Goal: Task Accomplishment & Management: Manage account settings

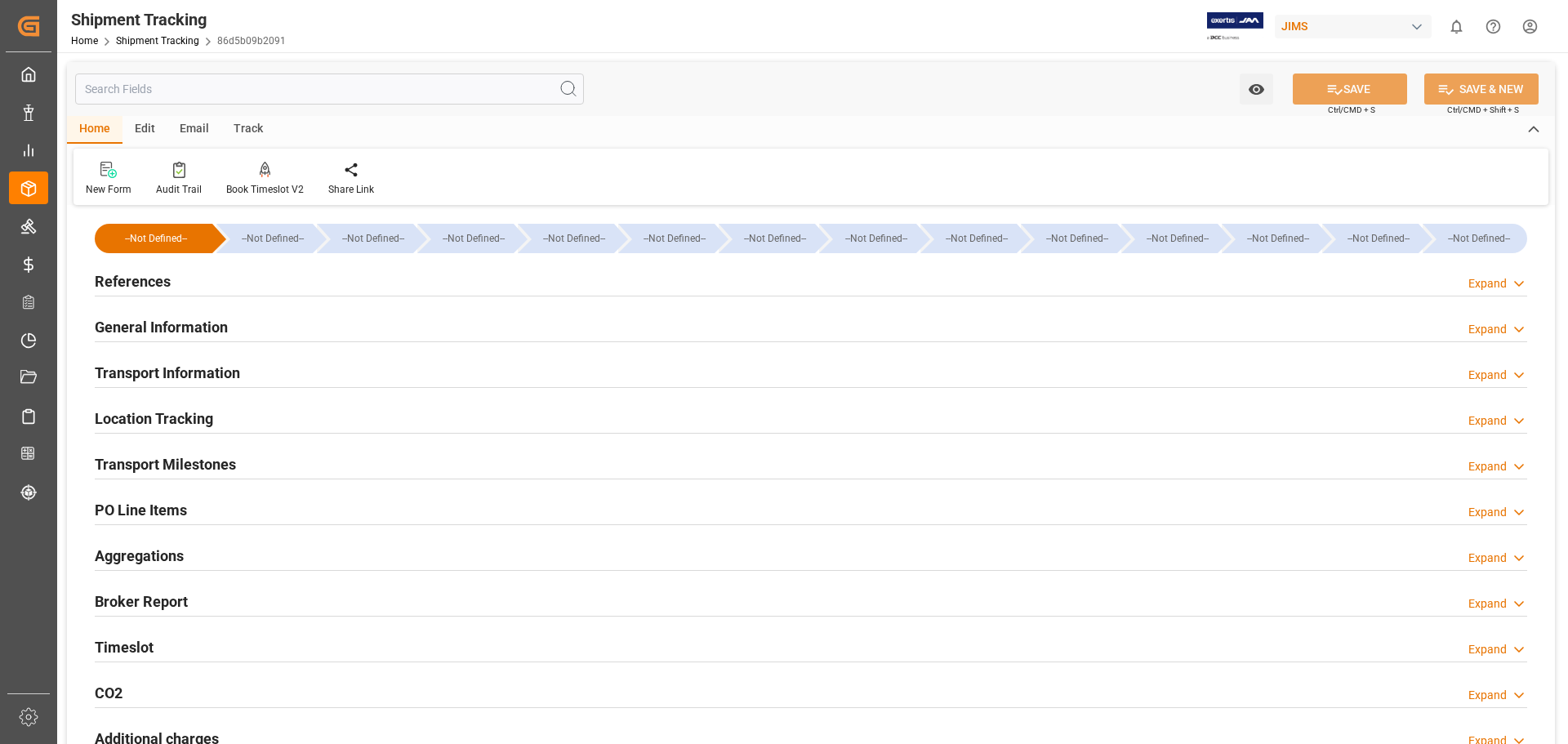
scroll to position [228, 0]
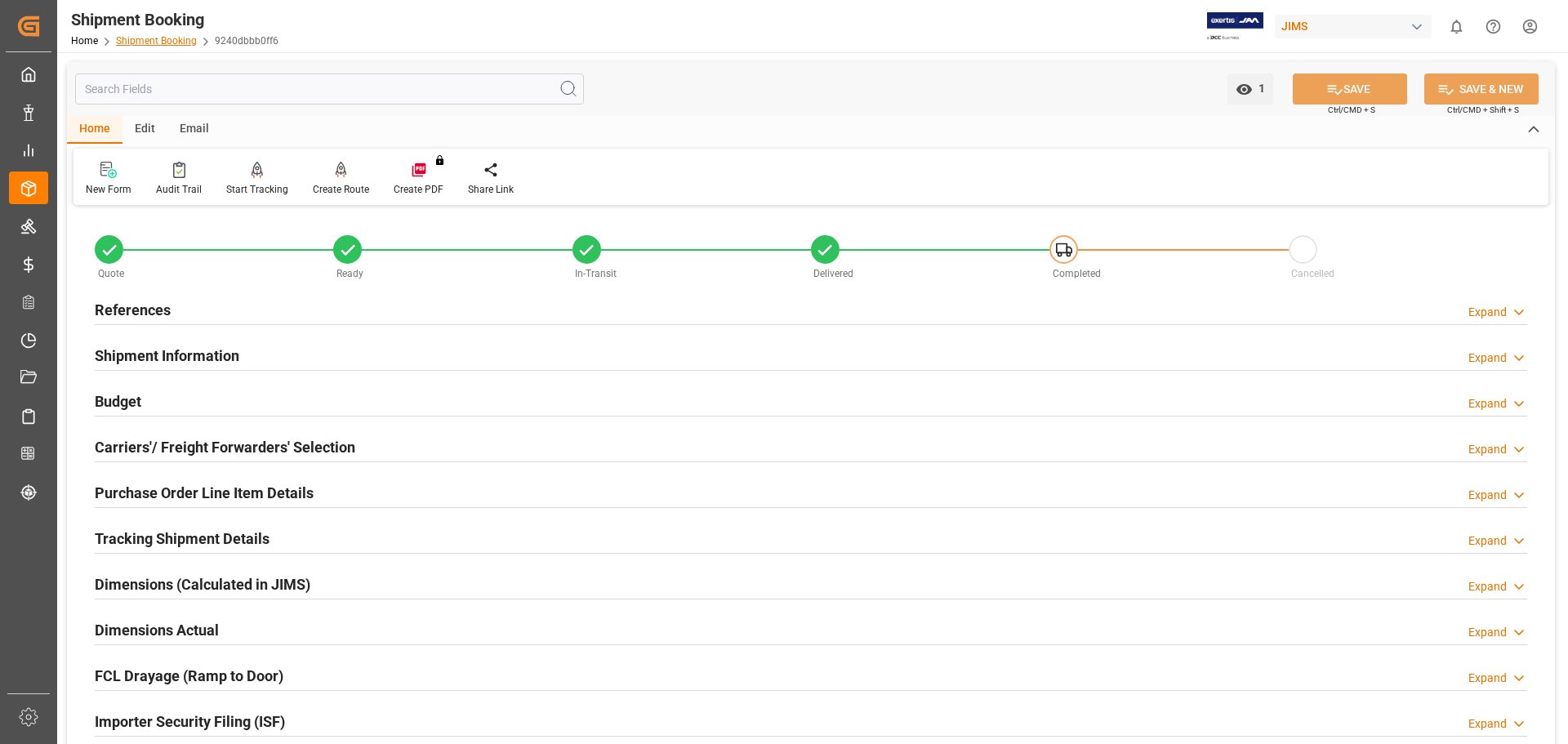
drag, startPoint x: 0, startPoint y: 0, endPoint x: 153, endPoint y: 41, distance: 158.4
click at [153, 41] on link "Shipment Booking" at bounding box center [156, 40] width 81 height 12
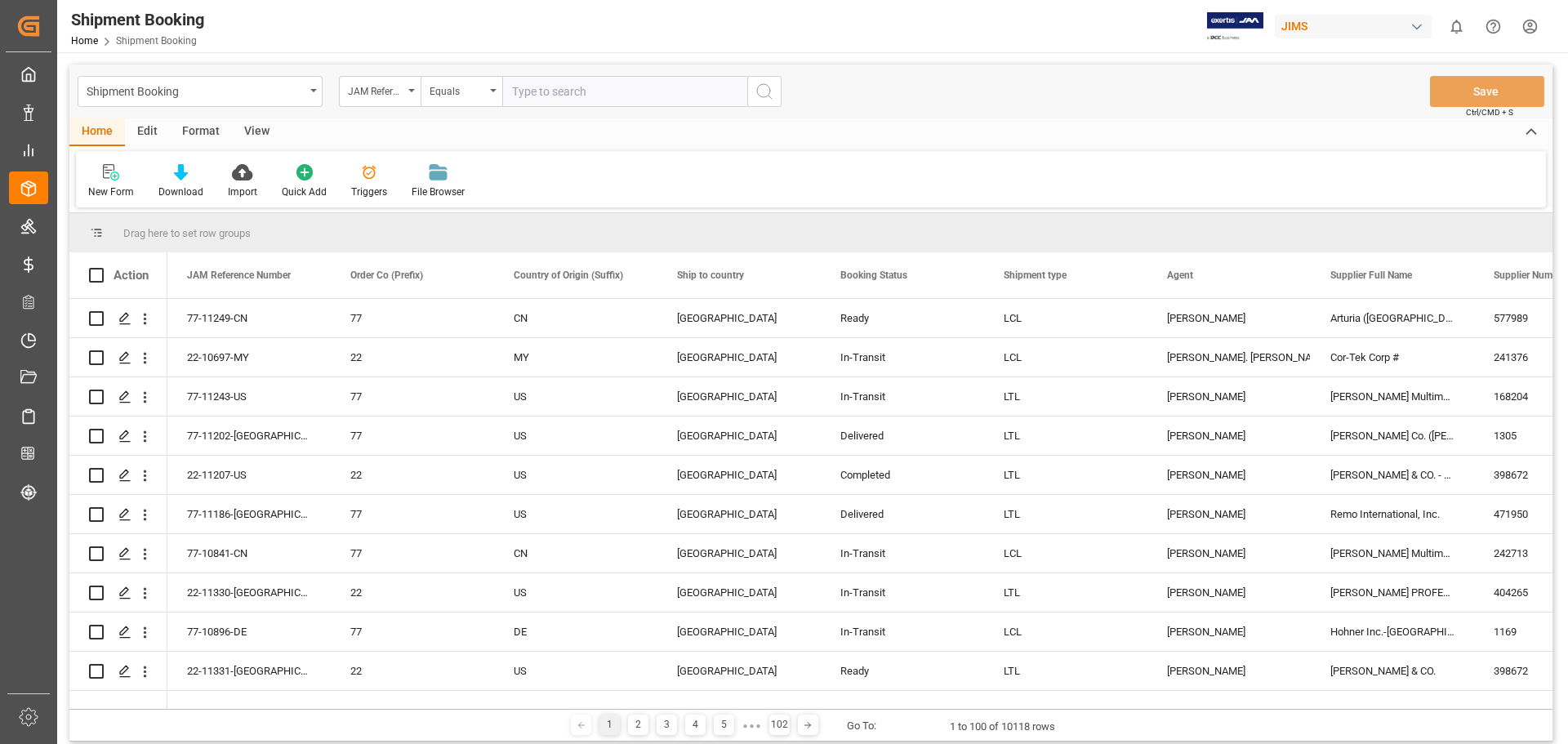
click at [560, 93] on input "text" at bounding box center [625, 92] width 245 height 31
type input "22-11228-[GEOGRAPHIC_DATA]"
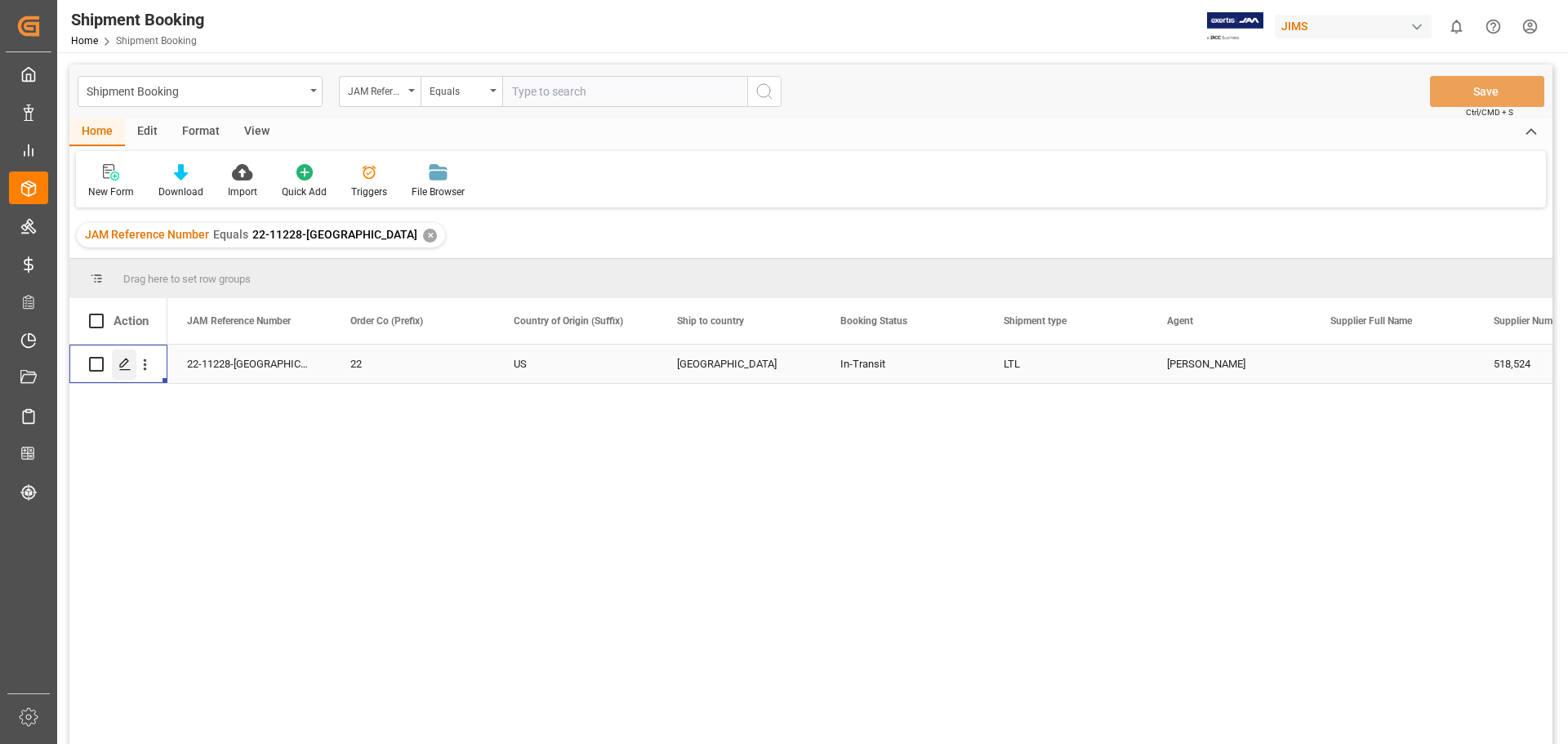
click at [124, 359] on icon "Press SPACE to select this row." at bounding box center [125, 364] width 14 height 13
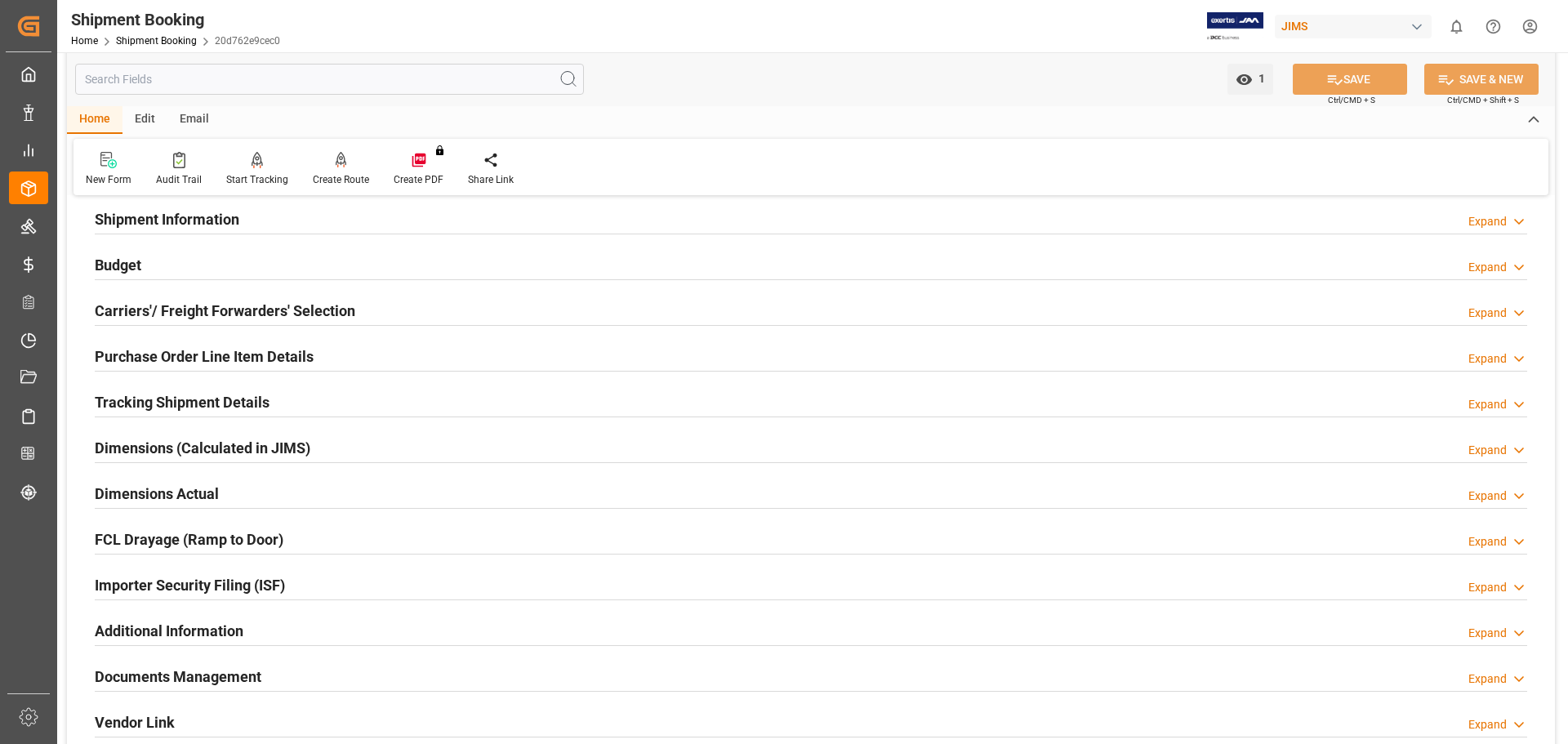
scroll to position [272, 0]
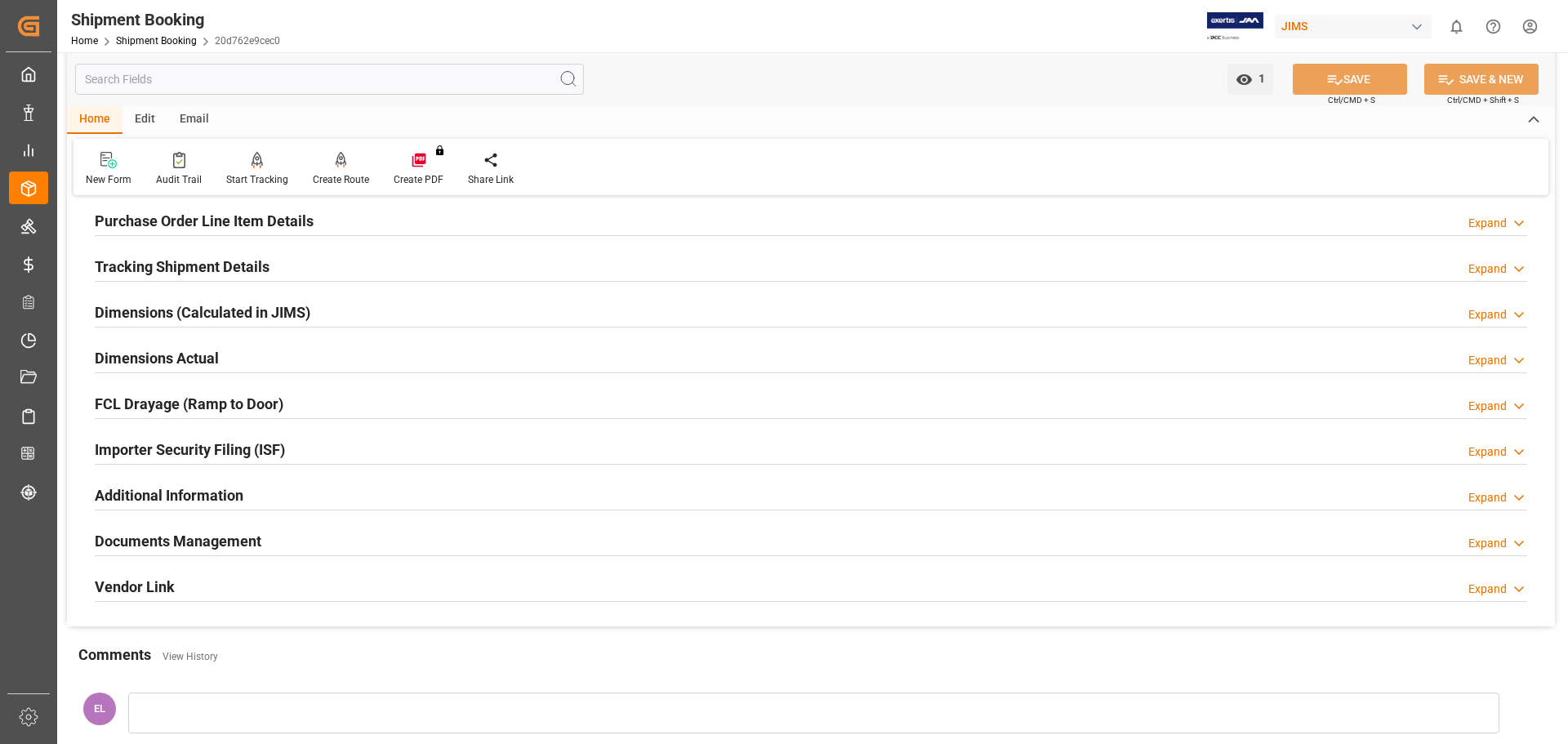
click at [227, 533] on h2 "Documents Management" at bounding box center [177, 541] width 167 height 22
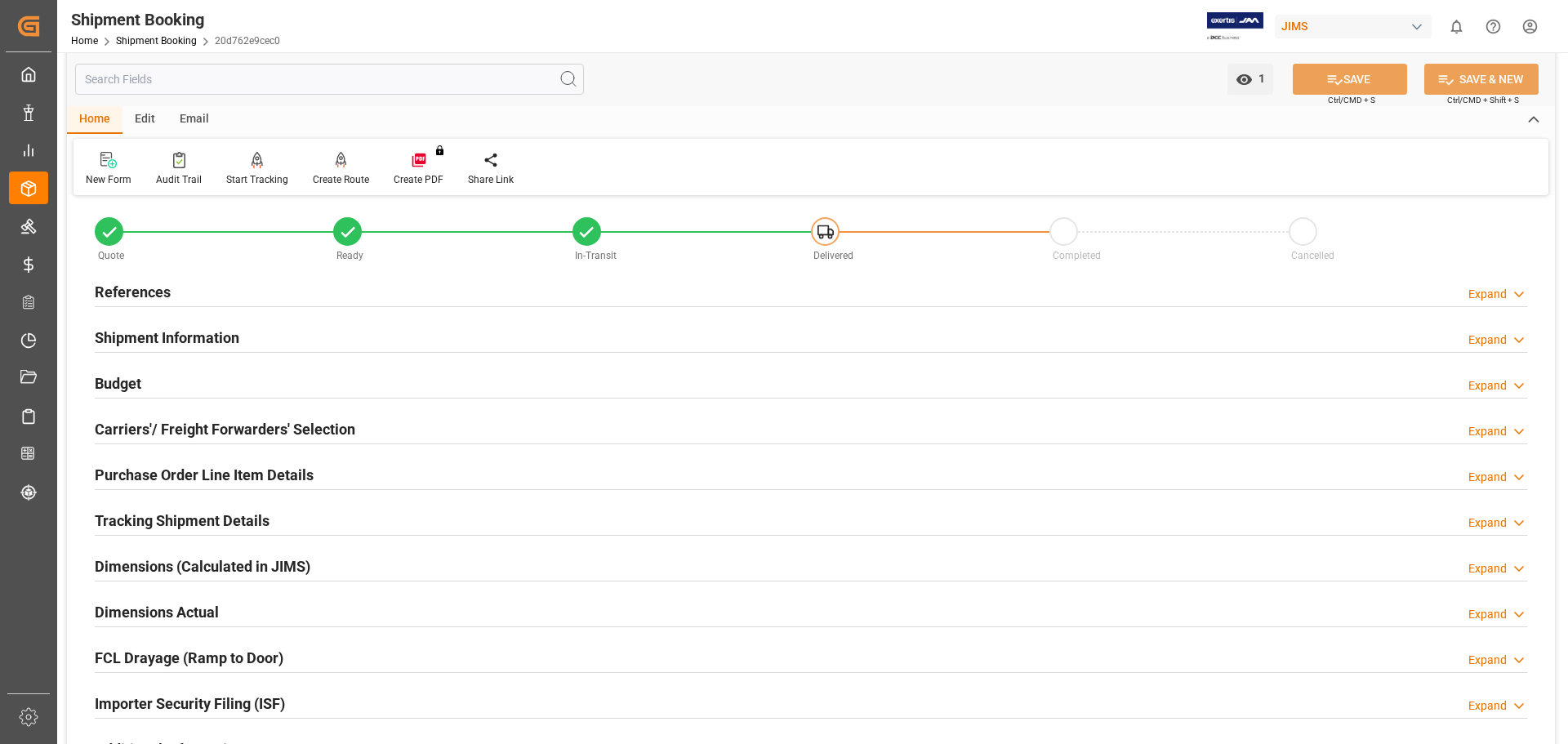
scroll to position [0, 0]
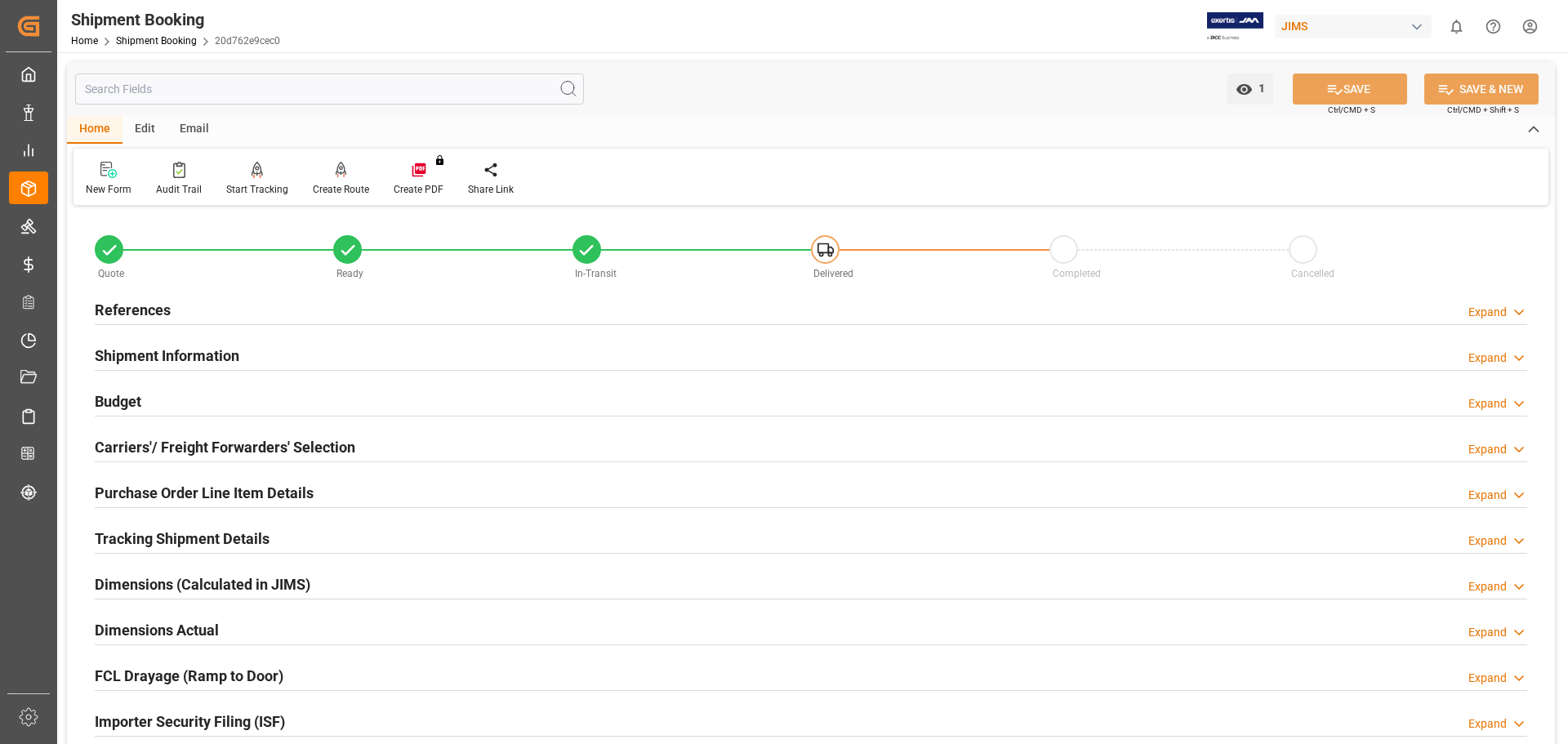
click at [157, 304] on h2 "References" at bounding box center [132, 309] width 76 height 22
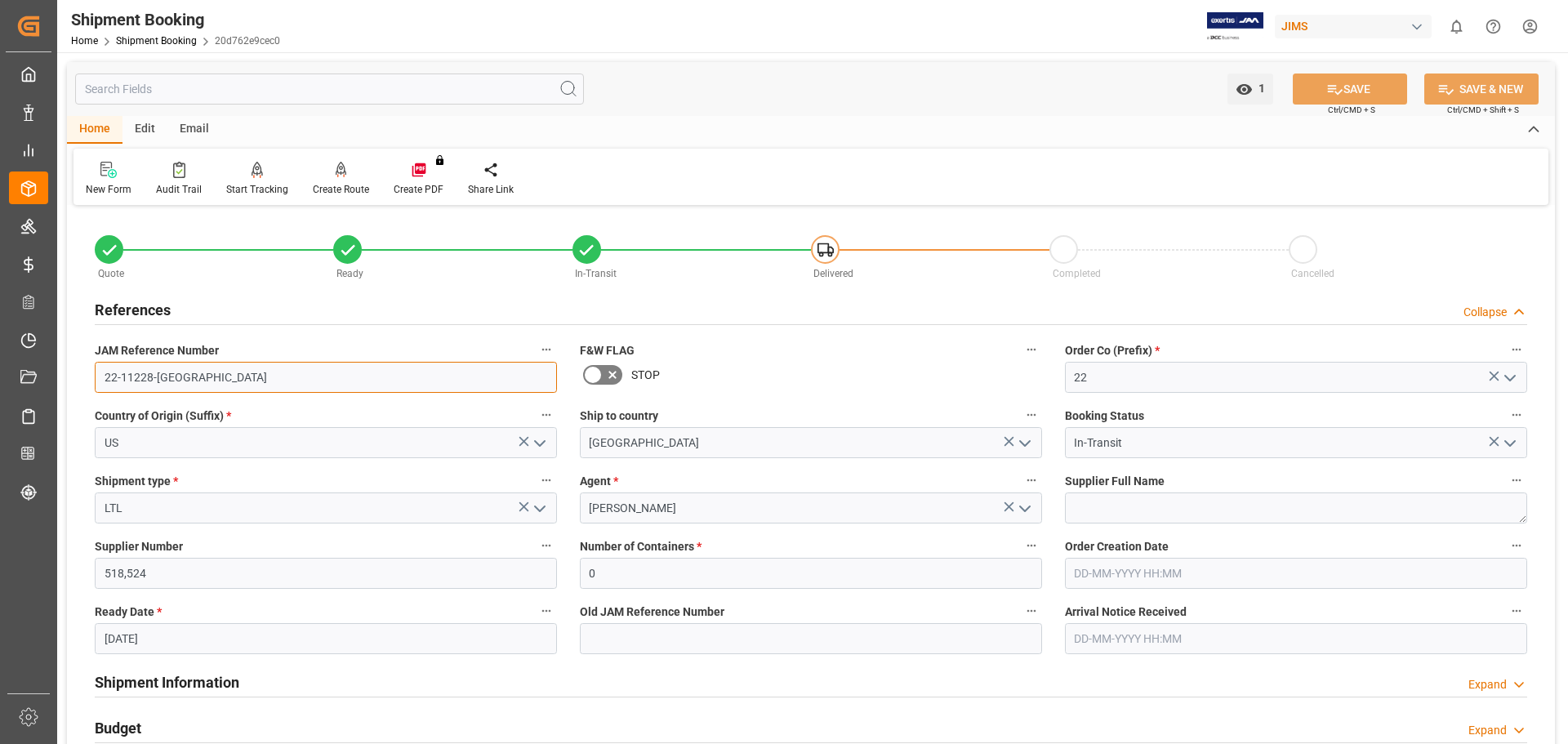
drag, startPoint x: 178, startPoint y: 376, endPoint x: 98, endPoint y: 380, distance: 80.1
click at [98, 380] on input "22-11228-[GEOGRAPHIC_DATA]" at bounding box center [325, 377] width 462 height 31
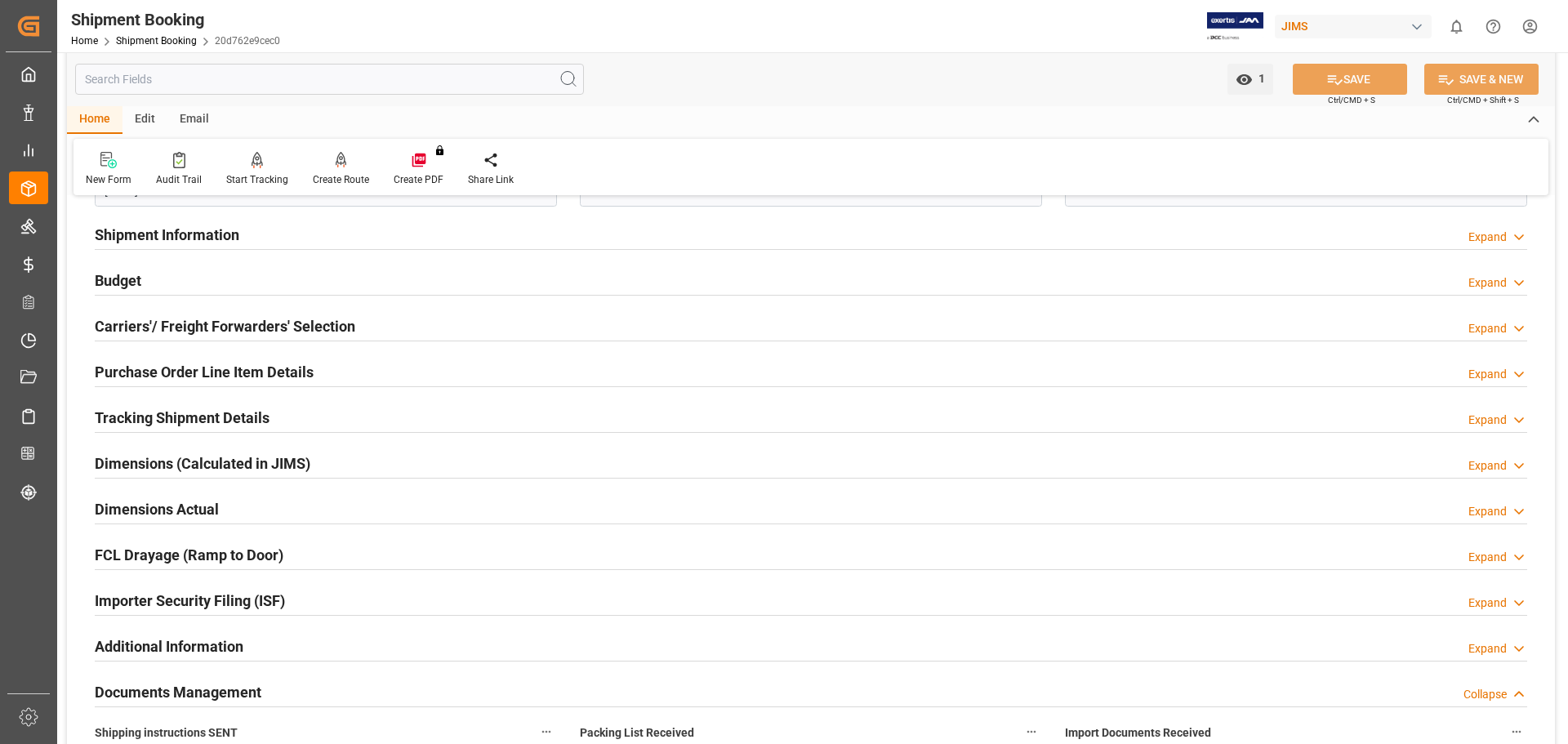
scroll to position [409, 0]
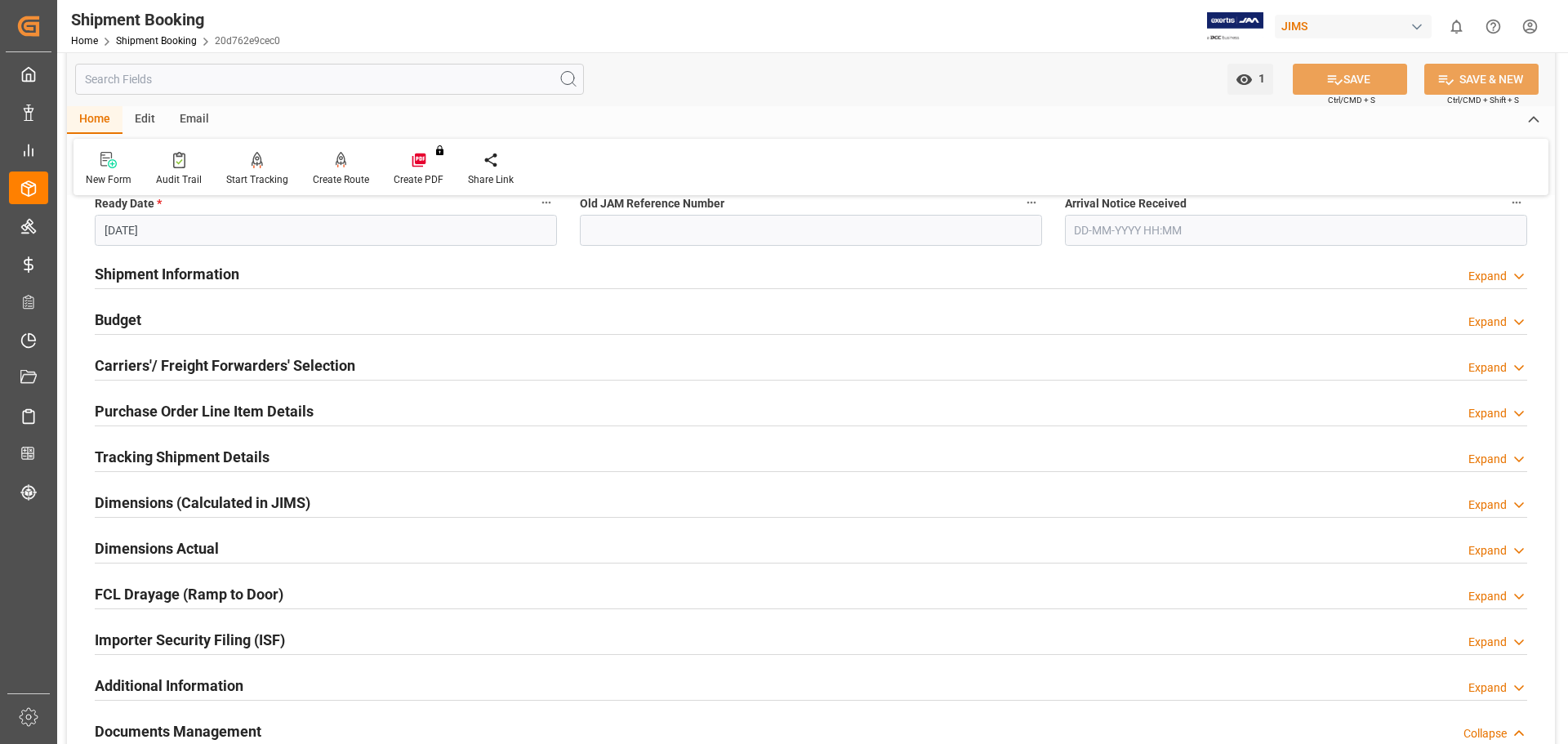
click at [154, 446] on h2 "Tracking Shipment Details" at bounding box center [181, 456] width 175 height 22
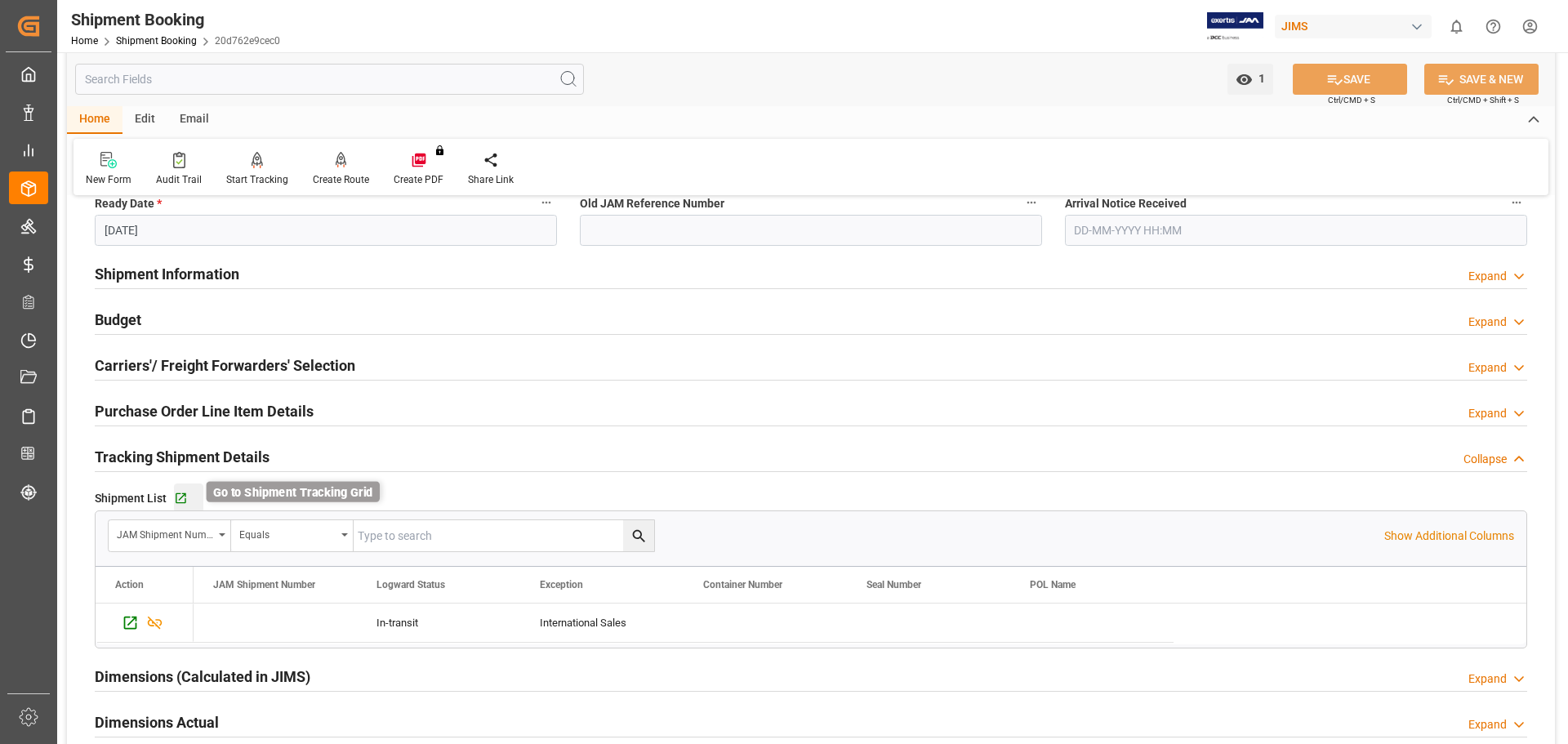
click at [182, 499] on icon "button" at bounding box center [180, 498] width 14 height 13
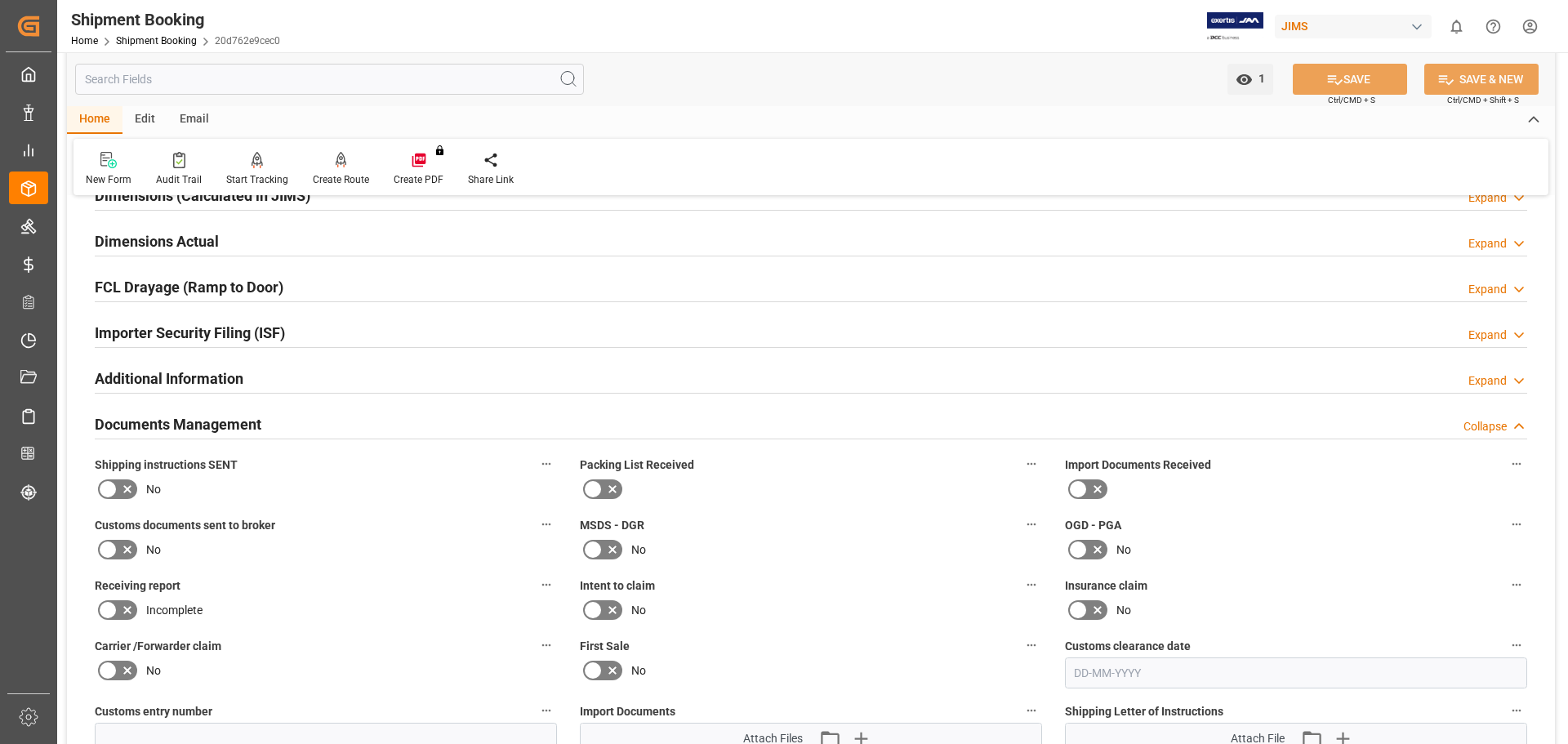
scroll to position [680, 0]
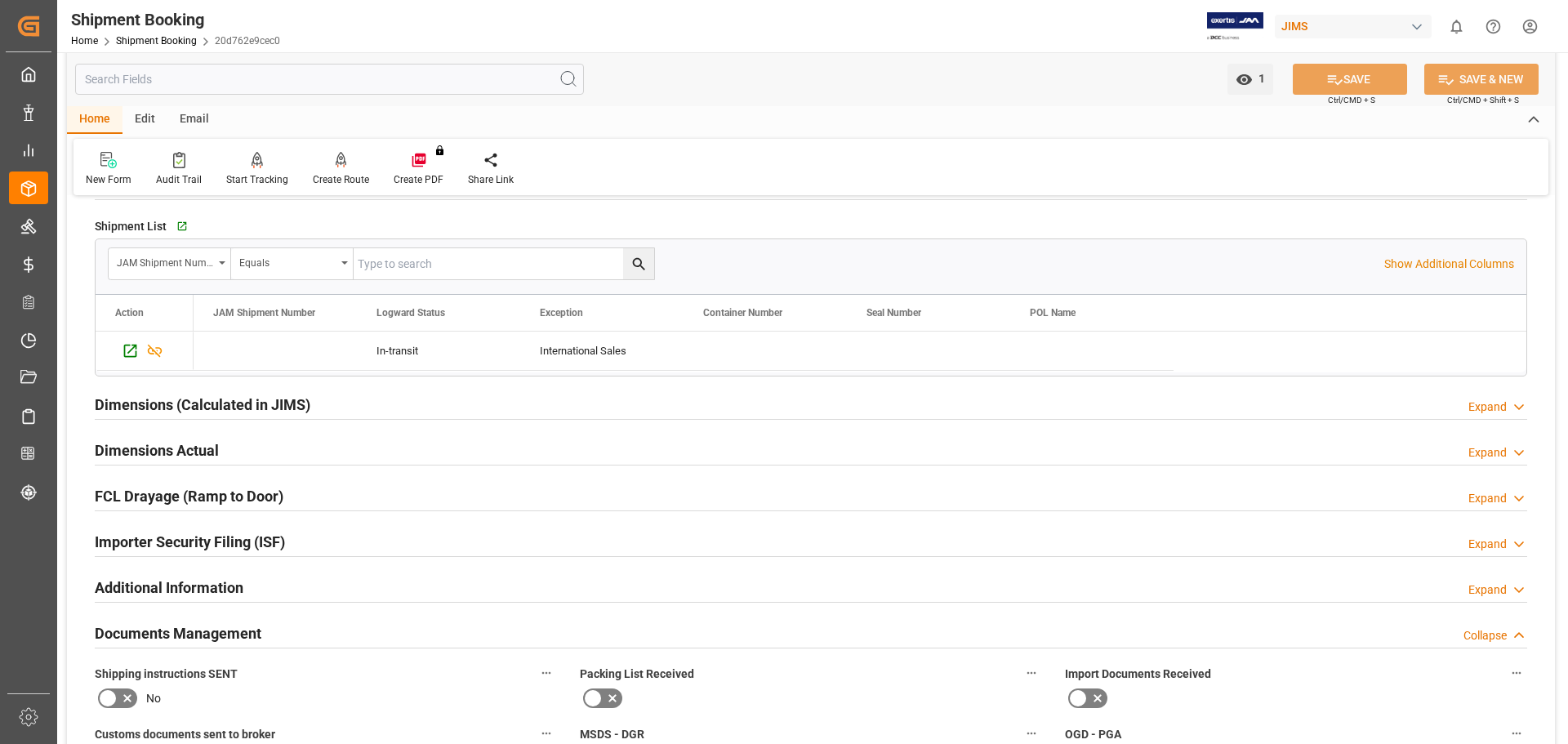
click at [212, 580] on h2 "Additional Information" at bounding box center [169, 587] width 149 height 22
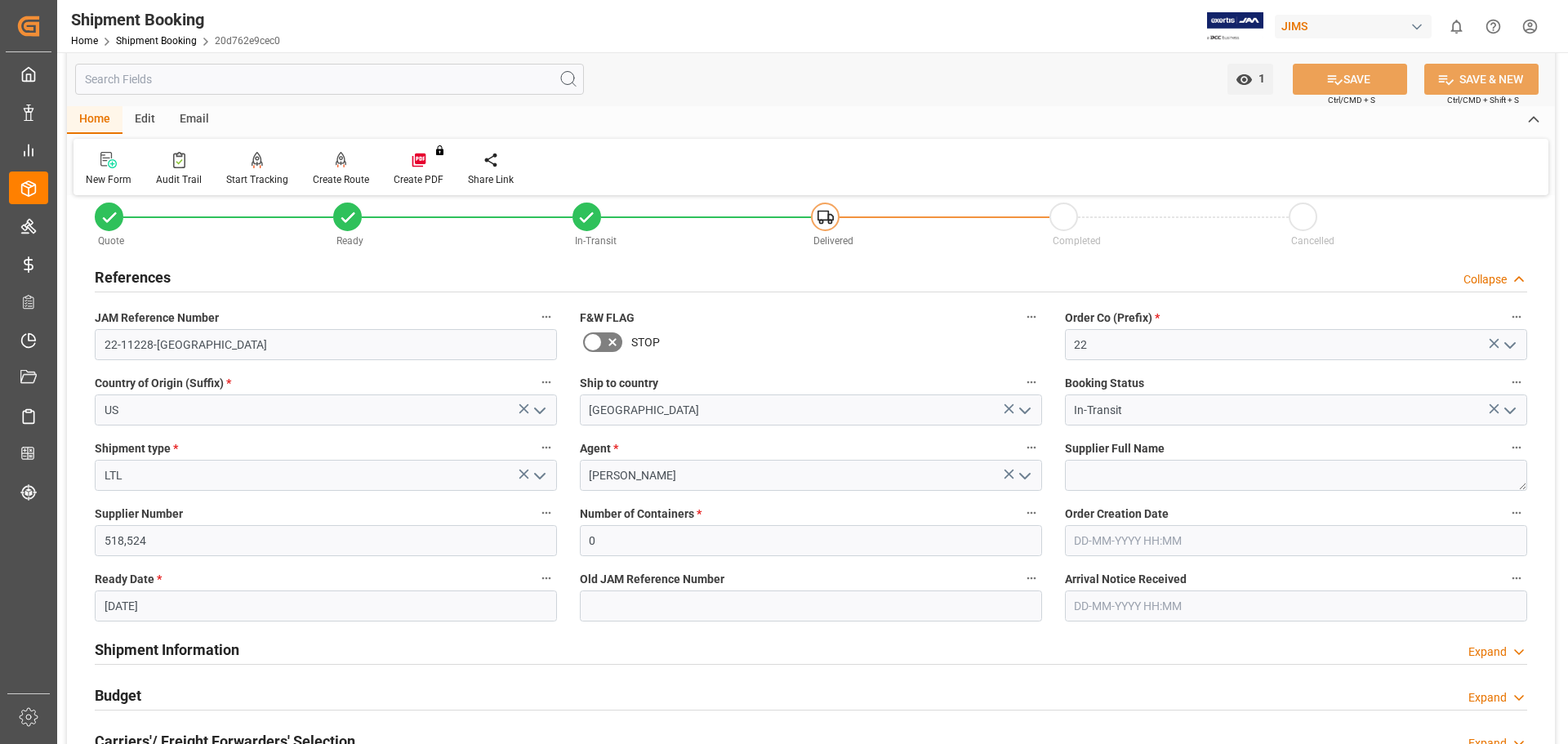
scroll to position [0, 0]
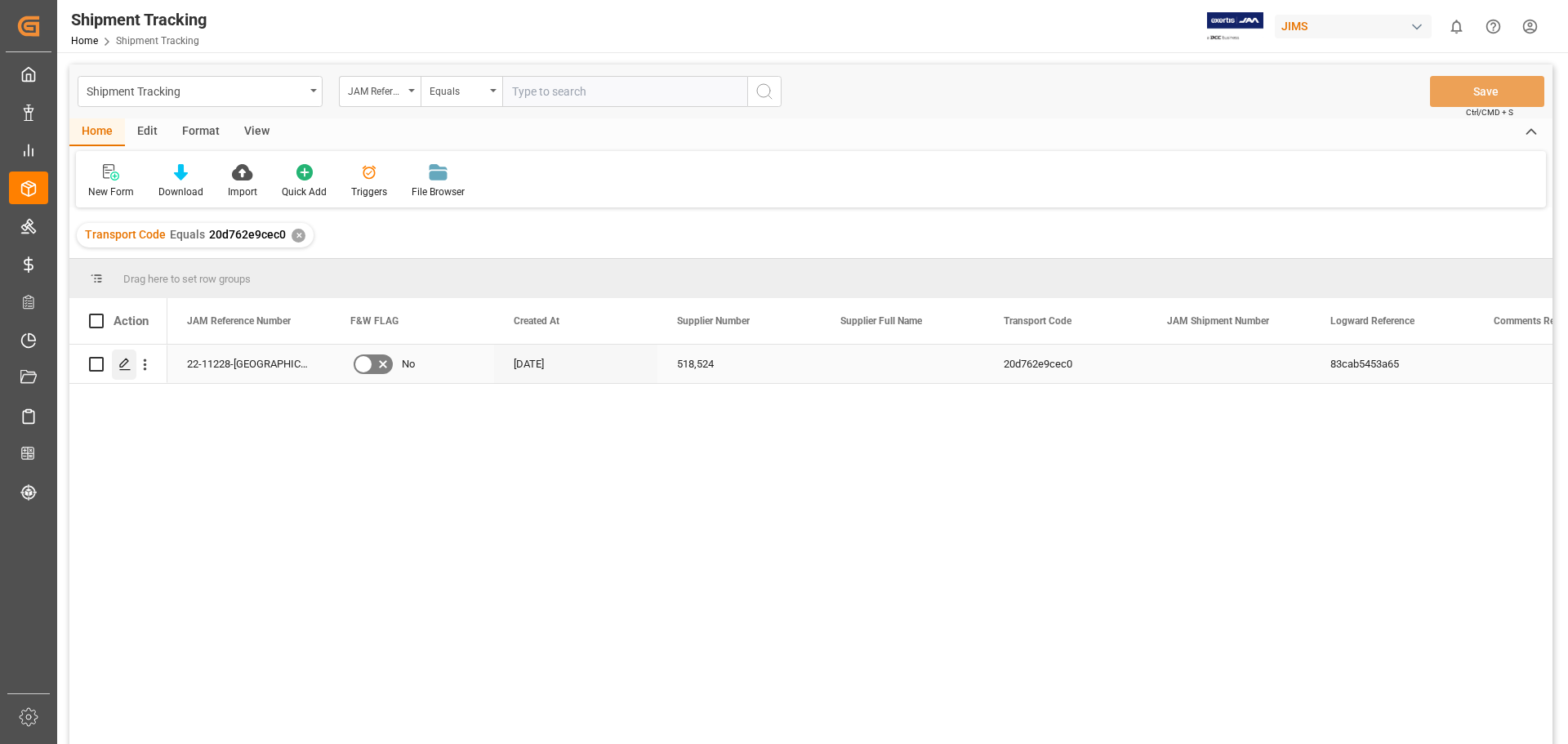
click at [117, 369] on div "Press SPACE to select this row." at bounding box center [123, 364] width 24 height 30
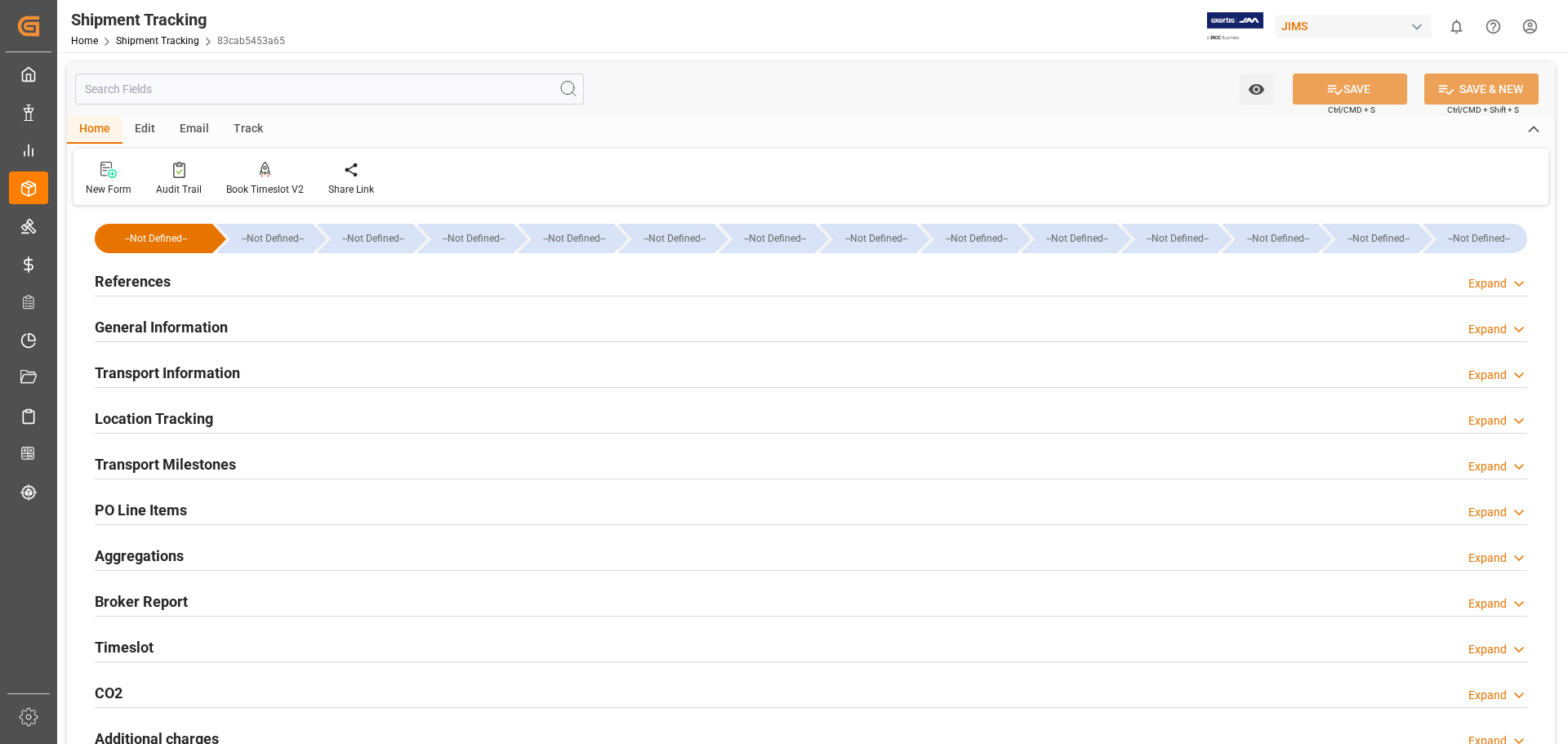
type input "[DATE]"
type input "[DATE] 00:00"
click at [129, 276] on h2 "References" at bounding box center [132, 280] width 76 height 22
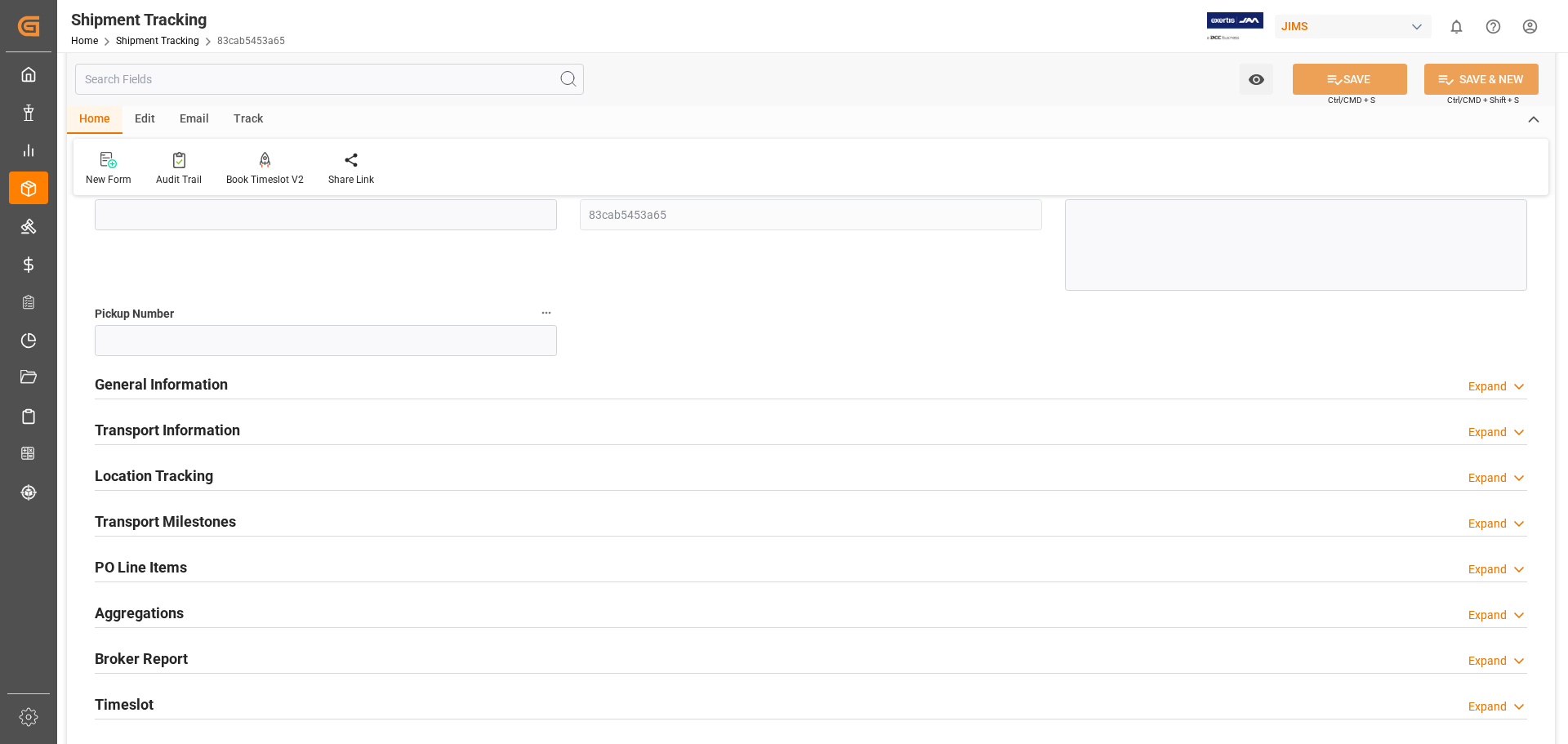
scroll to position [409, 0]
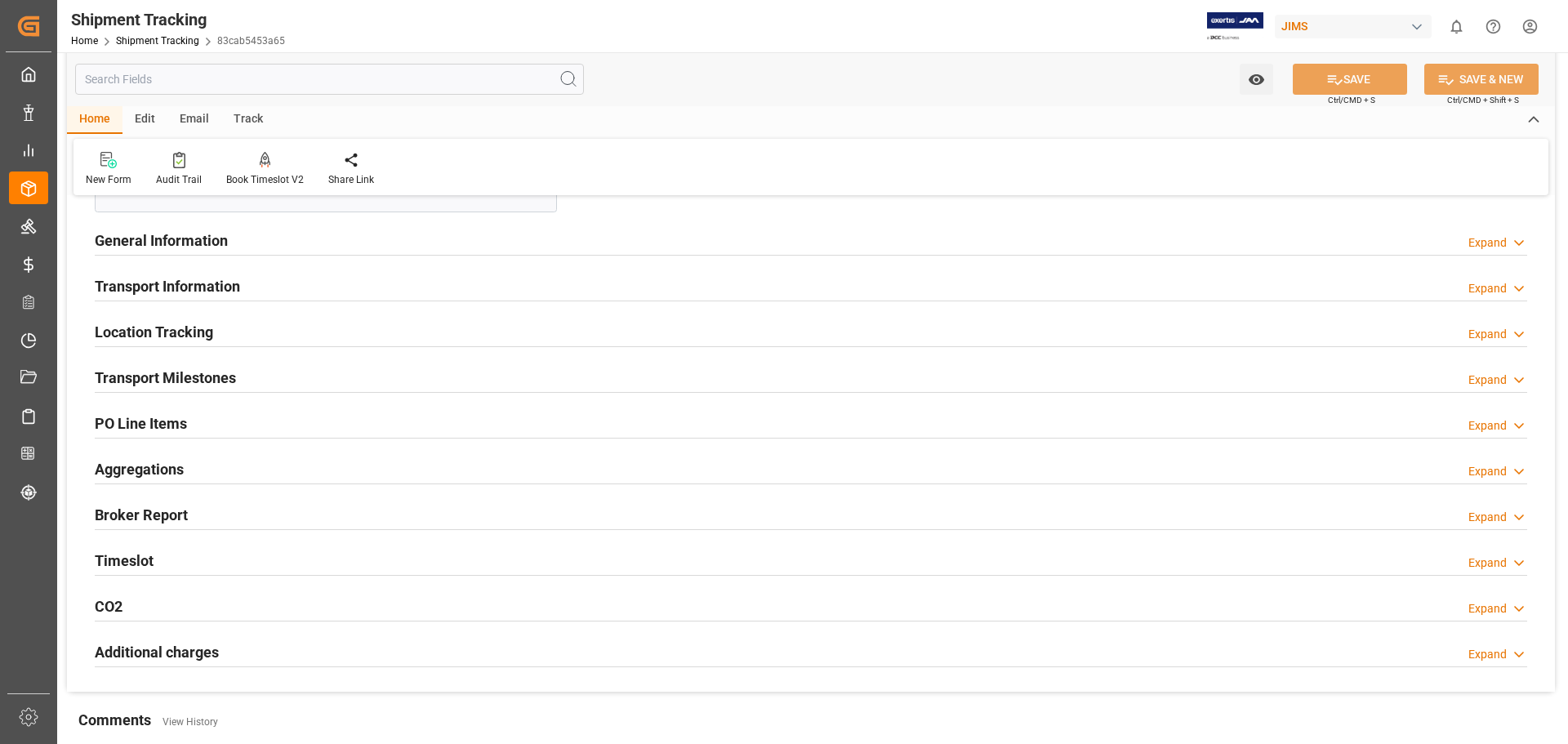
click at [188, 377] on h2 "Transport Milestones" at bounding box center [165, 377] width 142 height 22
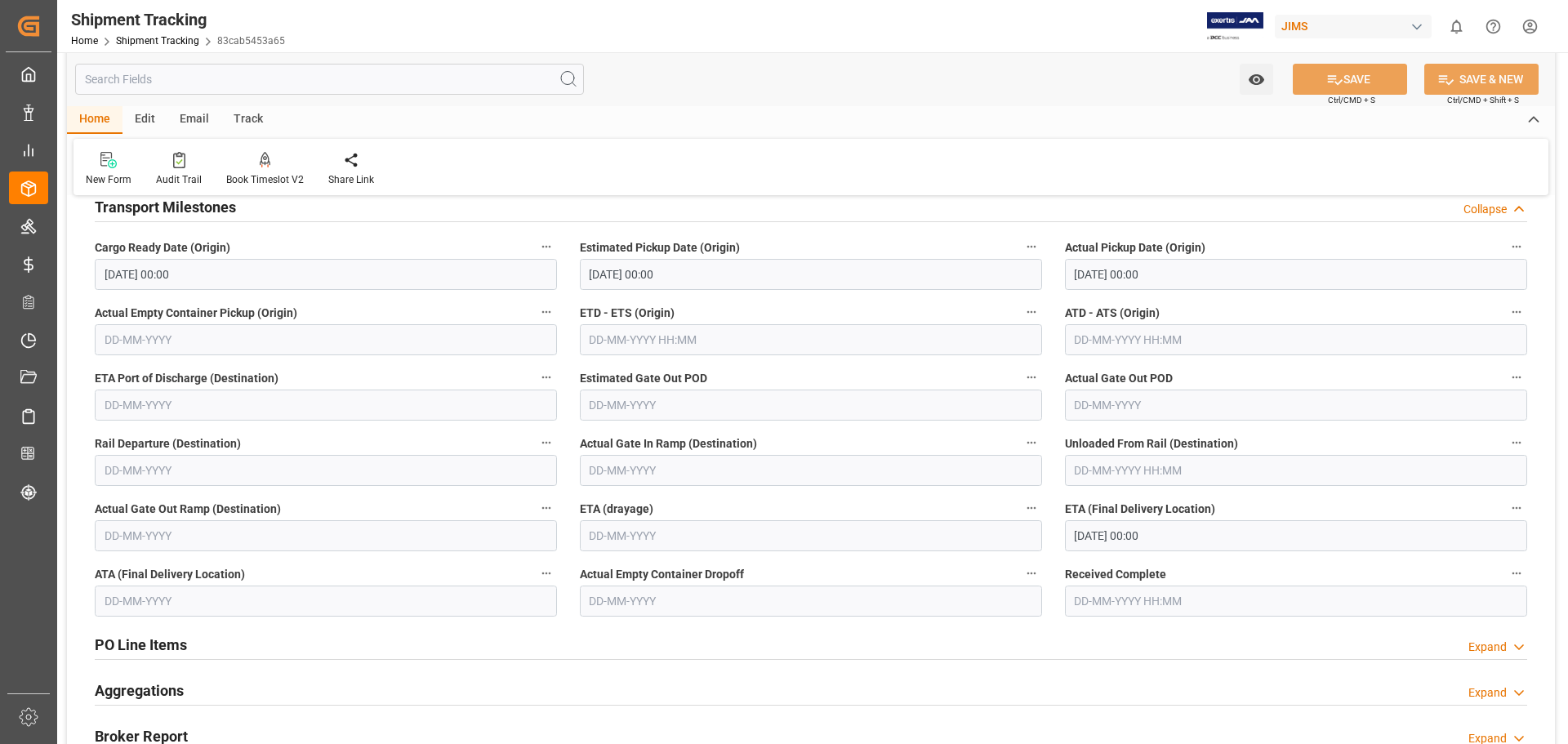
scroll to position [545, 0]
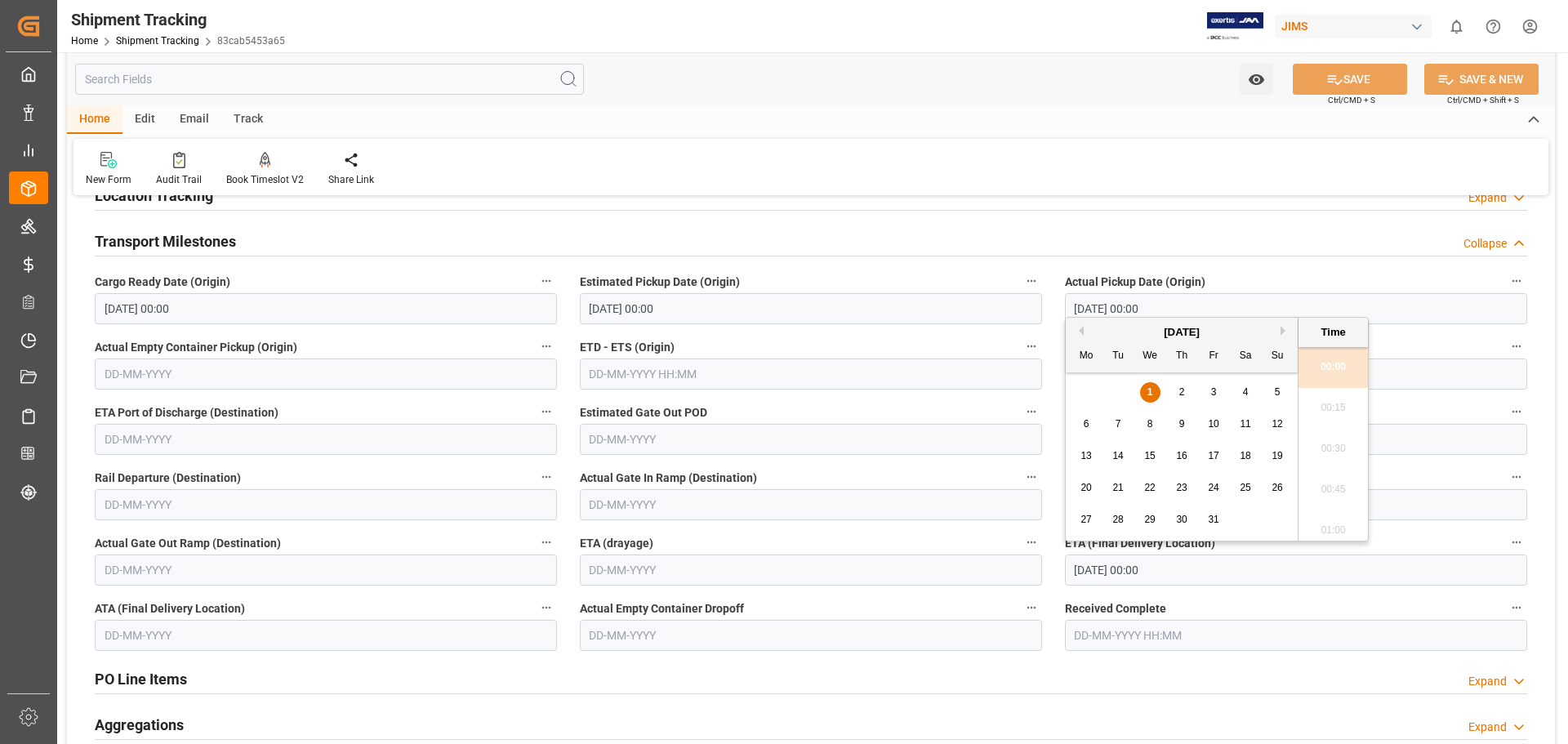
click at [1101, 569] on input "[DATE] 00:00" at bounding box center [1296, 570] width 462 height 31
click at [1086, 330] on div "[DATE]" at bounding box center [1181, 332] width 232 height 16
click at [1080, 332] on button "Previous Month" at bounding box center [1079, 331] width 10 height 10
click at [1119, 518] on span "30" at bounding box center [1118, 519] width 11 height 12
type input "[DATE] 00:00"
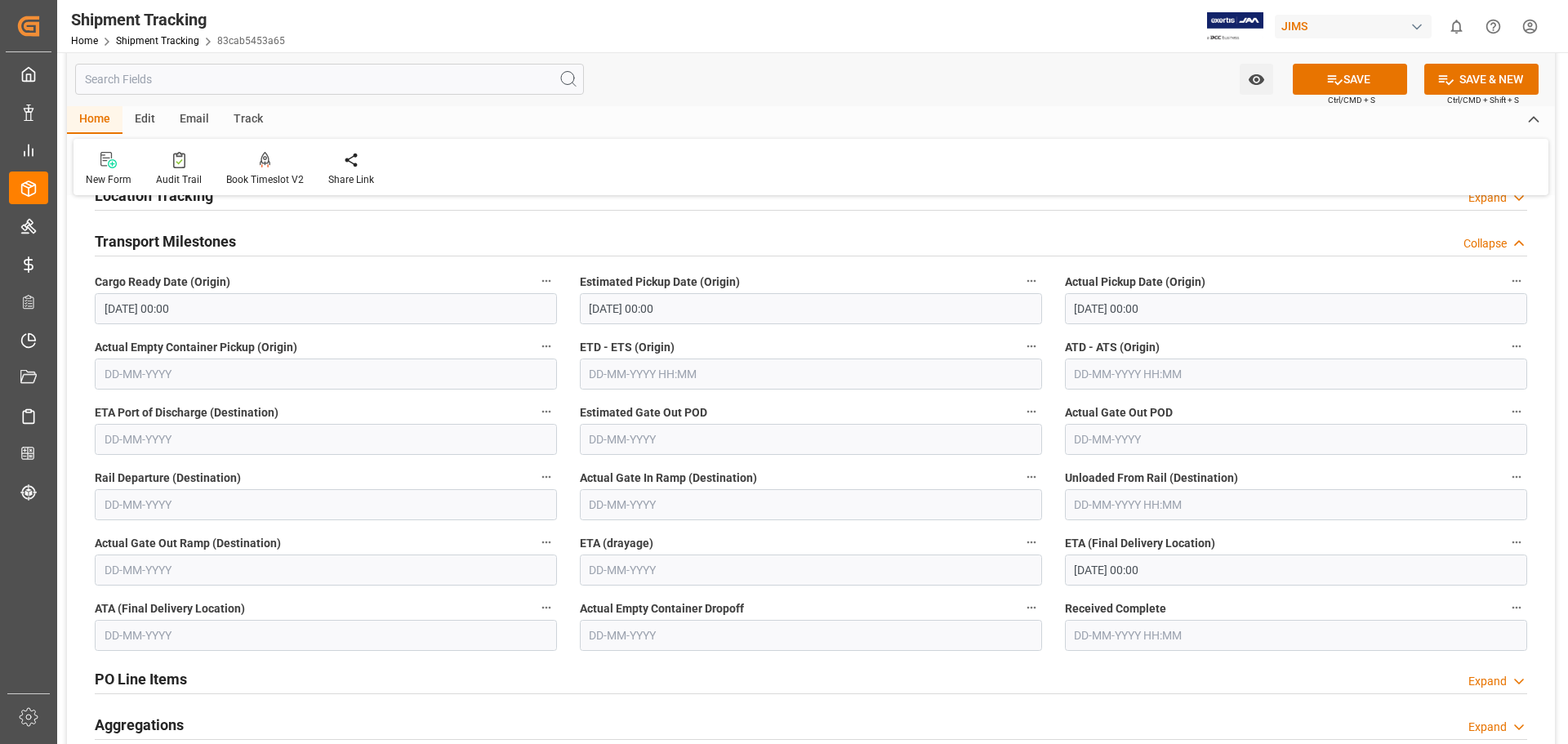
click at [1226, 690] on div "PO Line Items Expand" at bounding box center [811, 678] width 1433 height 31
click at [157, 633] on input "text" at bounding box center [325, 635] width 462 height 31
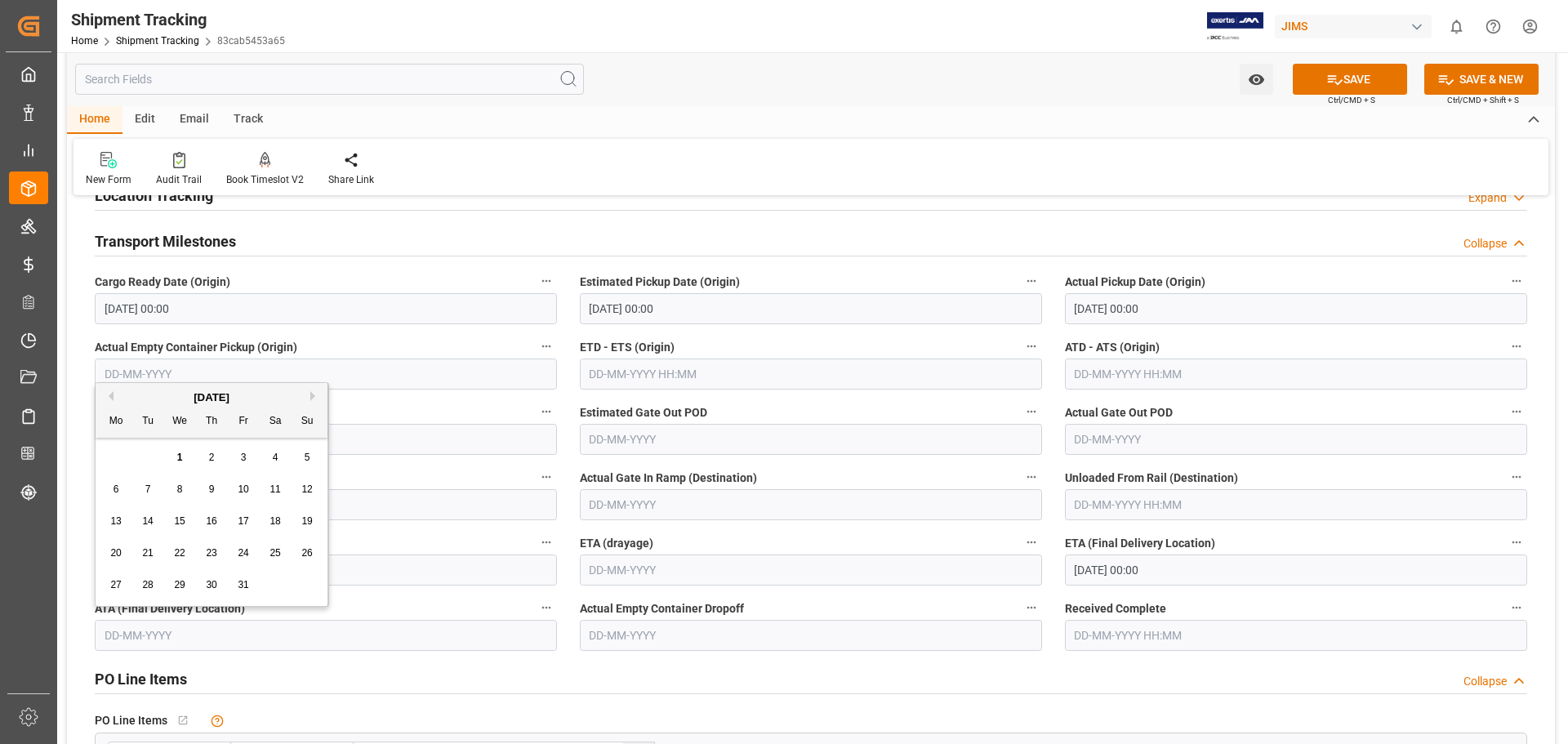
click at [163, 578] on div "27 28 29 30 31 1 2" at bounding box center [211, 584] width 223 height 32
click at [216, 586] on span "30" at bounding box center [210, 585] width 11 height 12
click at [110, 634] on input "30-10-2025" at bounding box center [325, 635] width 462 height 31
click at [111, 393] on button "Previous Month" at bounding box center [109, 396] width 10 height 10
click at [146, 585] on span "30" at bounding box center [147, 585] width 11 height 12
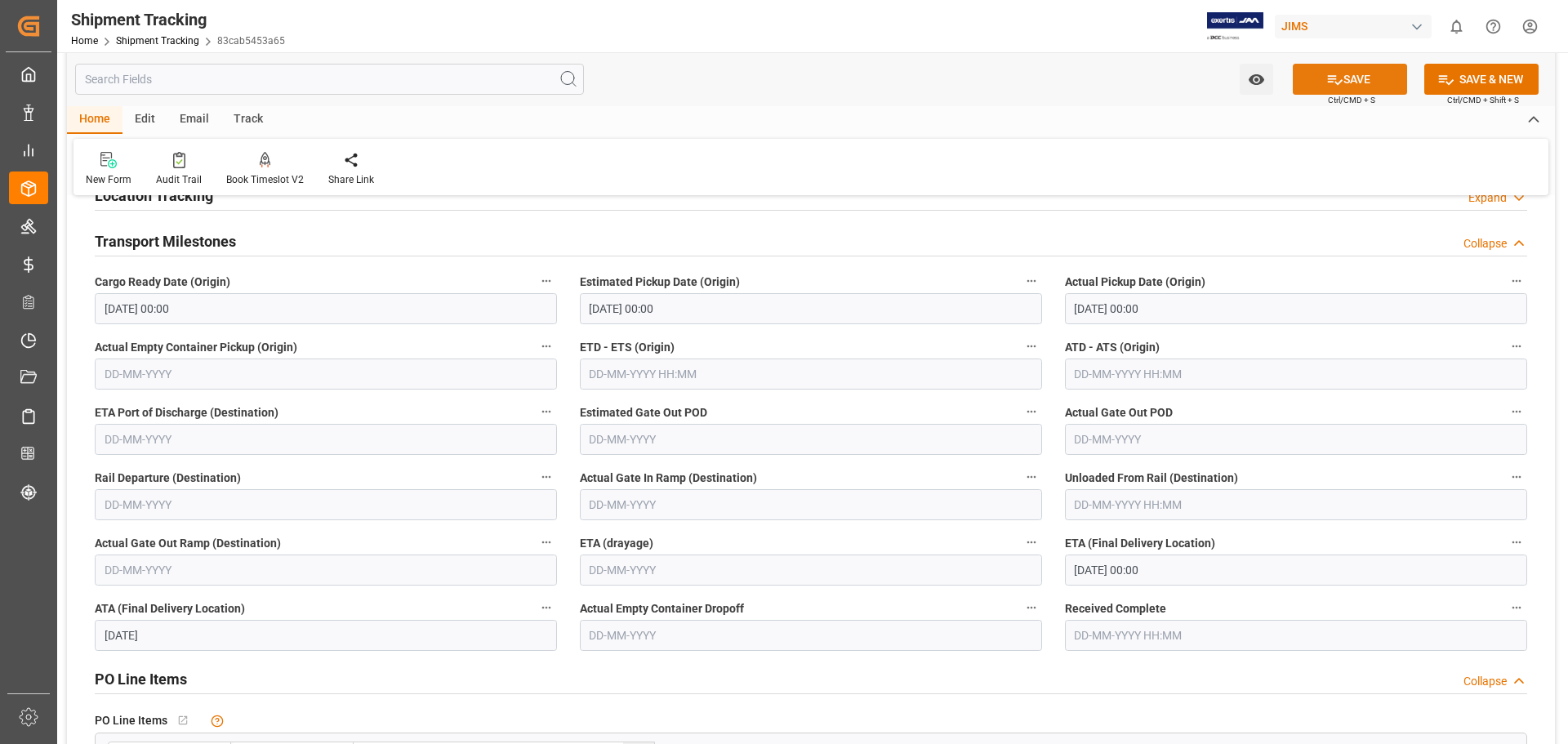
click at [1341, 81] on button "SAVE" at bounding box center [1350, 79] width 115 height 31
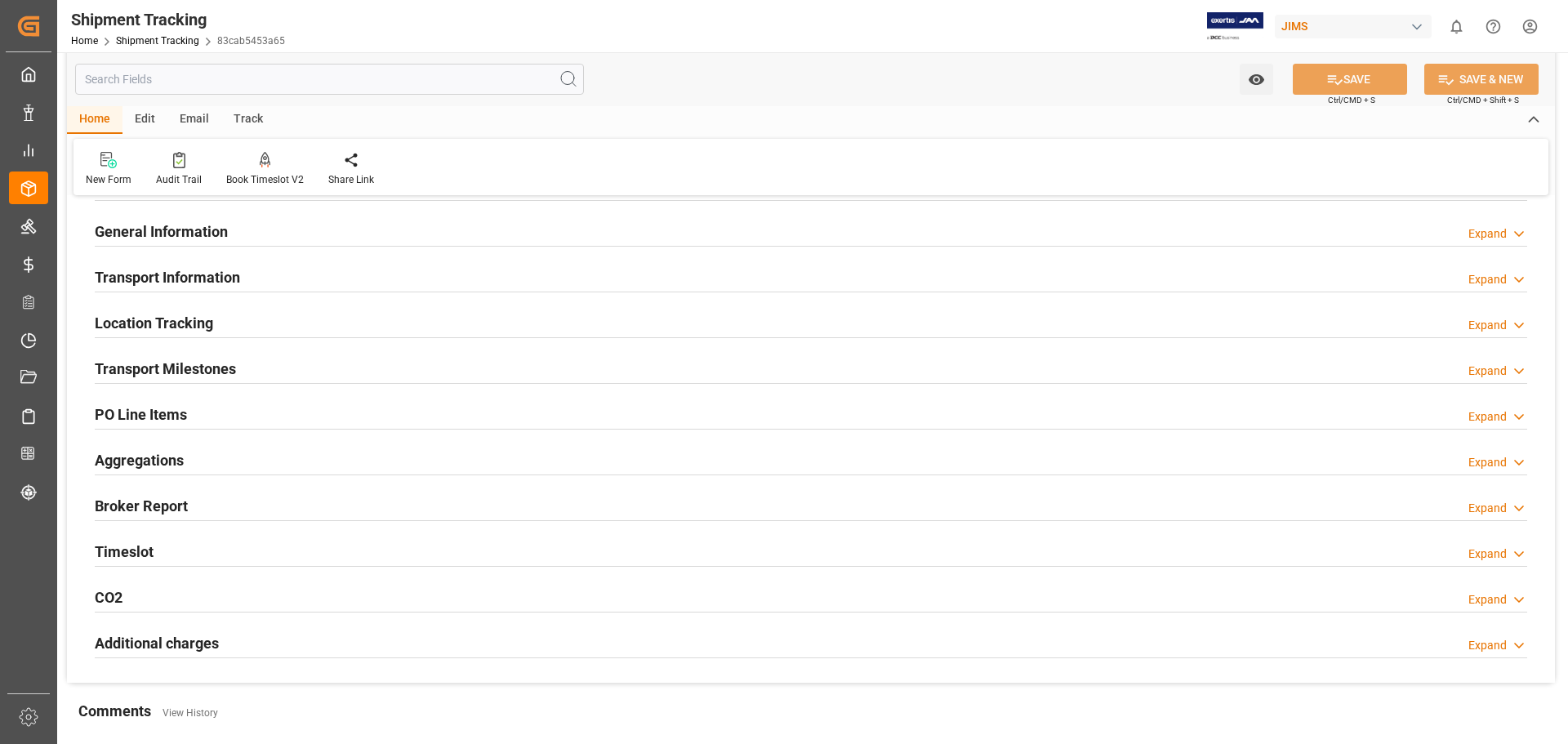
scroll to position [0, 0]
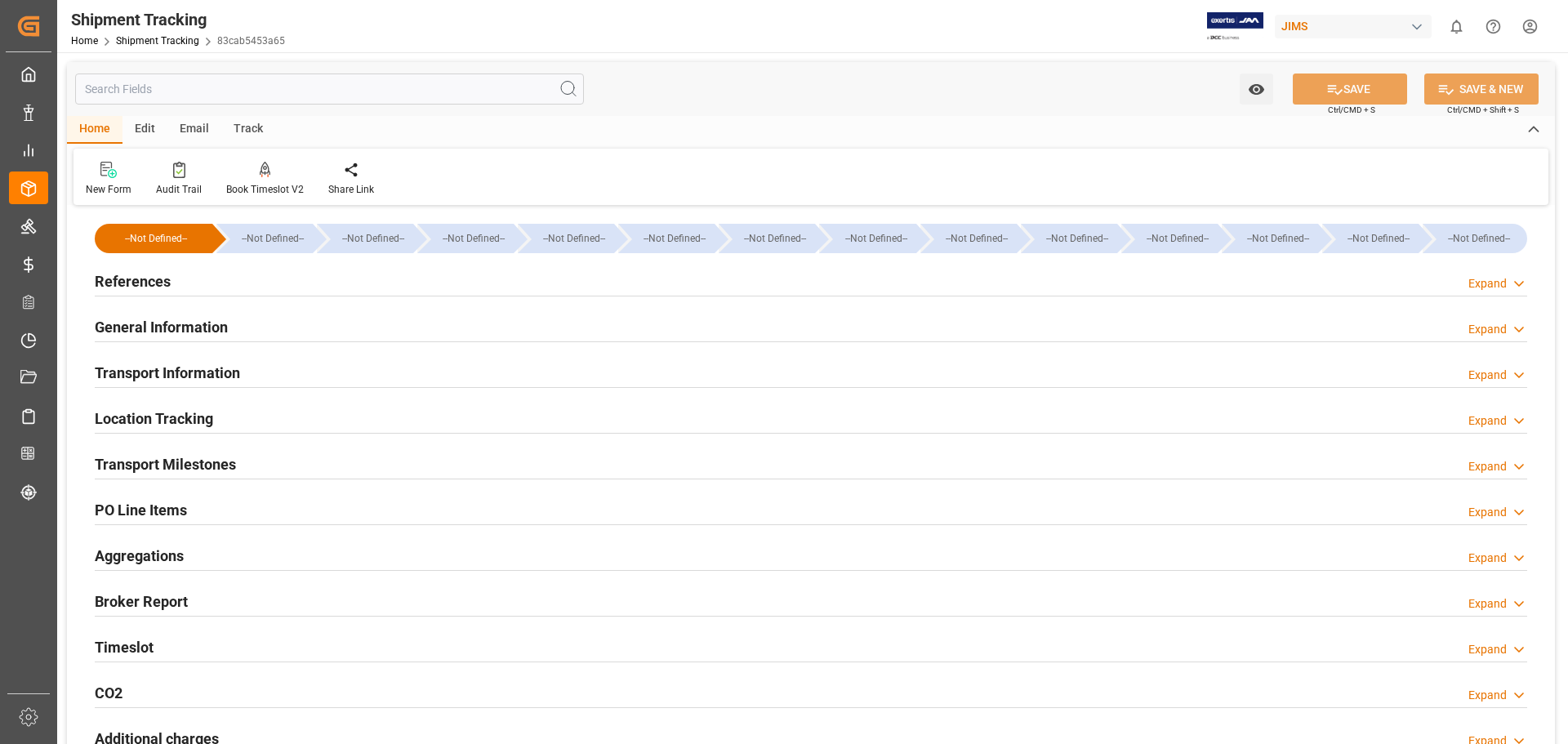
click at [132, 282] on h2 "References" at bounding box center [132, 280] width 76 height 22
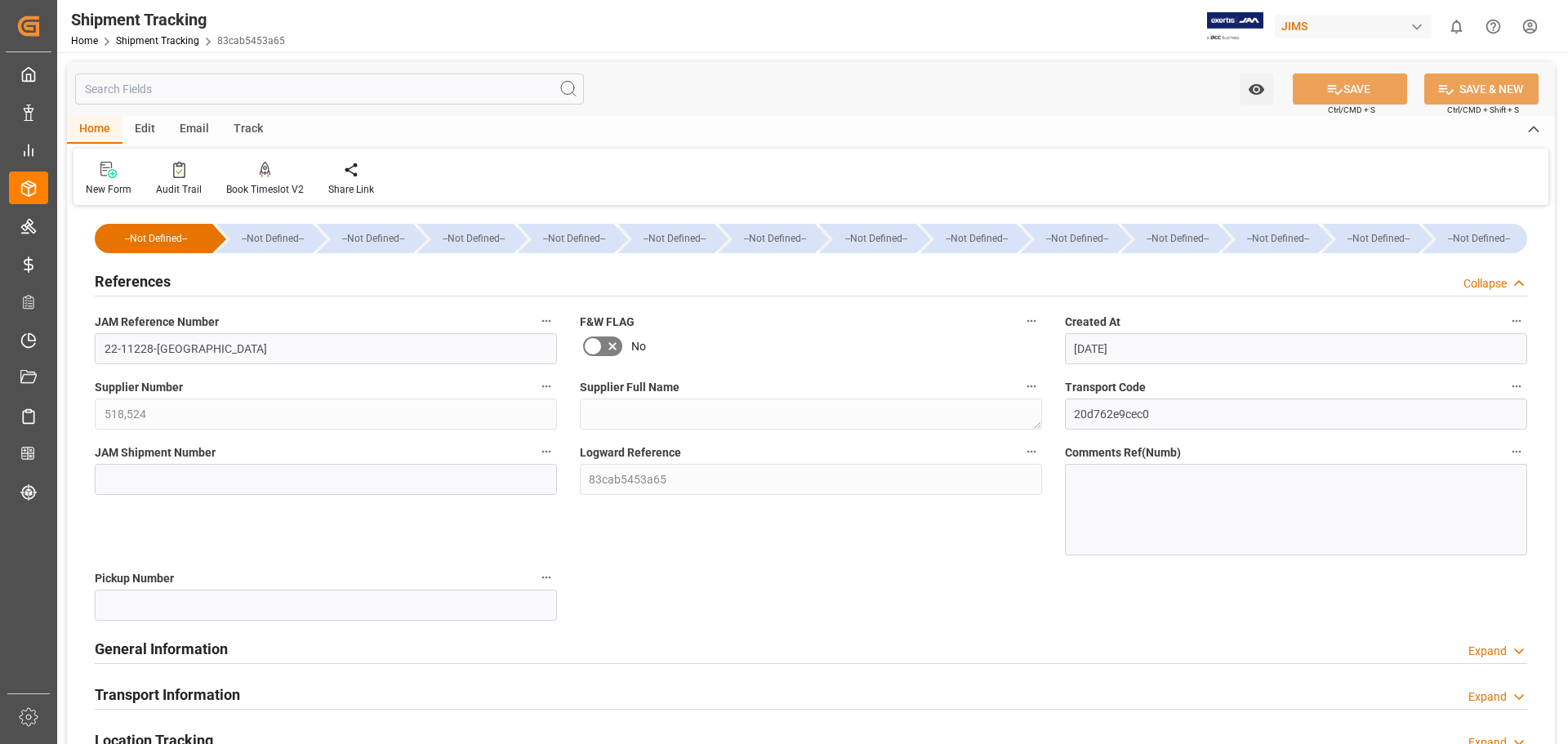
click at [132, 282] on h2 "References" at bounding box center [132, 280] width 76 height 22
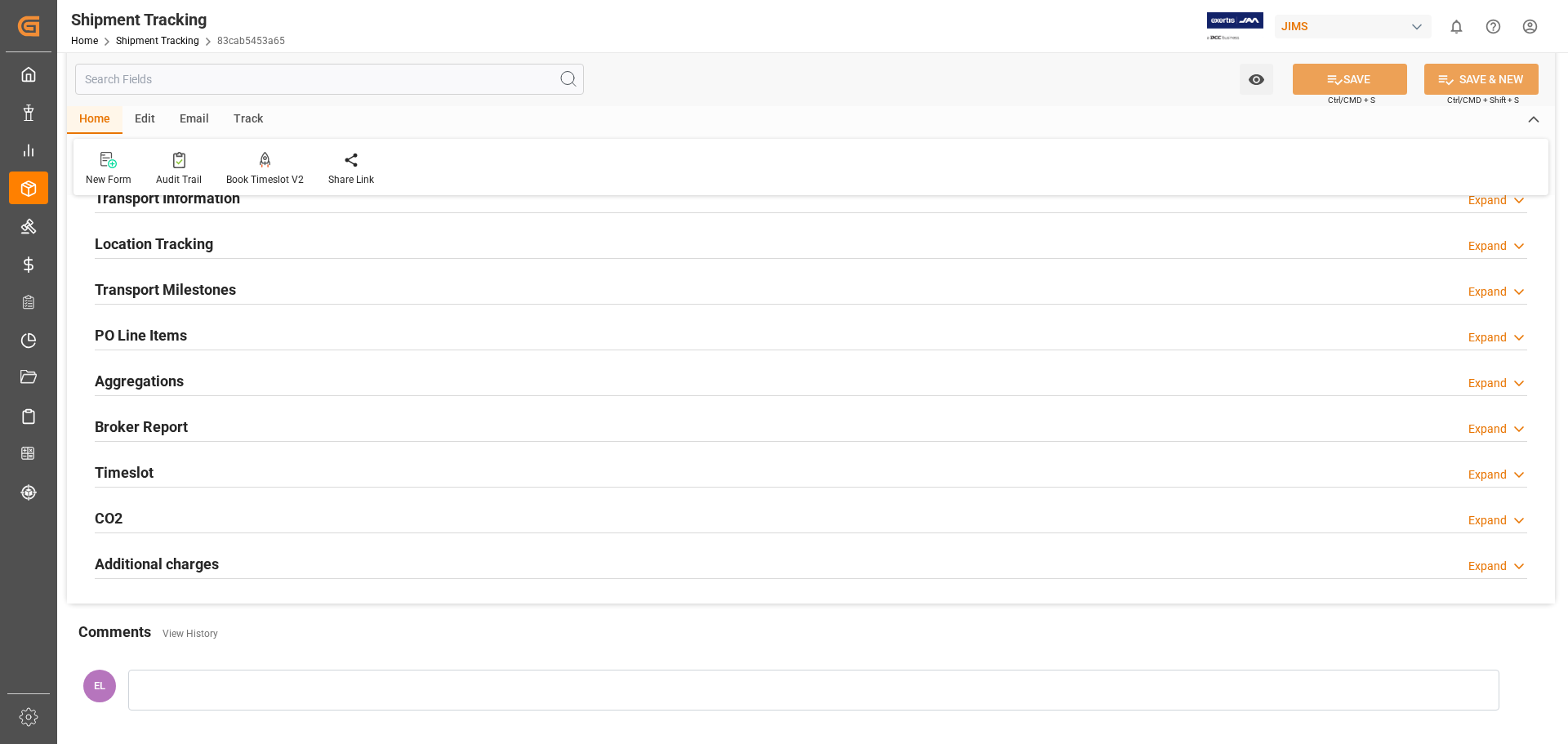
scroll to position [136, 0]
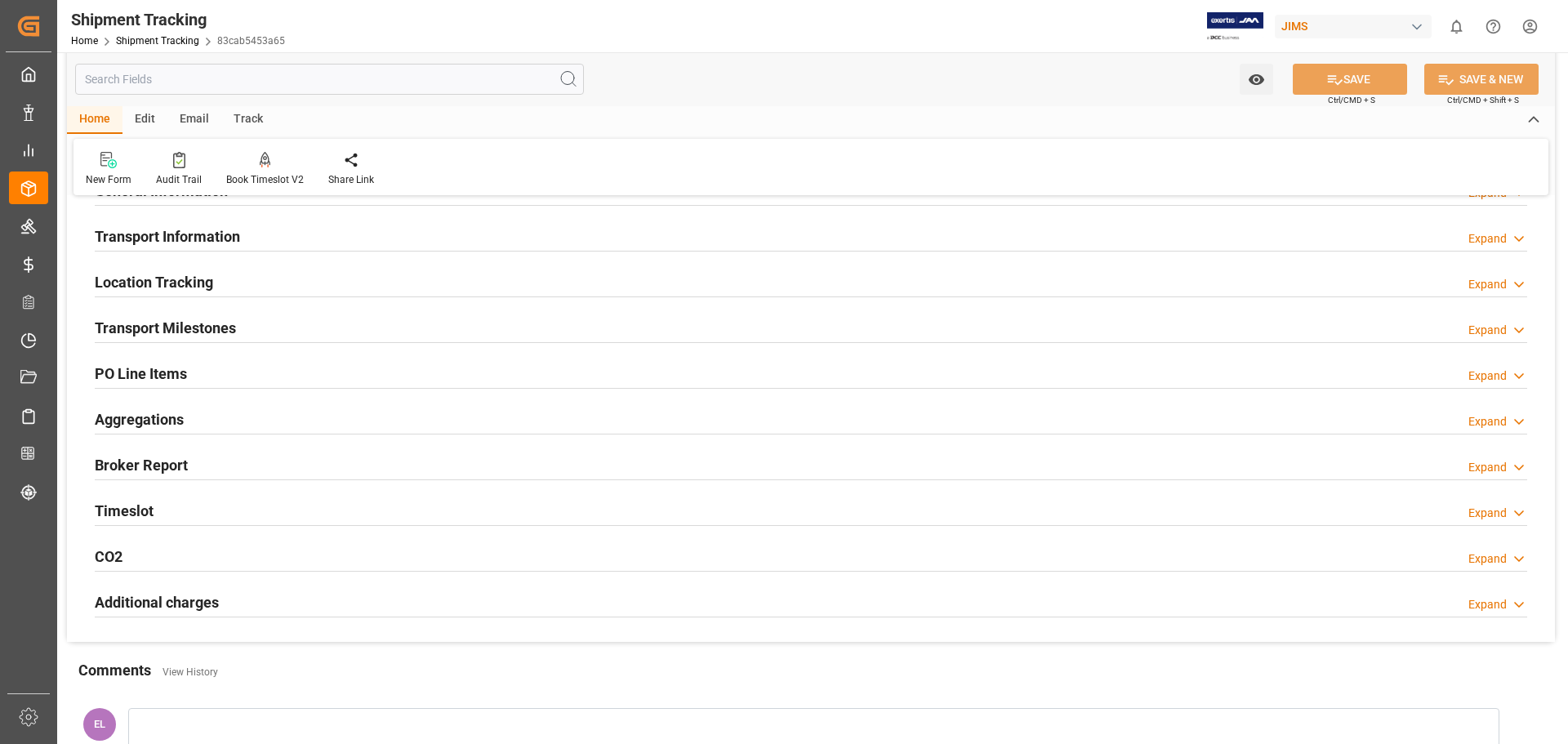
click at [176, 331] on h2 "Transport Milestones" at bounding box center [165, 328] width 142 height 22
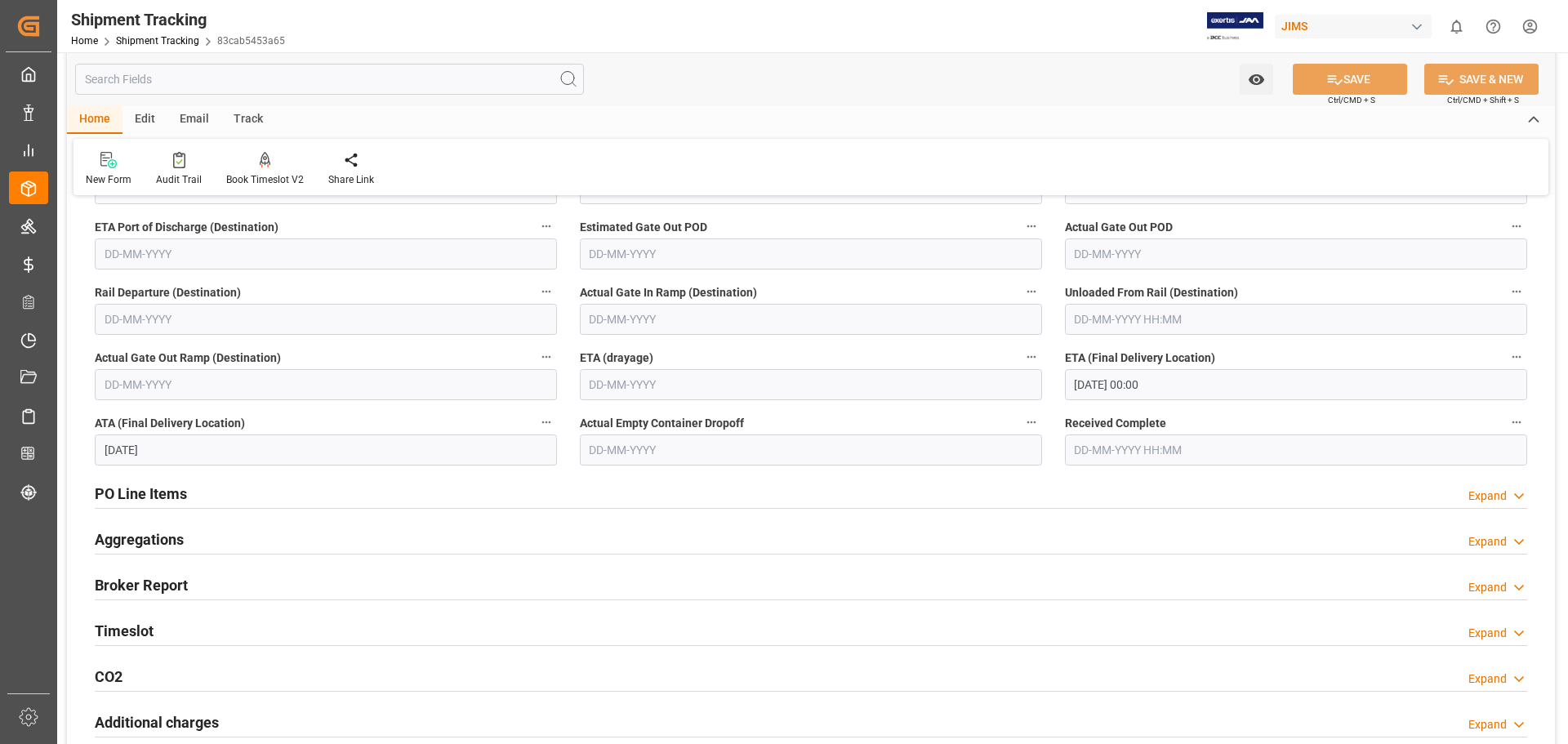
scroll to position [272, 0]
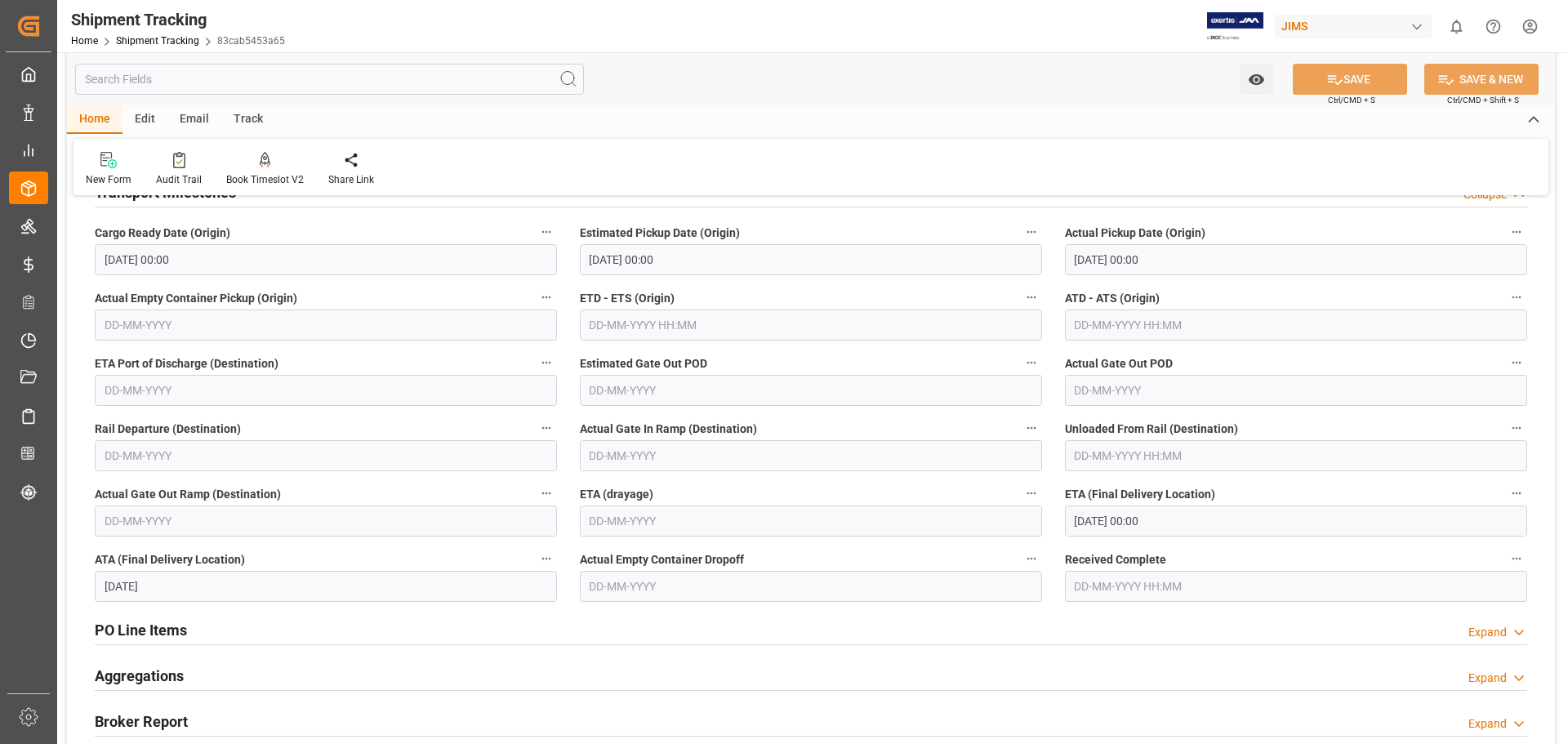
click at [129, 585] on input "[DATE]" at bounding box center [325, 586] width 462 height 31
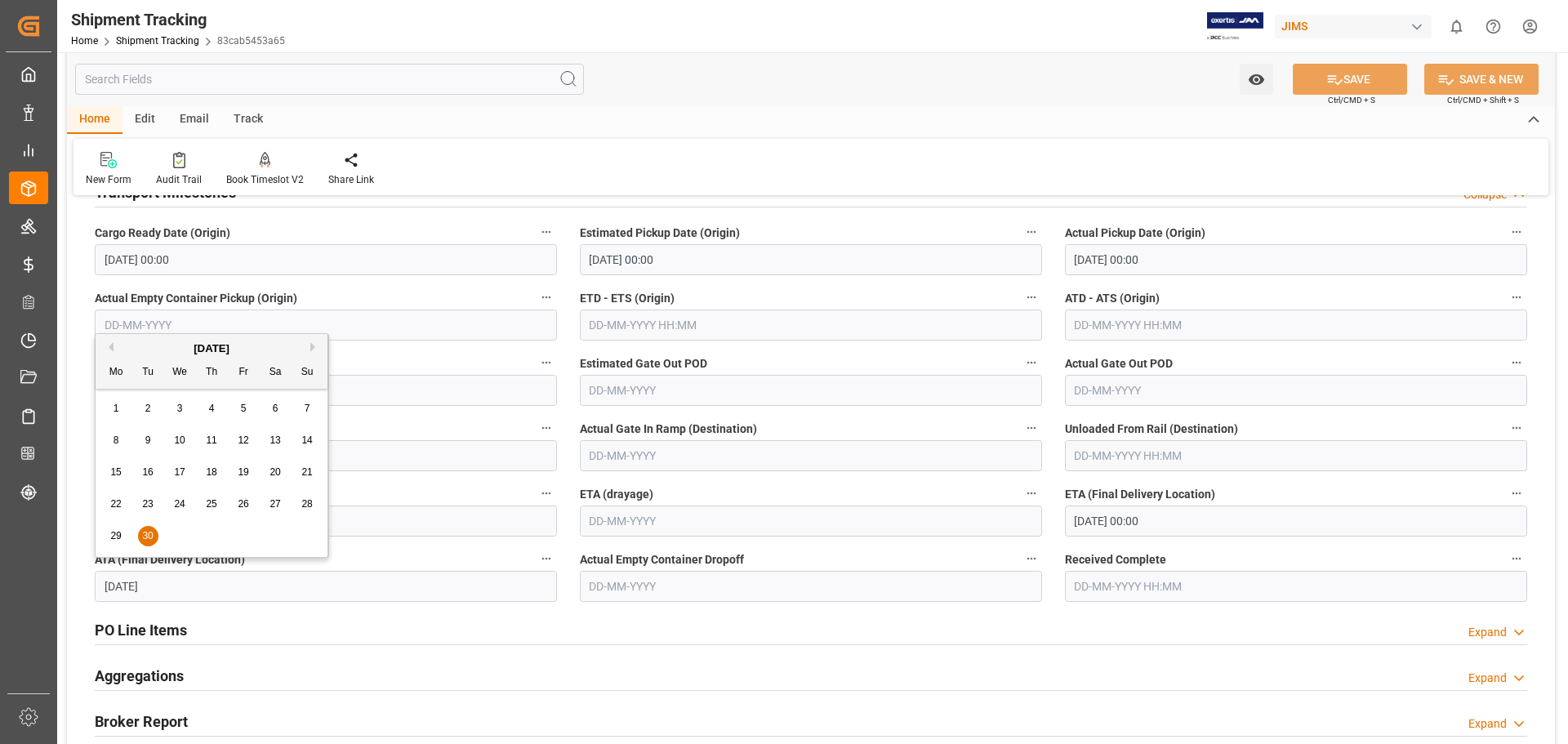
click at [315, 345] on button "Next Month" at bounding box center [315, 347] width 10 height 10
click at [179, 409] on span "1" at bounding box center [180, 409] width 6 height 12
type input "[DATE]"
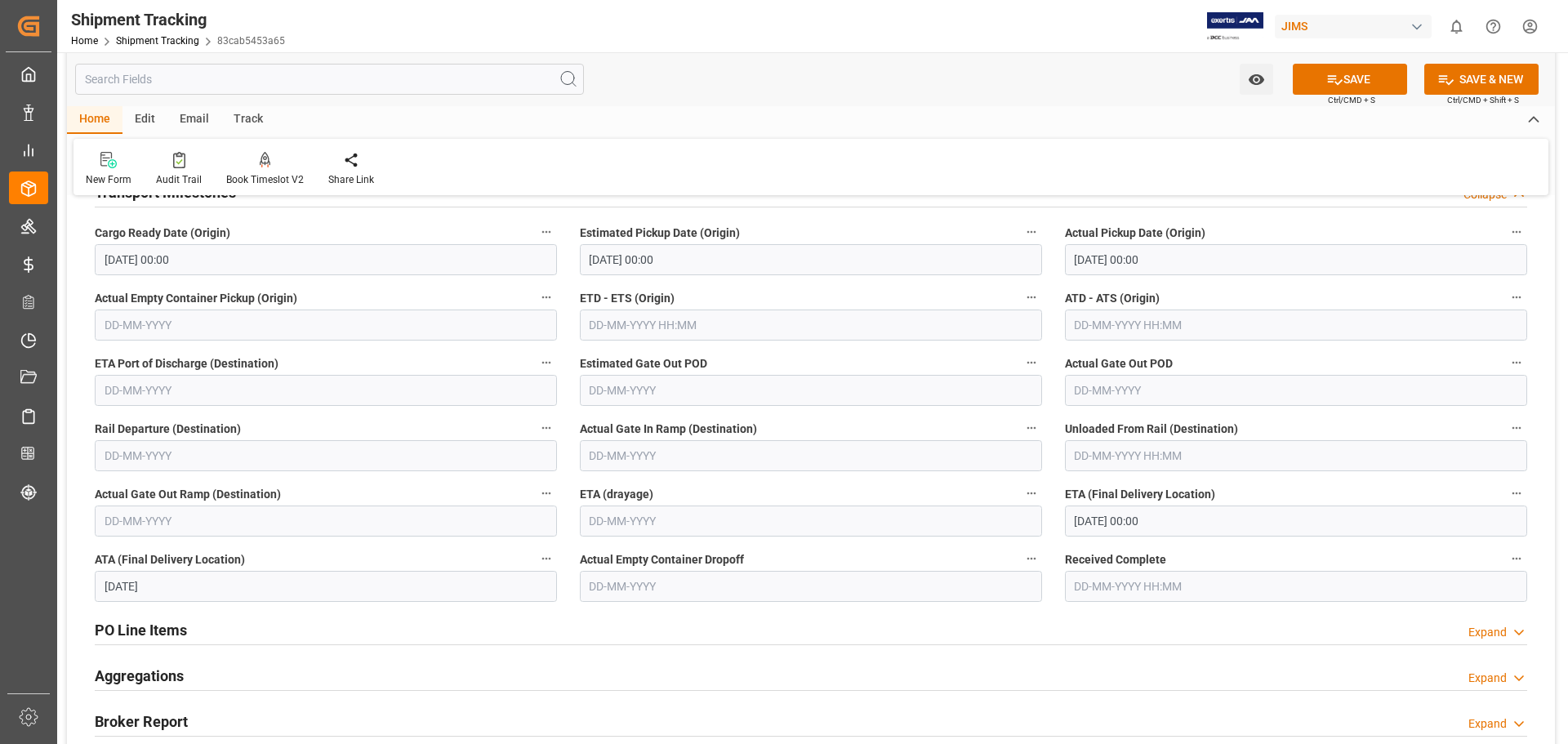
click at [1104, 529] on input "[DATE] 00:00" at bounding box center [1296, 520] width 462 height 31
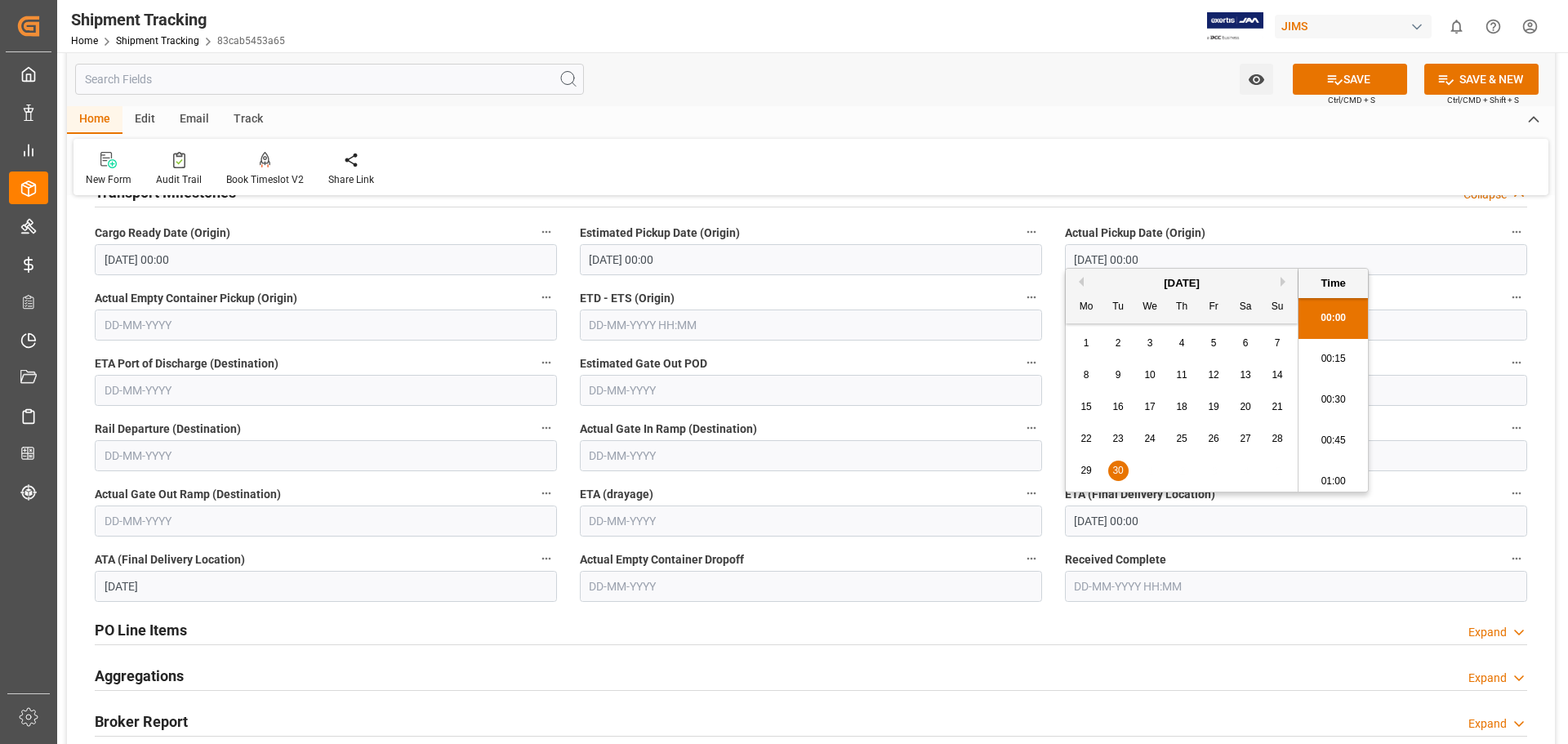
click at [1281, 283] on button "Next Month" at bounding box center [1285, 281] width 10 height 10
click at [1148, 346] on span "1" at bounding box center [1150, 343] width 6 height 12
type input "[DATE] 00:00"
click at [1359, 77] on button "SAVE" at bounding box center [1350, 79] width 115 height 31
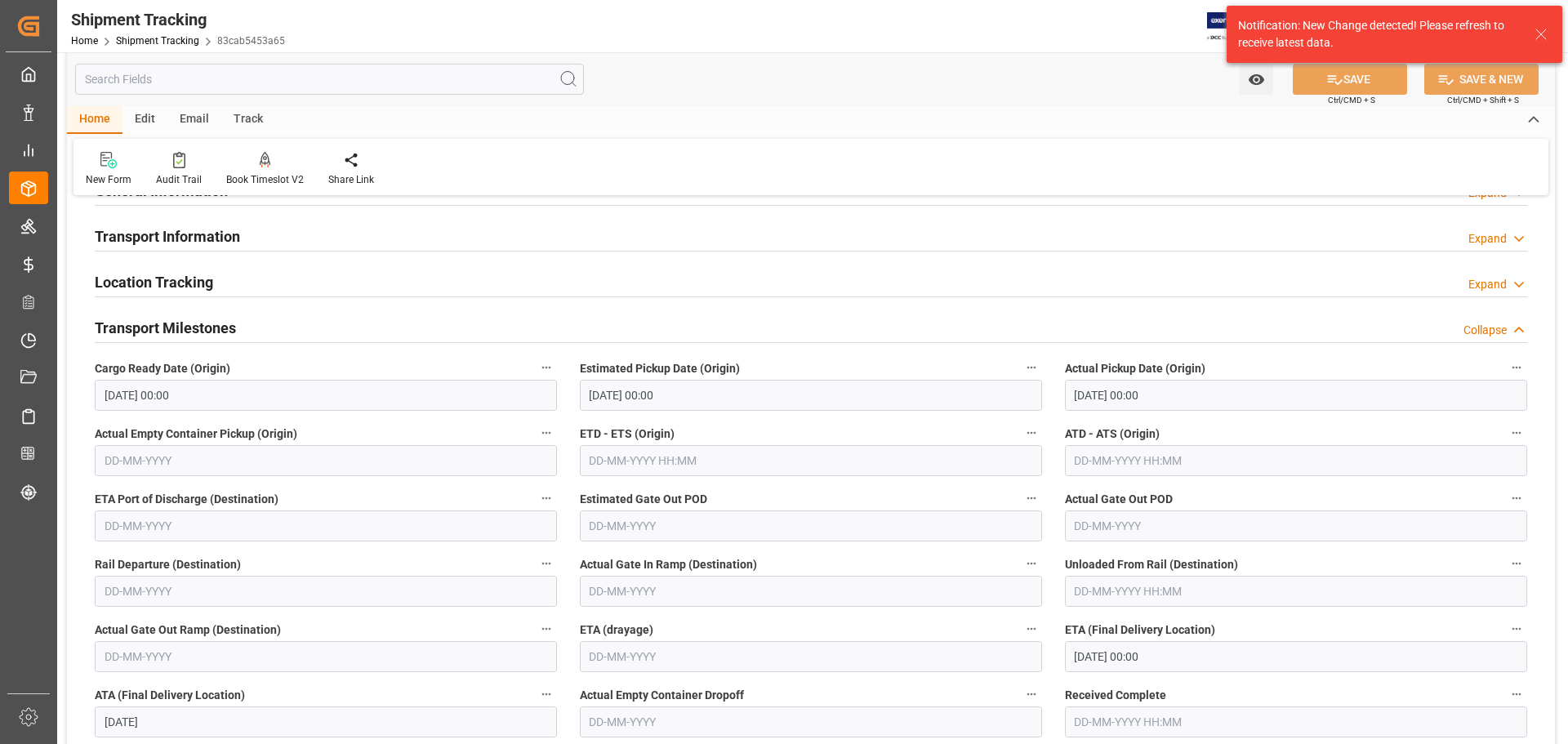
scroll to position [409, 0]
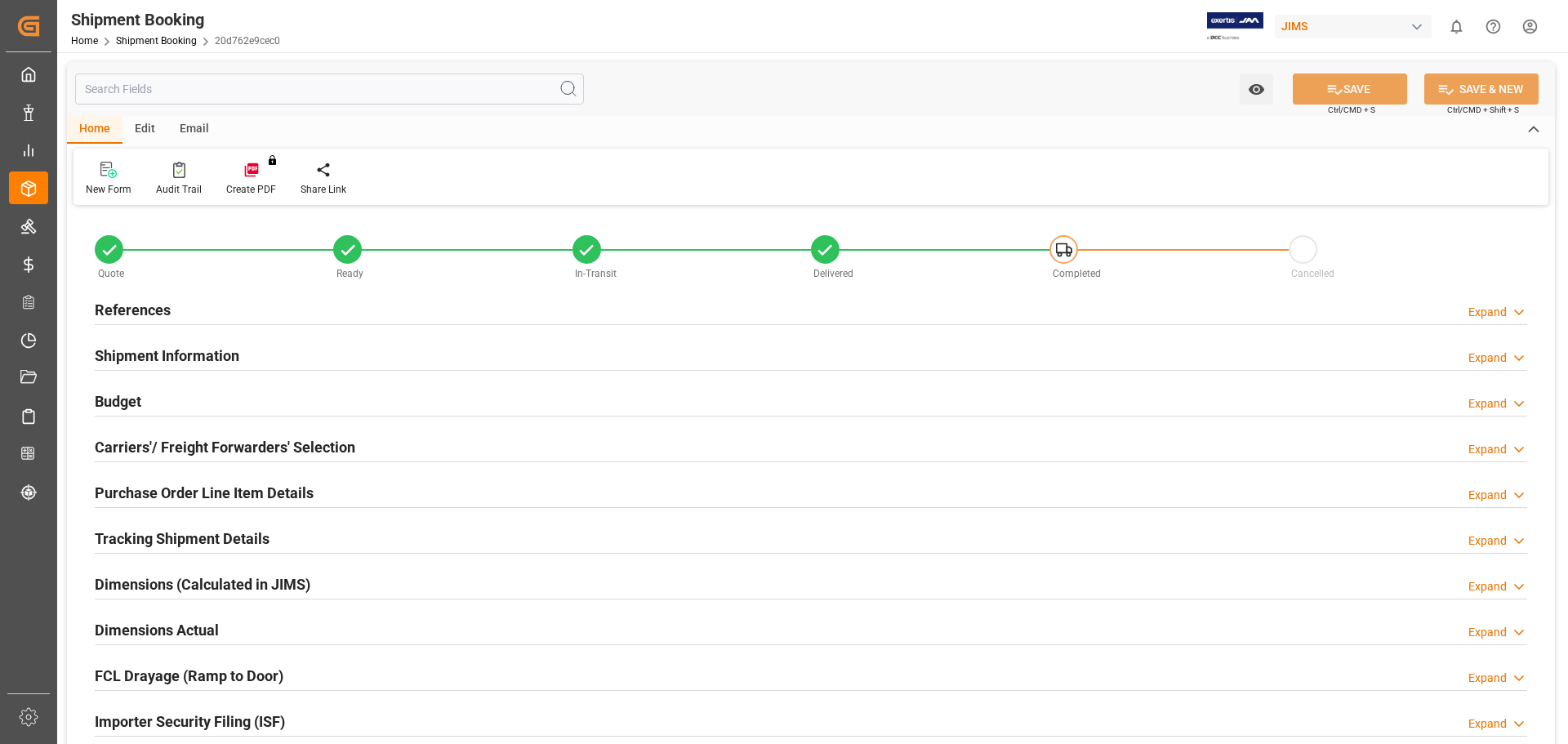
type input "0"
type input "[DATE]"
click at [132, 308] on h2 "References" at bounding box center [132, 309] width 76 height 22
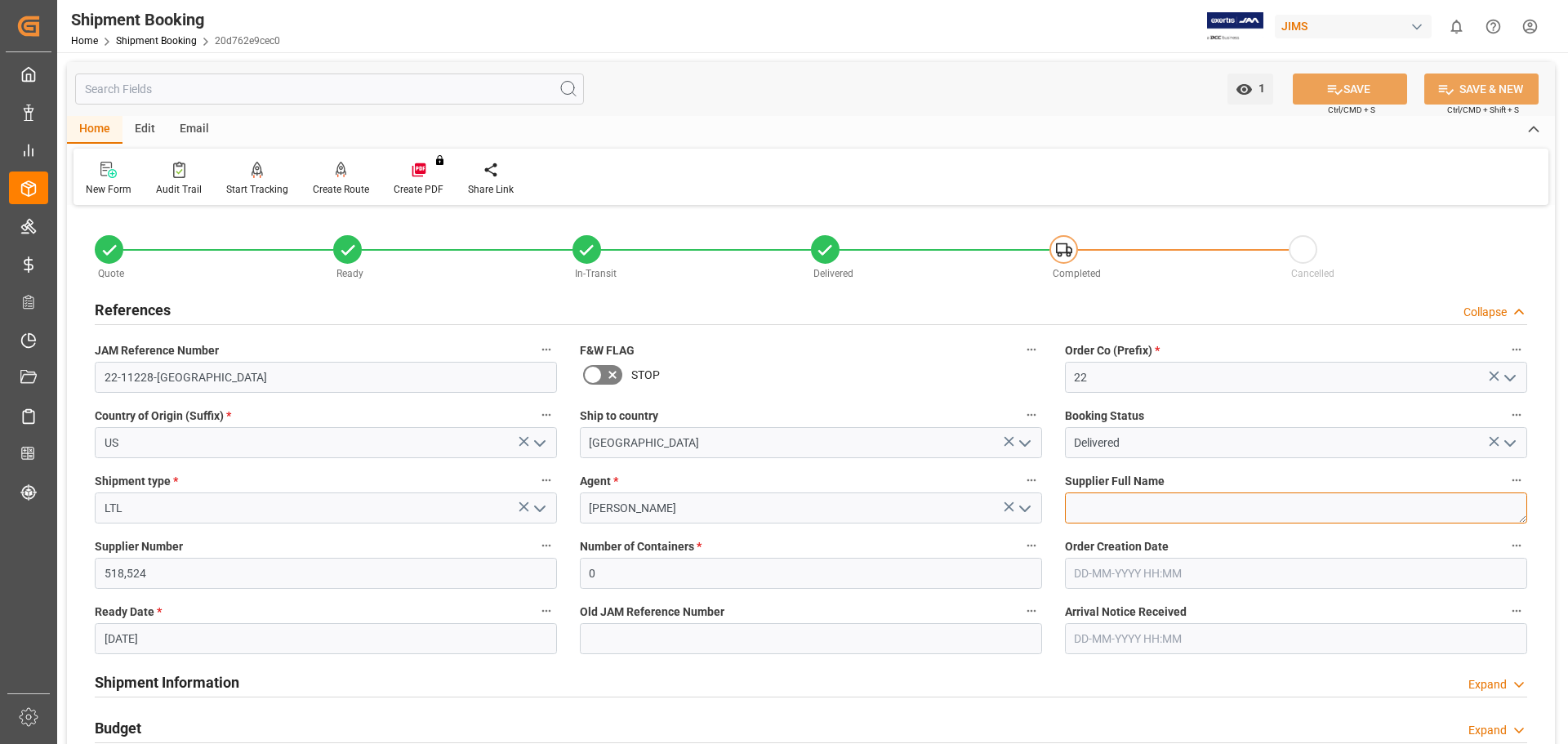
click at [1173, 512] on textarea at bounding box center [1296, 508] width 462 height 31
type textarea "a"
type textarea "AMS, KMC"
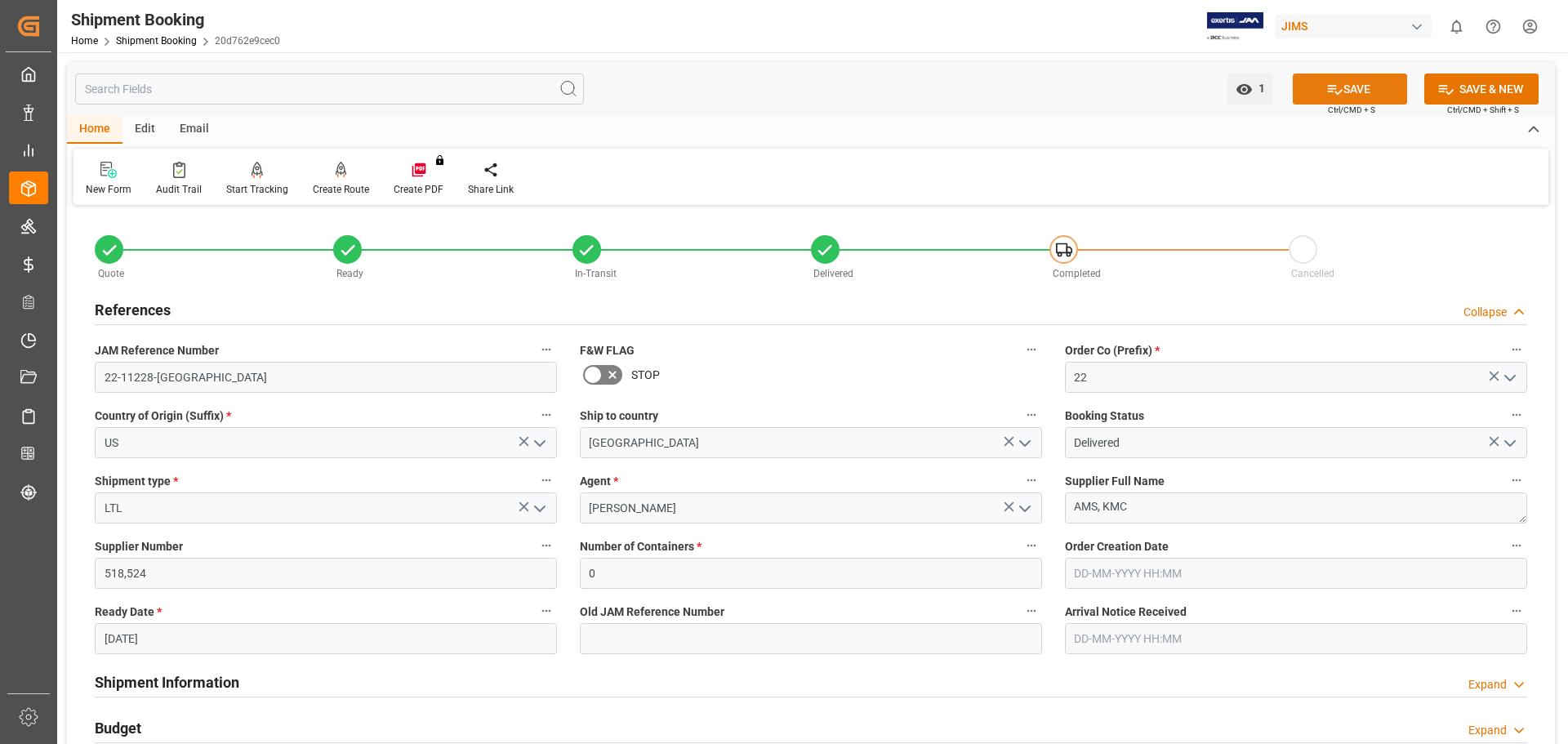
click at [1354, 94] on button "SAVE" at bounding box center [1350, 89] width 115 height 31
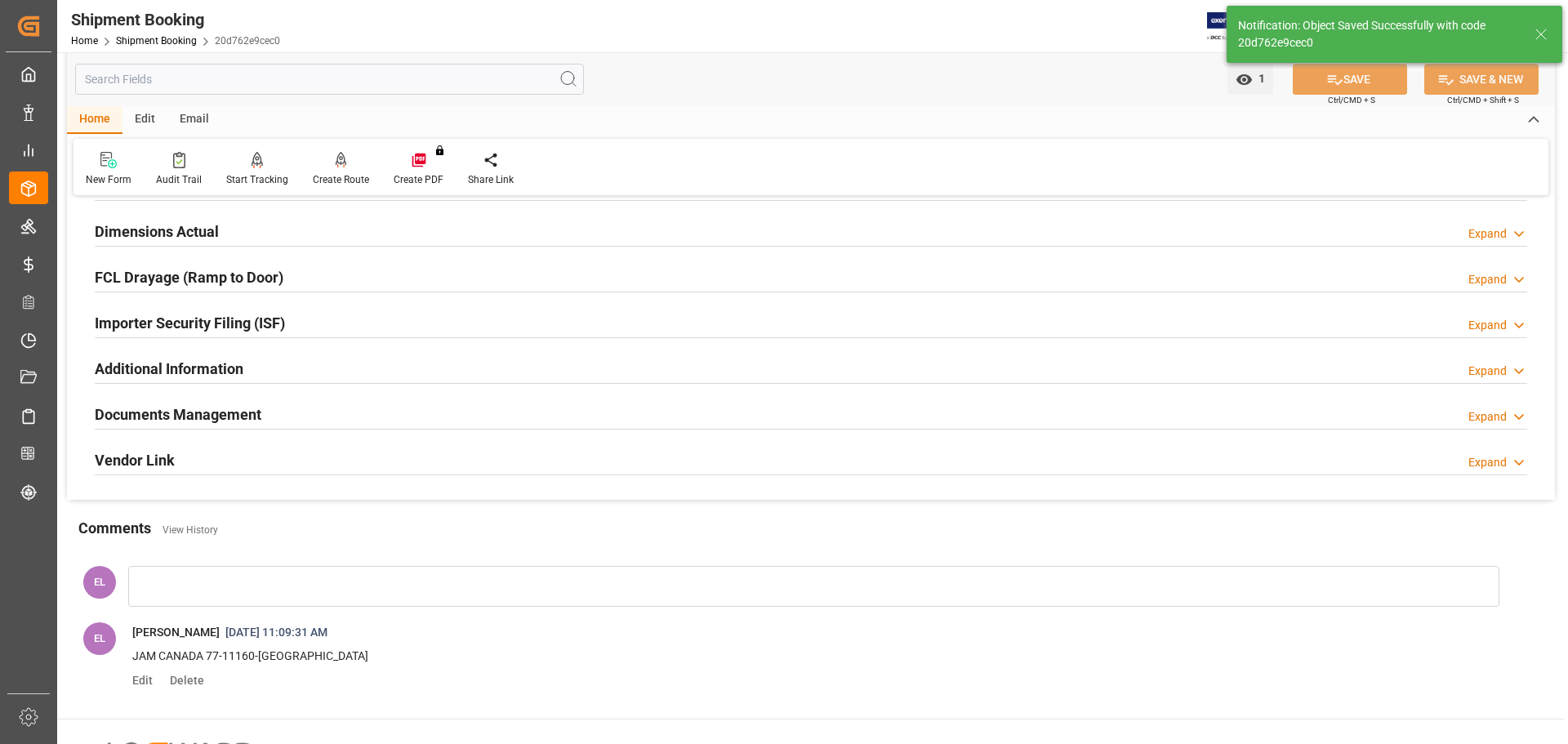
scroll to position [409, 0]
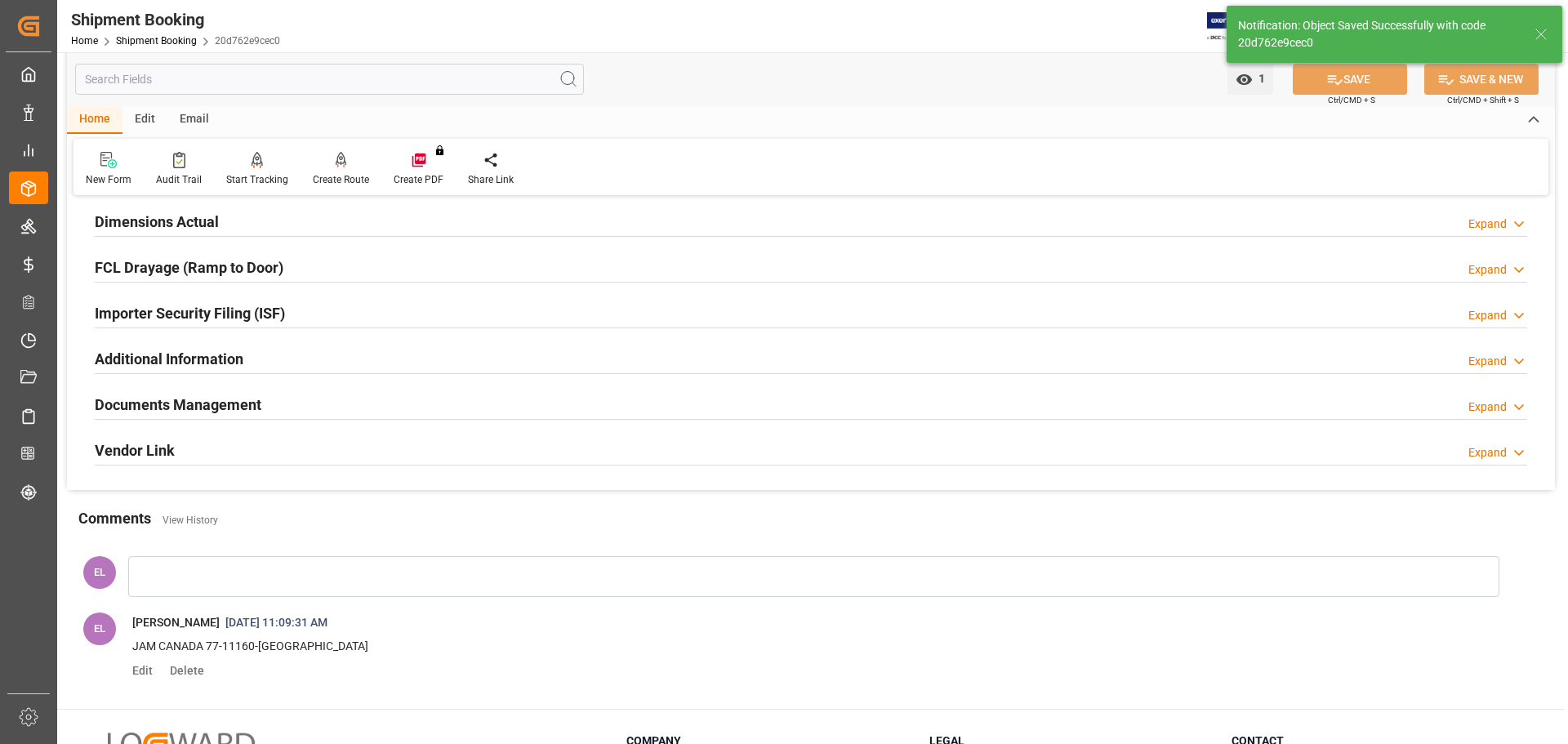
click at [142, 403] on h2 "Documents Management" at bounding box center [177, 404] width 167 height 22
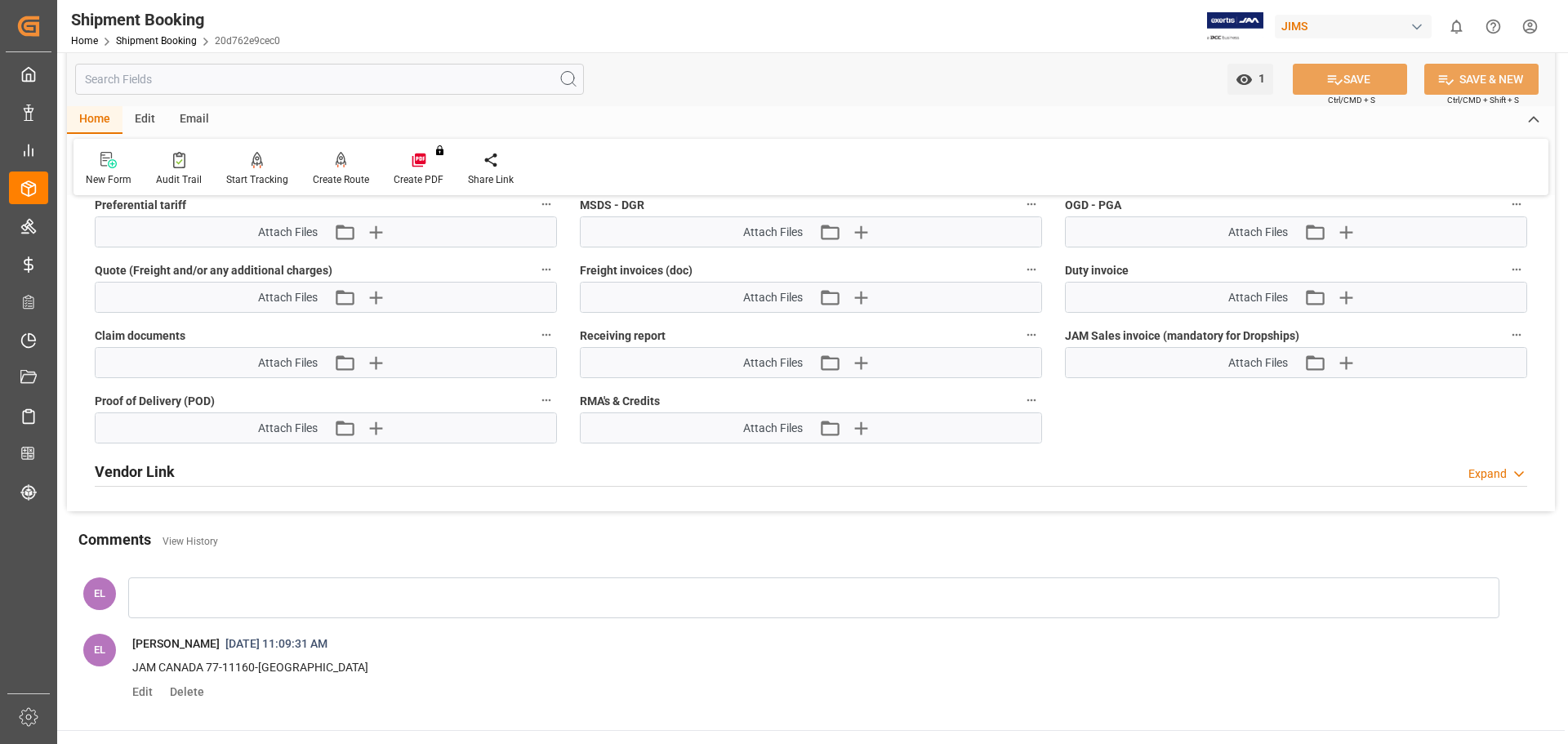
scroll to position [1059, 0]
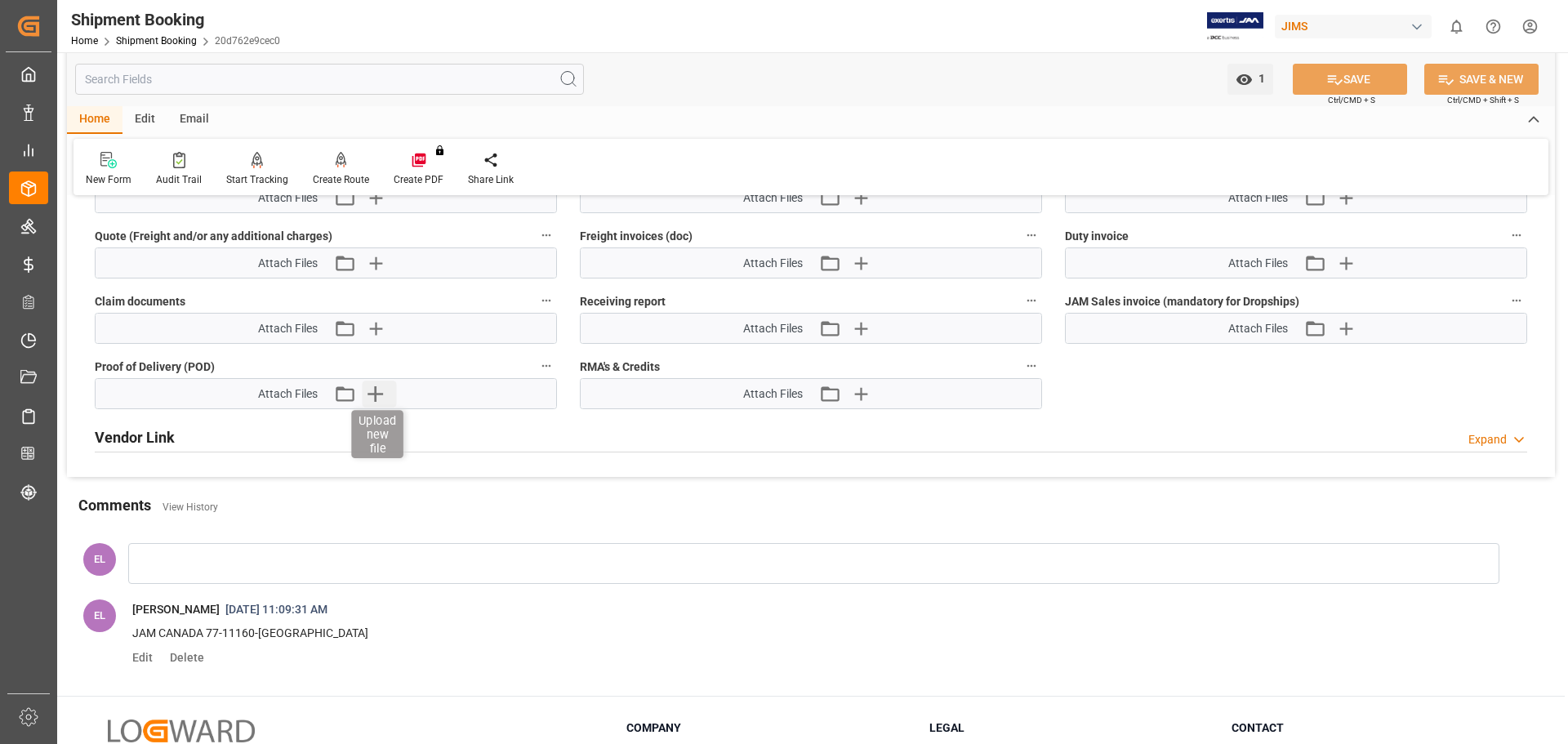
click at [375, 391] on icon "button" at bounding box center [375, 394] width 15 height 15
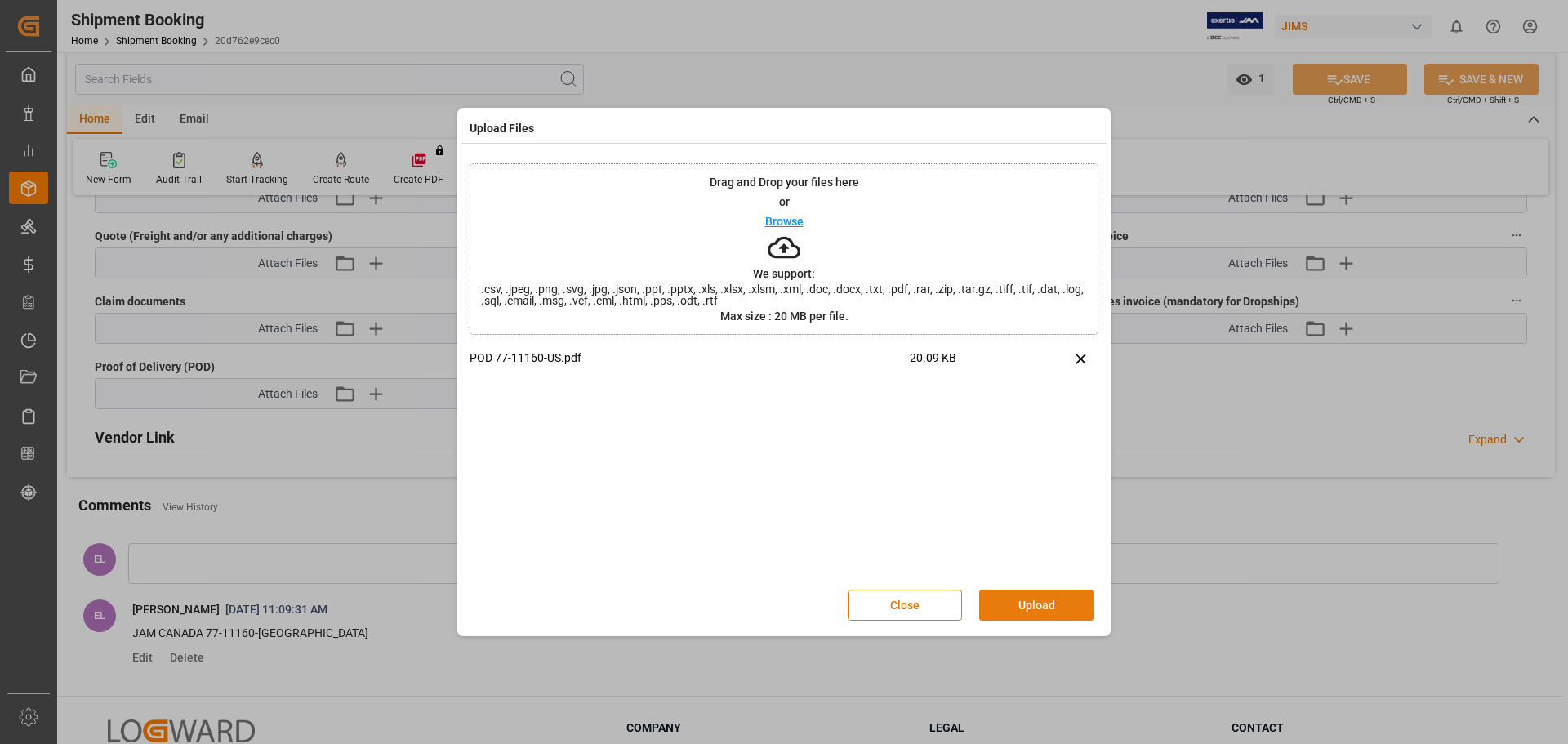
click at [1010, 606] on button "Upload" at bounding box center [1037, 605] width 115 height 31
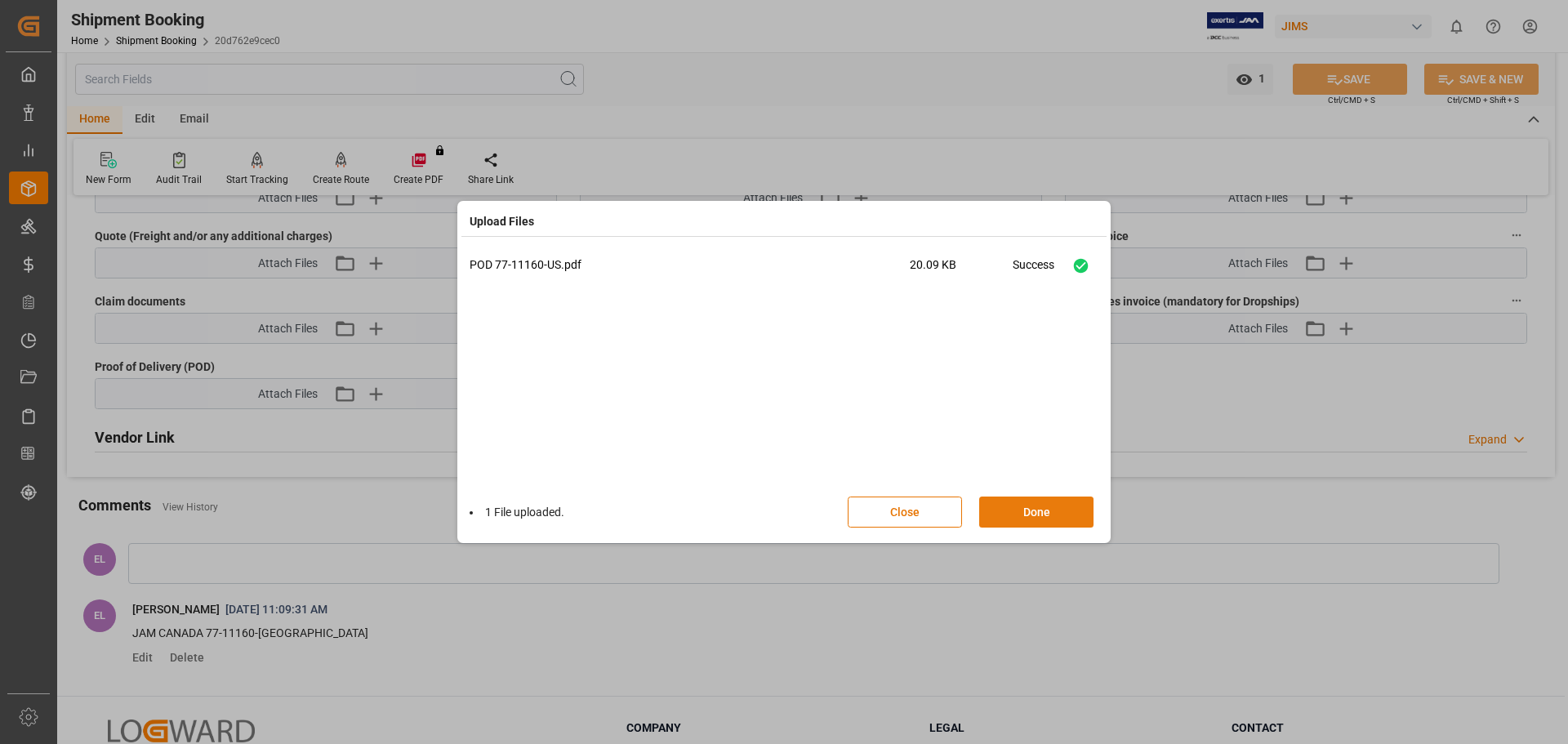
click at [1022, 512] on button "Done" at bounding box center [1037, 512] width 115 height 31
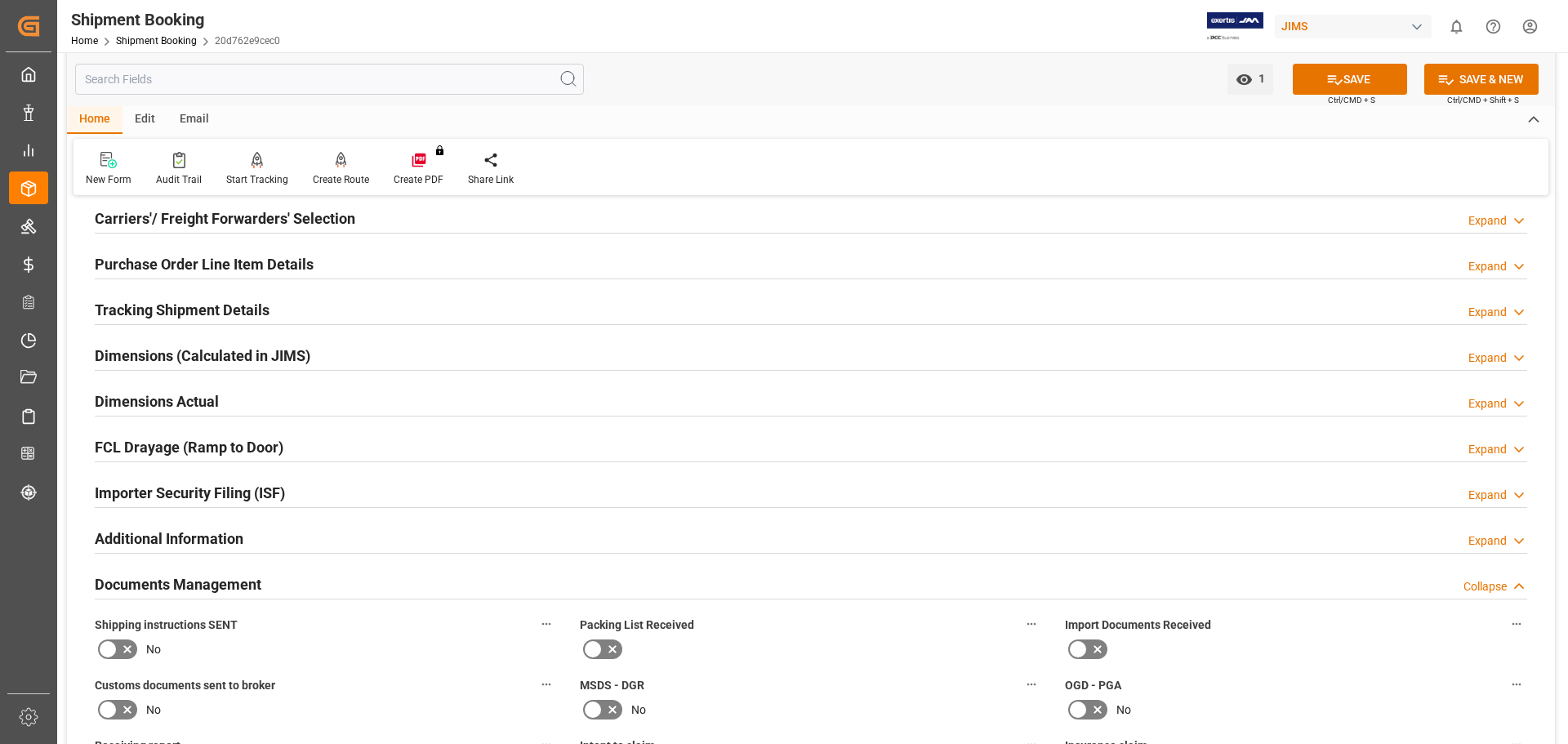
scroll to position [108, 0]
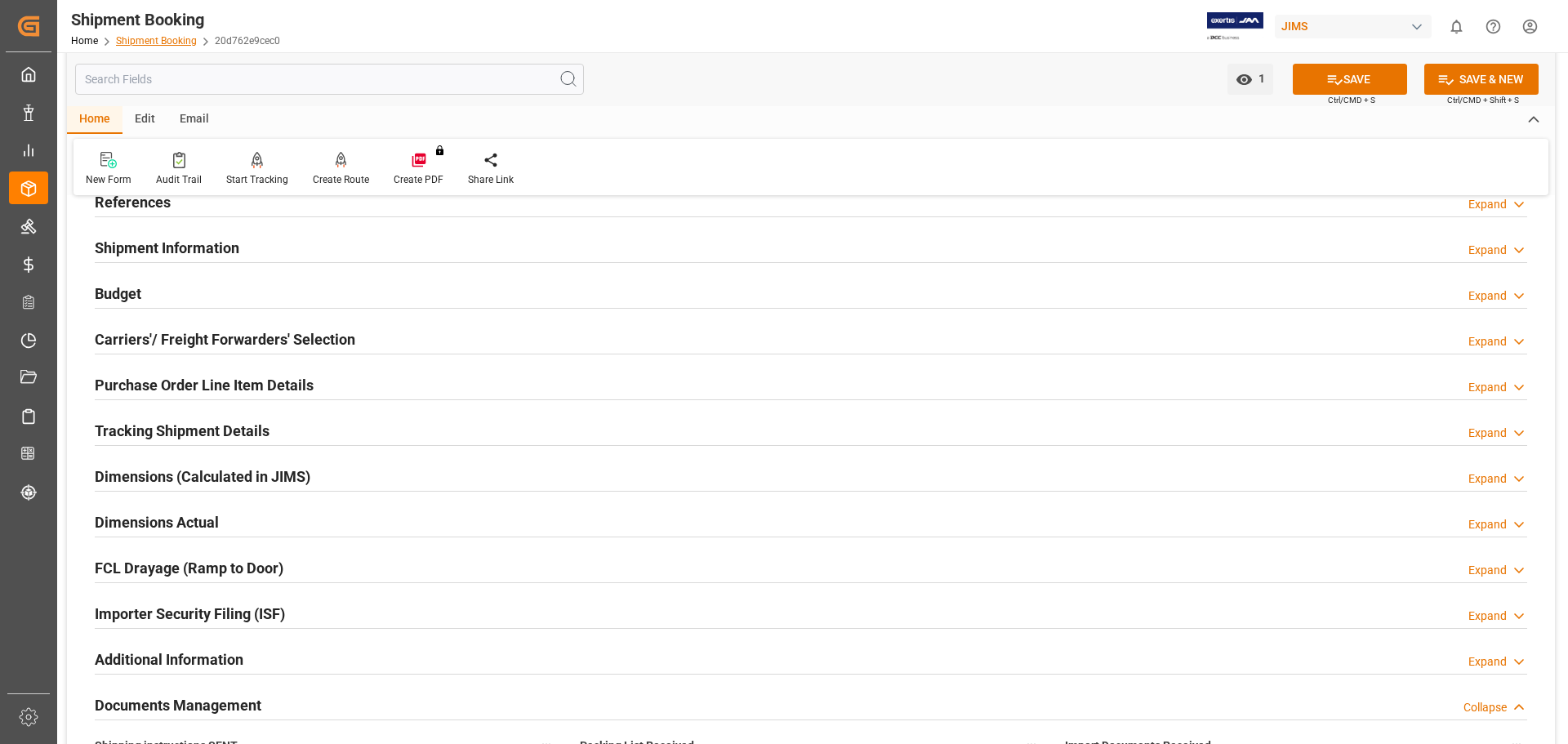
click at [134, 40] on link "Shipment Booking" at bounding box center [156, 40] width 81 height 12
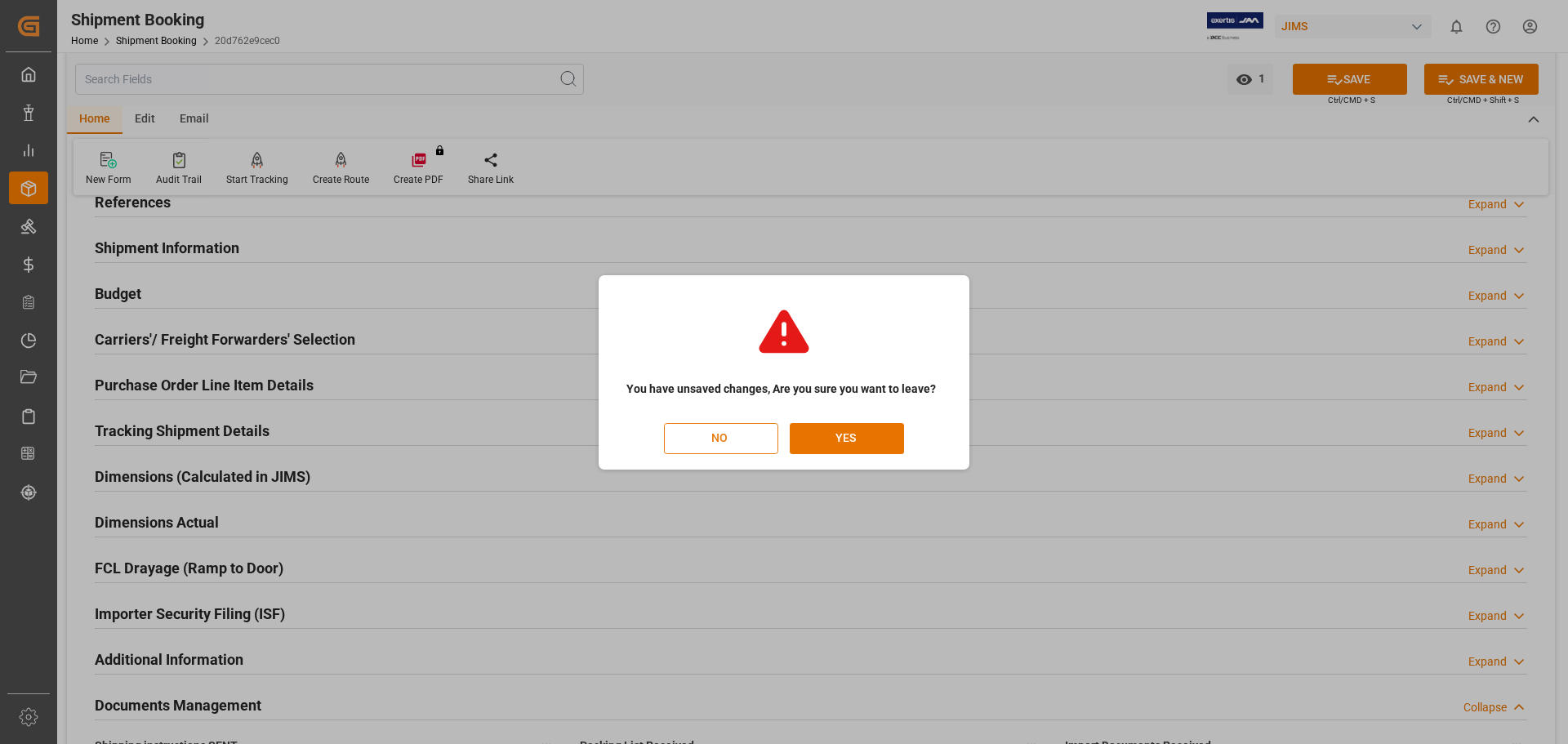
click at [750, 435] on button "NO" at bounding box center [721, 438] width 115 height 31
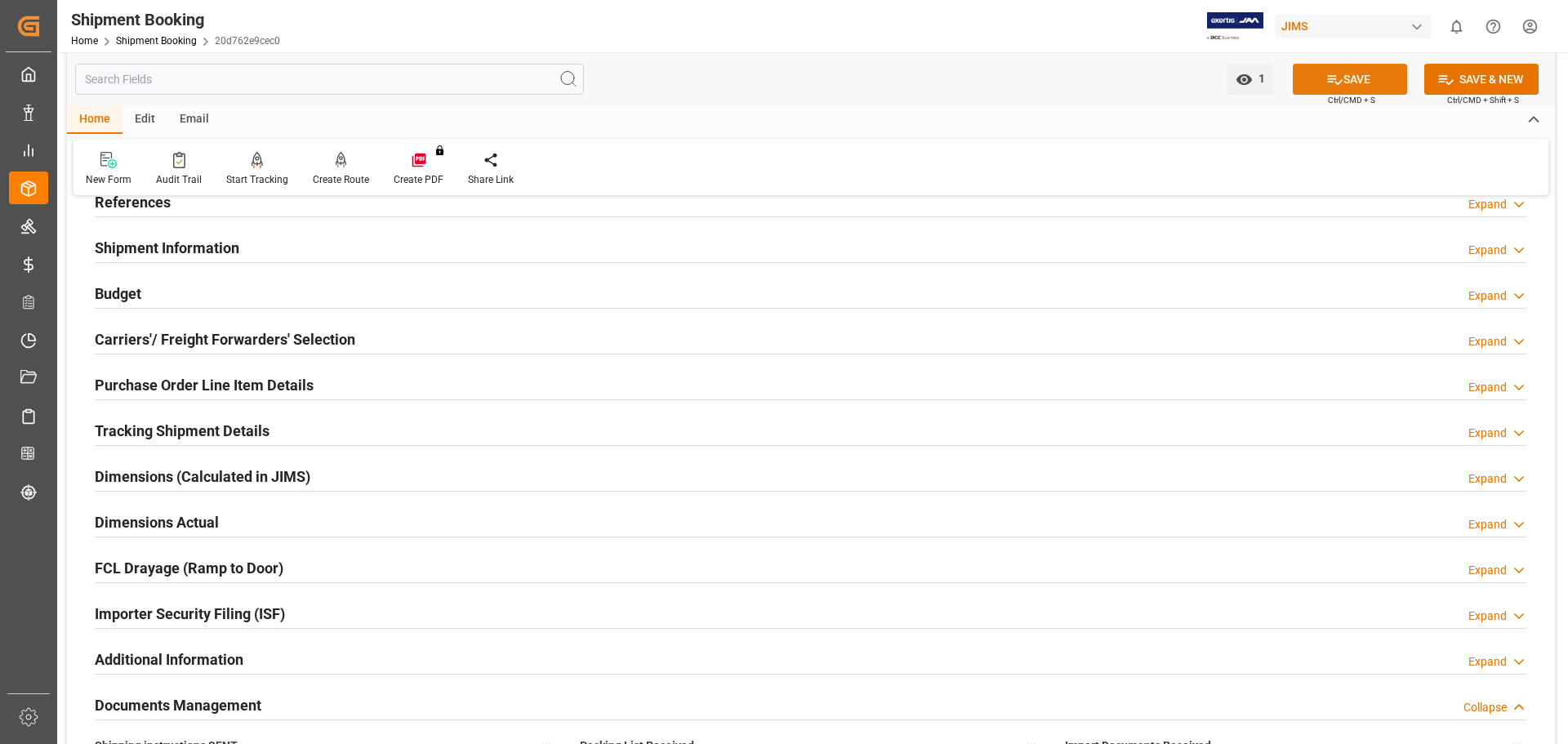
click at [1327, 72] on icon at bounding box center [1336, 80] width 17 height 17
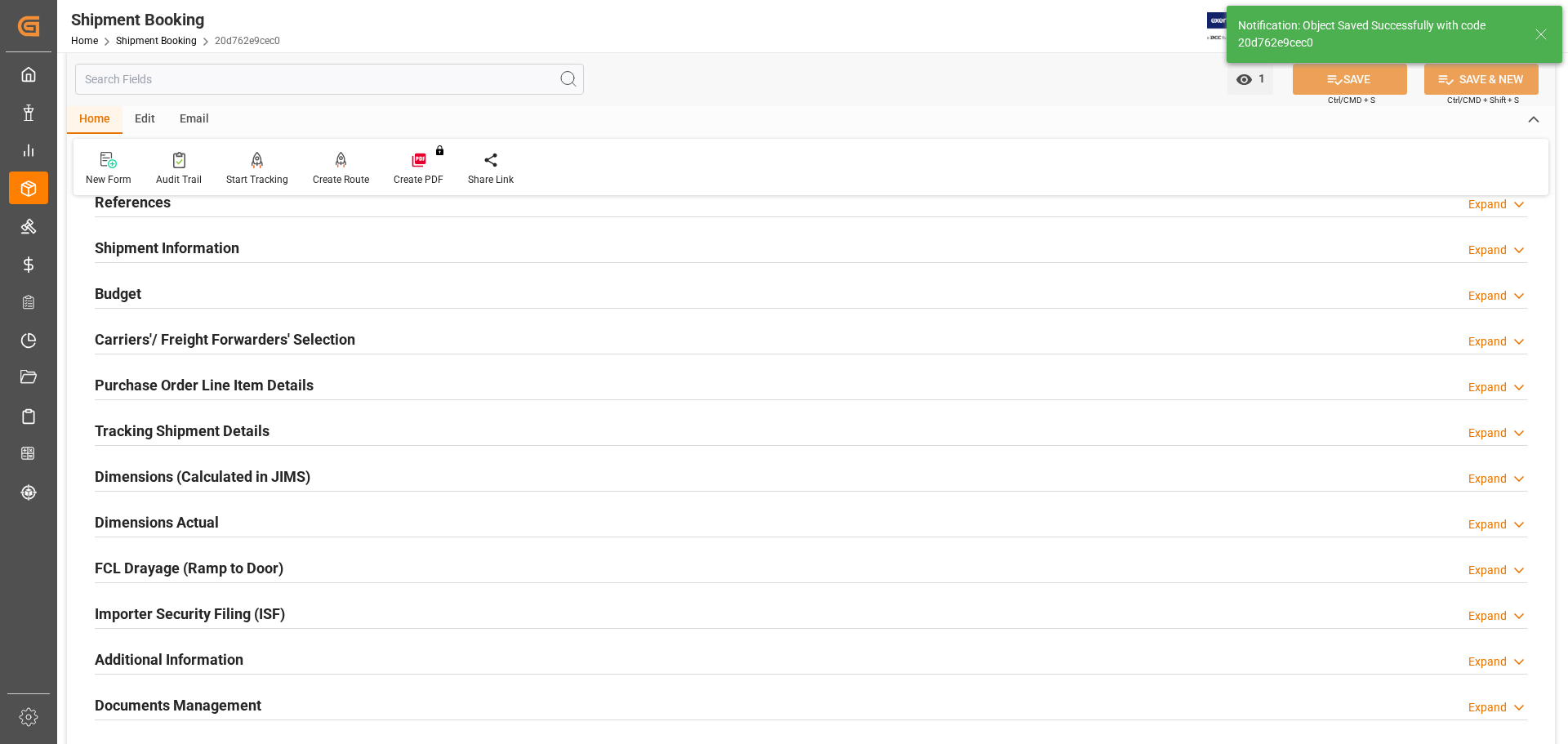
scroll to position [0, 0]
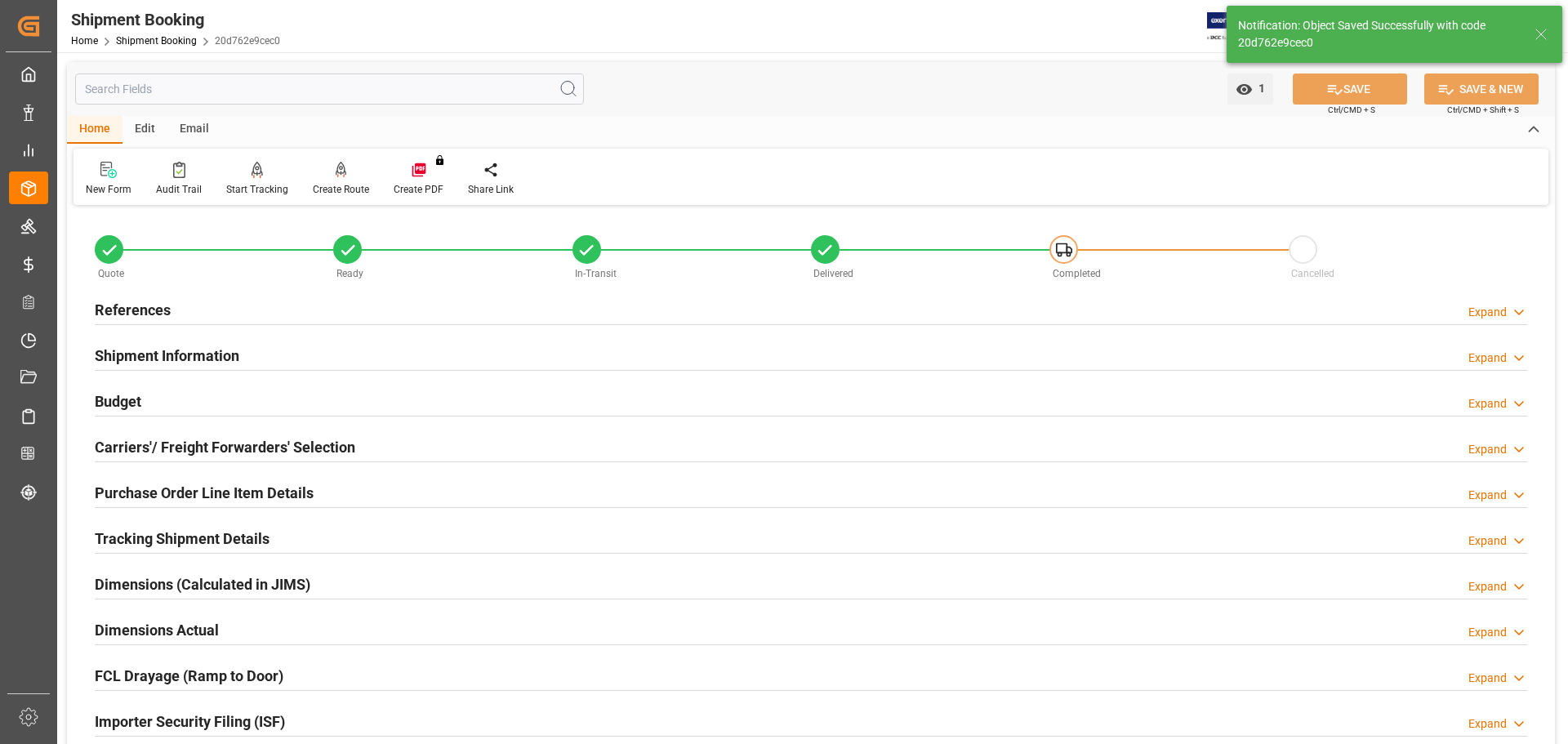
click at [142, 320] on h2 "References" at bounding box center [132, 309] width 76 height 22
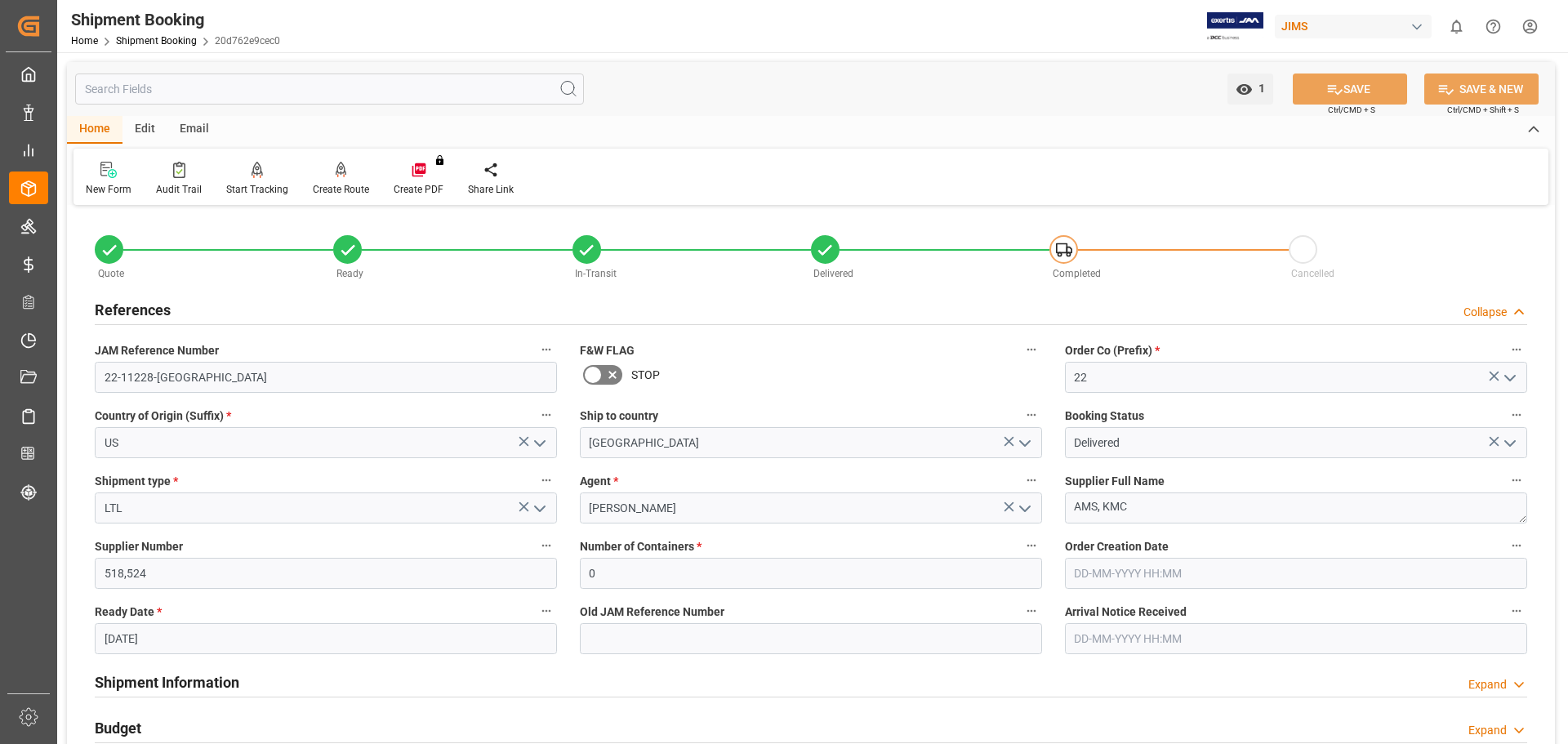
click at [143, 306] on h2 "References" at bounding box center [132, 309] width 76 height 22
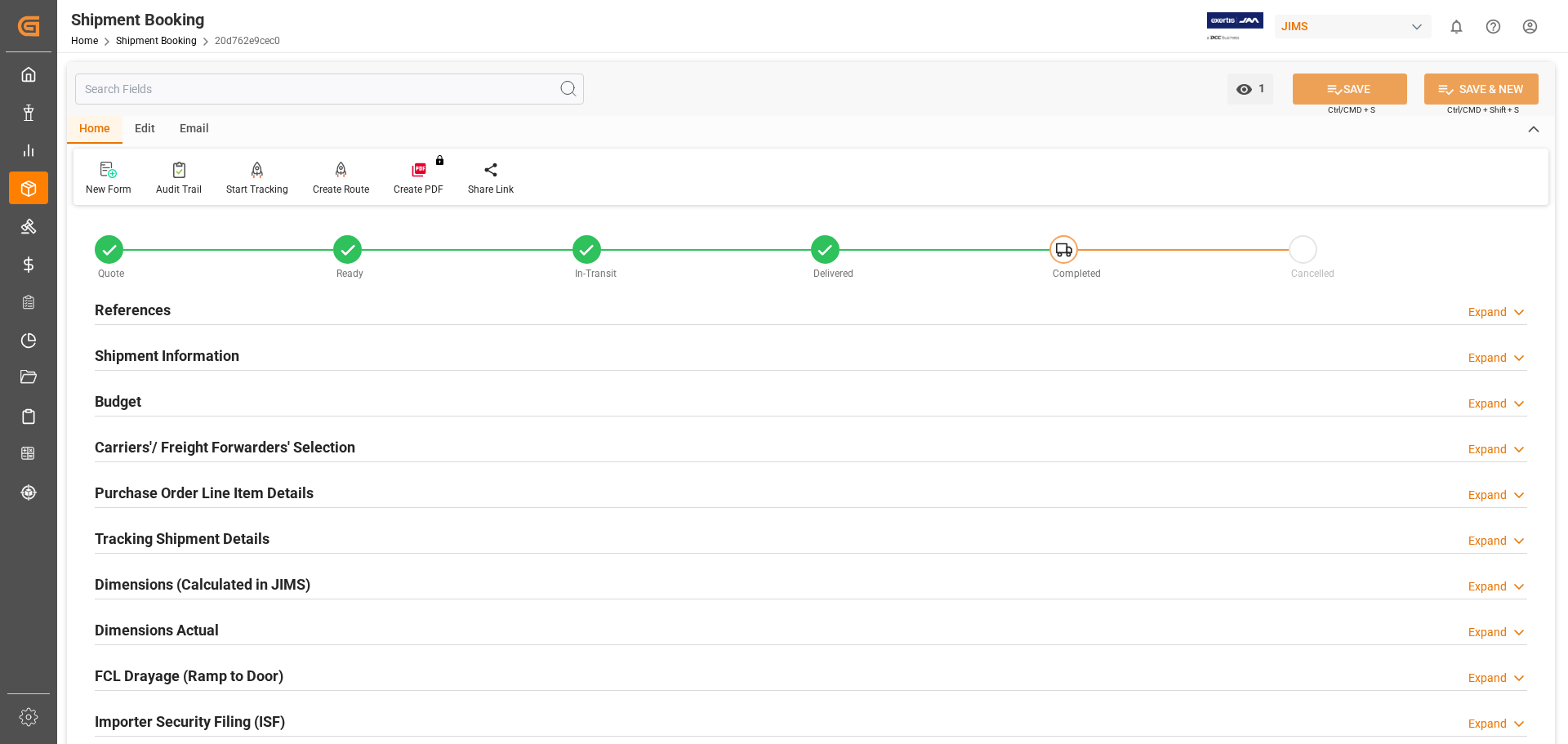
click at [168, 46] on div "Home Shipment Booking 20d762e9cec0" at bounding box center [176, 40] width 209 height 17
click at [168, 41] on link "Shipment Booking" at bounding box center [156, 40] width 81 height 12
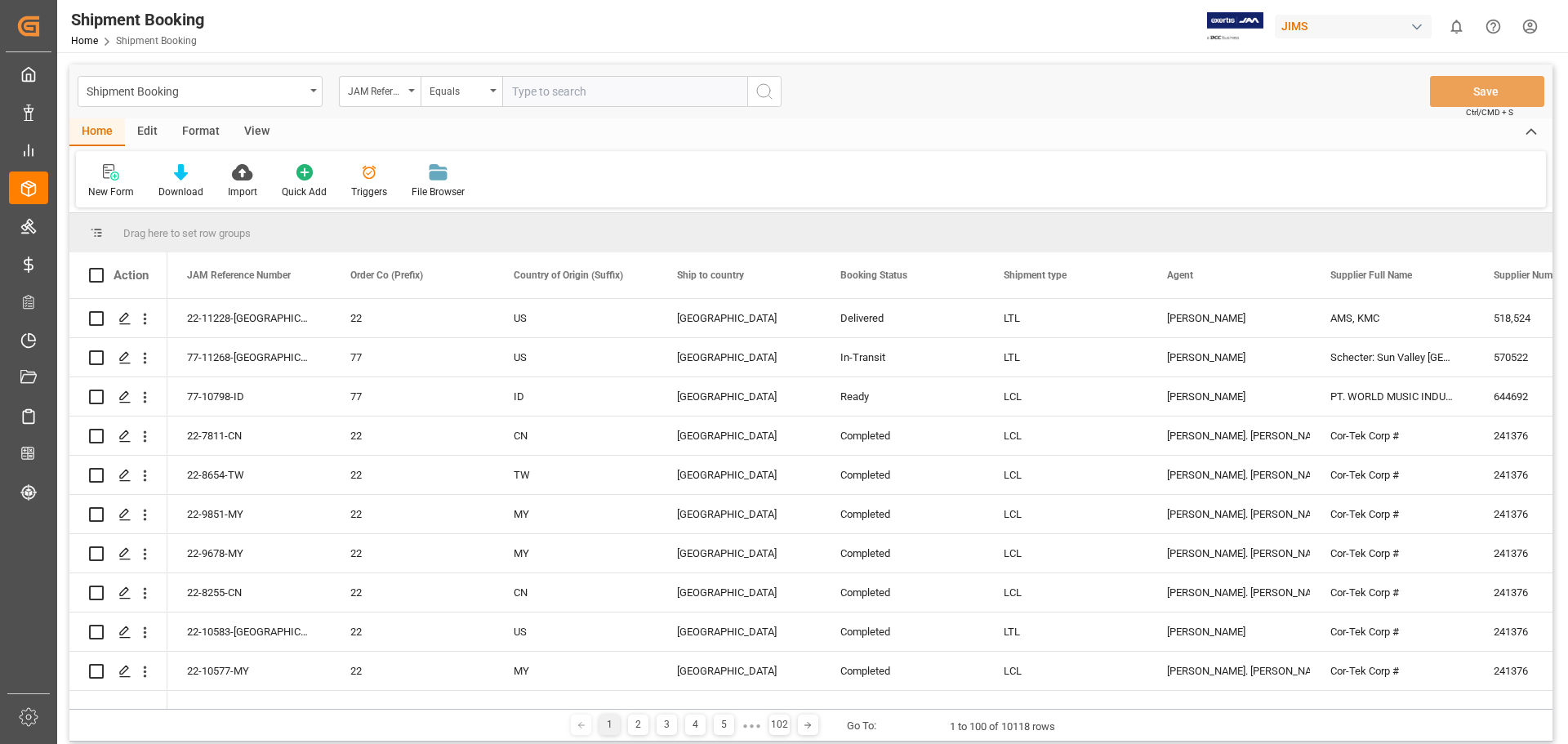
click at [557, 98] on input "text" at bounding box center [625, 92] width 245 height 31
type input "77-11037-US"
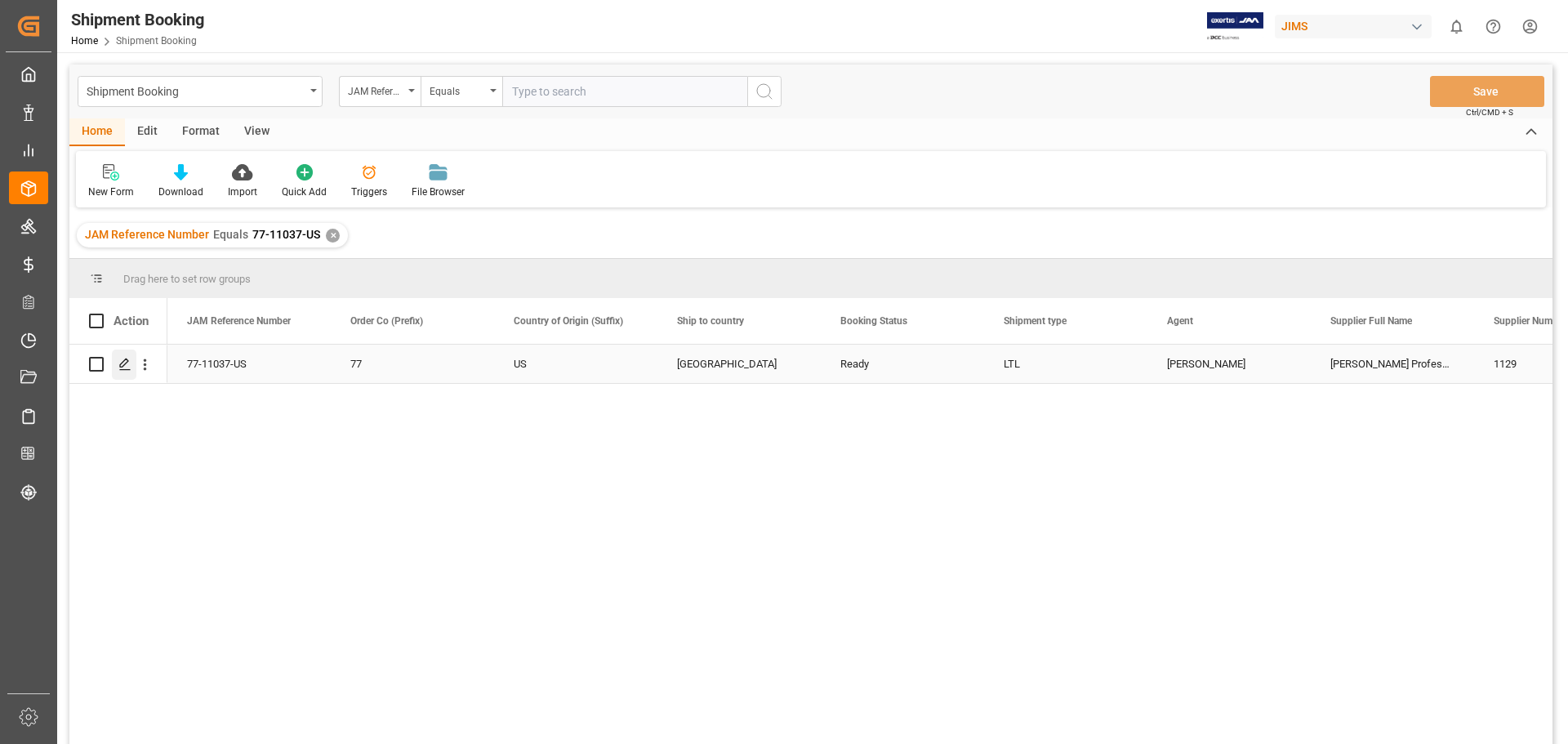
click at [122, 364] on icon "Press SPACE to select this row." at bounding box center [125, 364] width 14 height 13
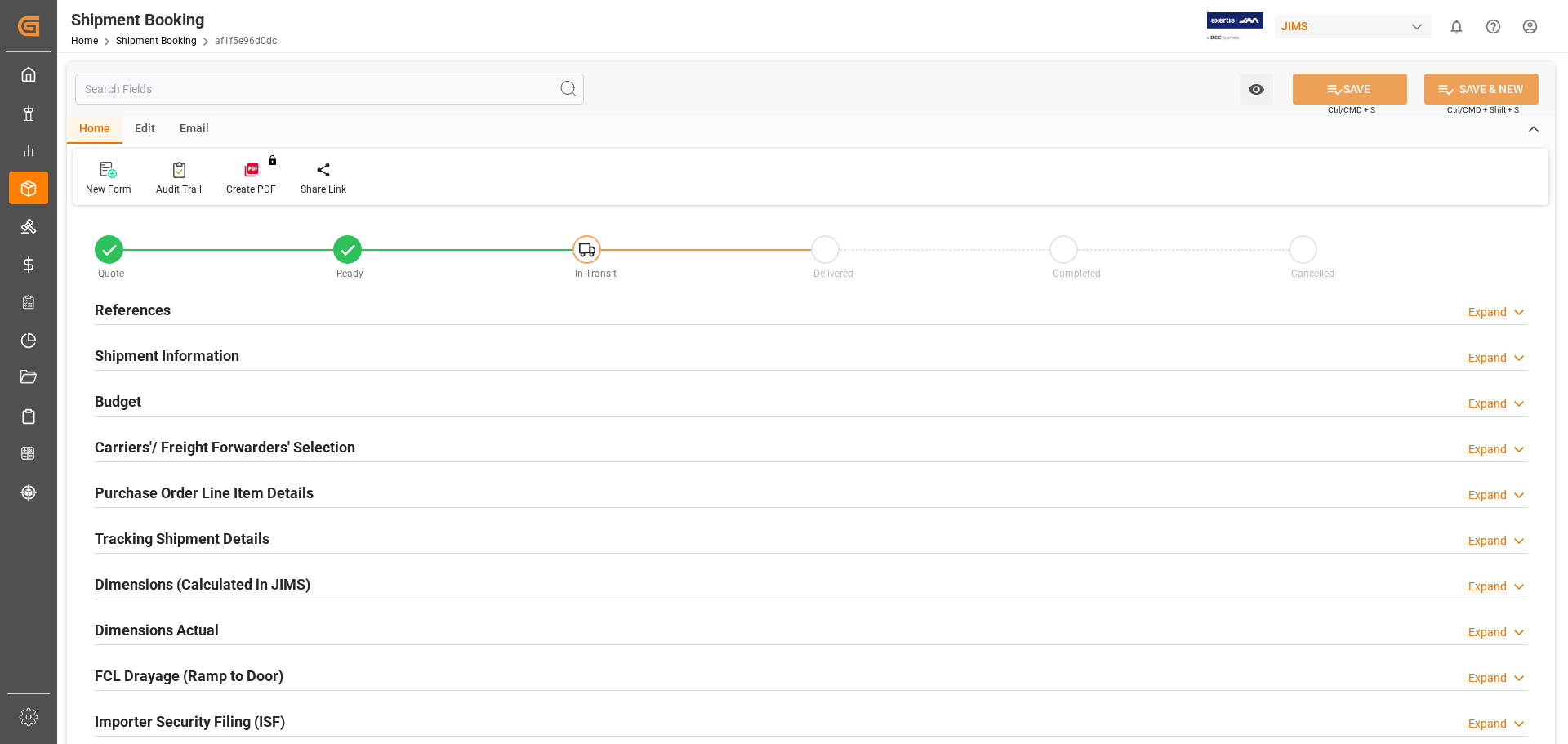
type input "0"
click at [110, 301] on h2 "References" at bounding box center [132, 309] width 76 height 22
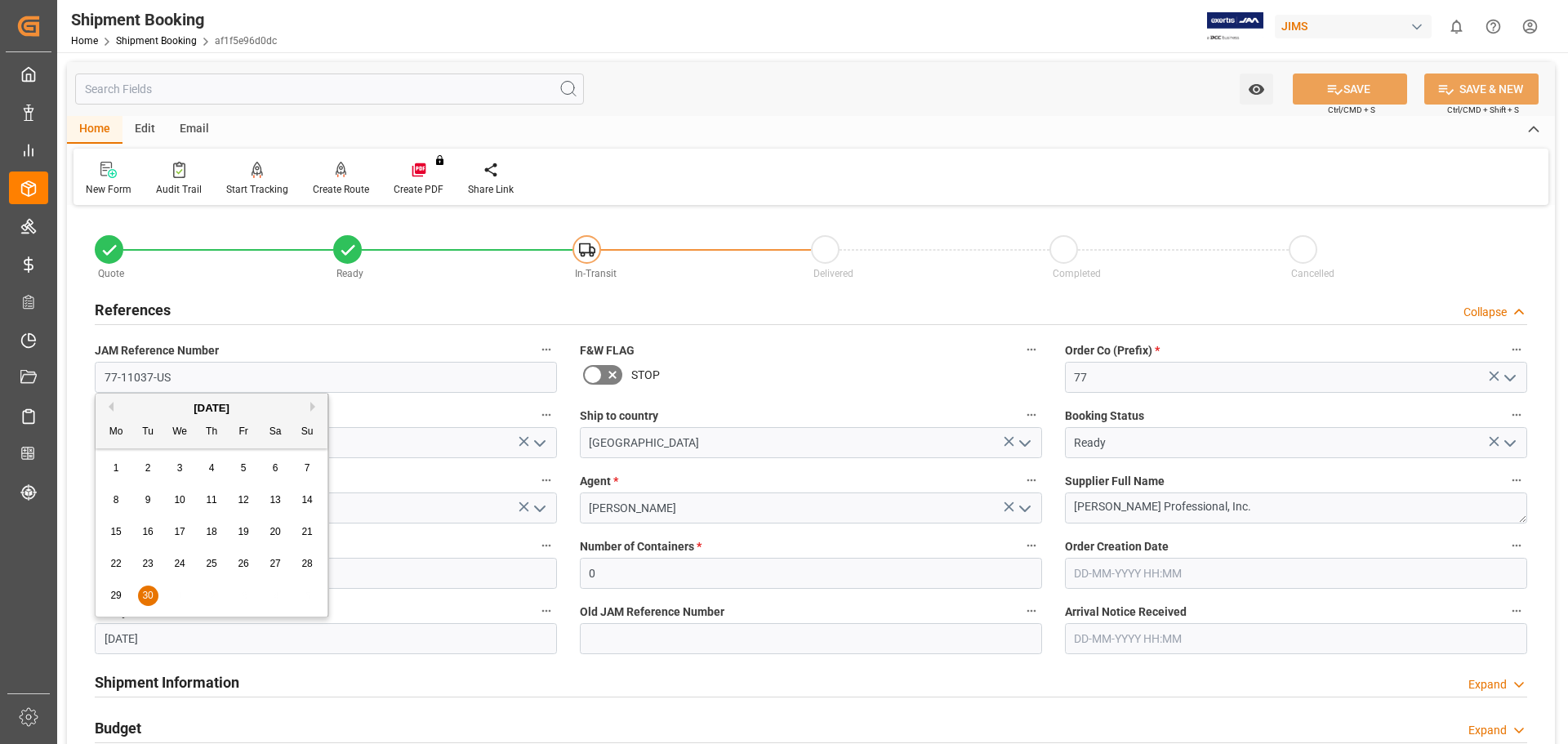
click at [144, 643] on input "[DATE]" at bounding box center [325, 638] width 462 height 31
click at [312, 397] on button "Next Month" at bounding box center [315, 398] width 10 height 10
click at [248, 494] on span "10" at bounding box center [242, 492] width 11 height 12
type input "10-10-2025"
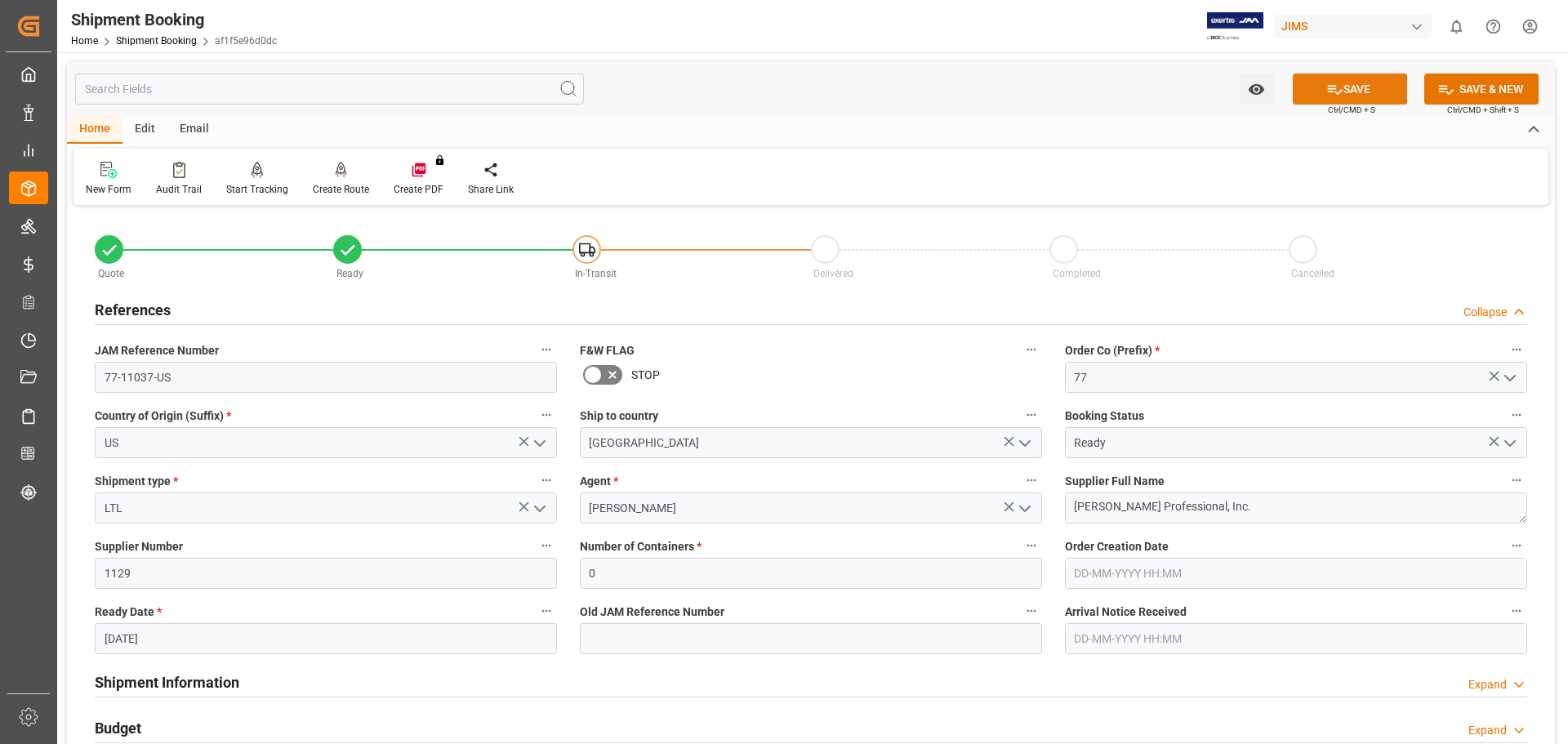
click at [1363, 93] on button "SAVE" at bounding box center [1350, 89] width 115 height 31
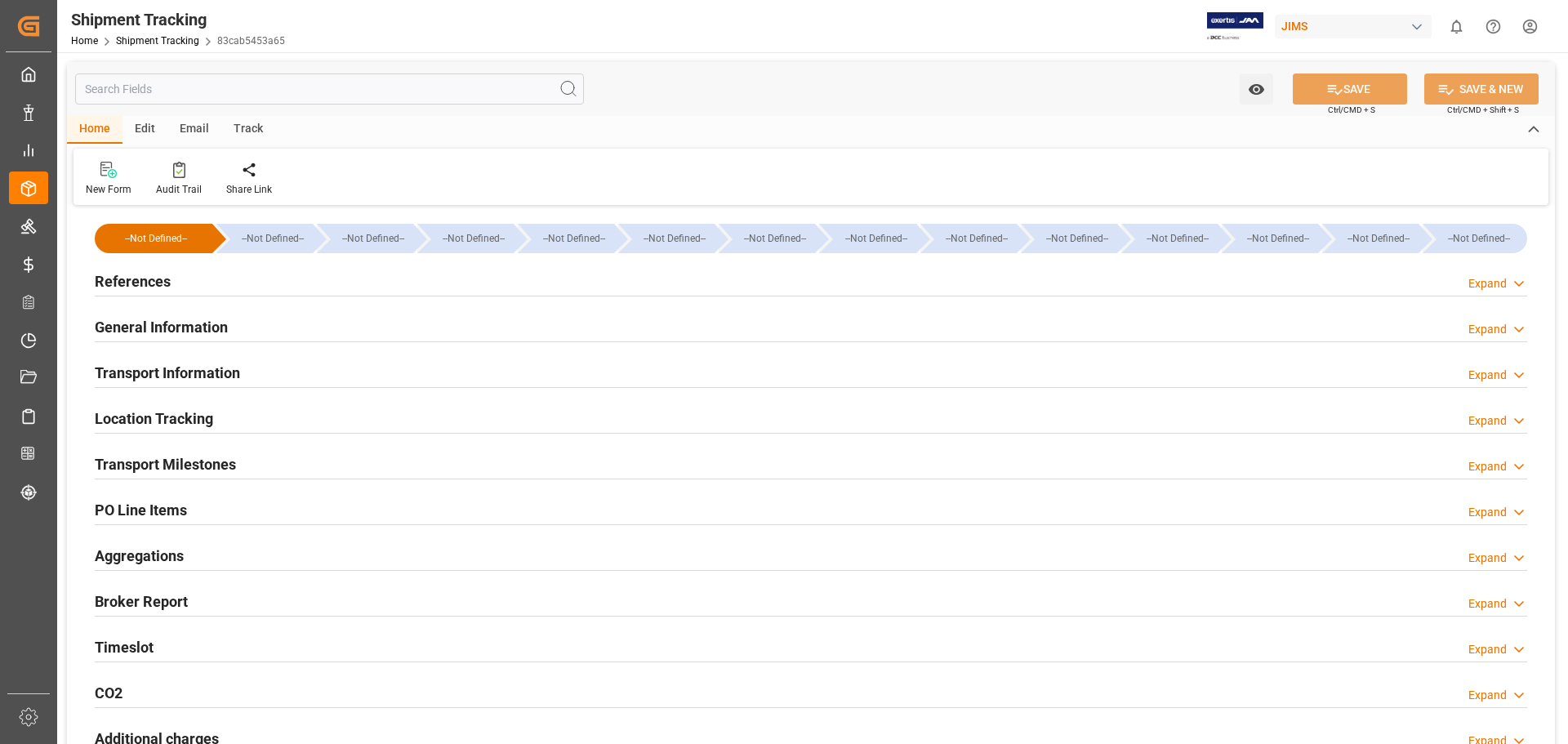
type input "[DATE] 00:00"
type input "[DATE]"
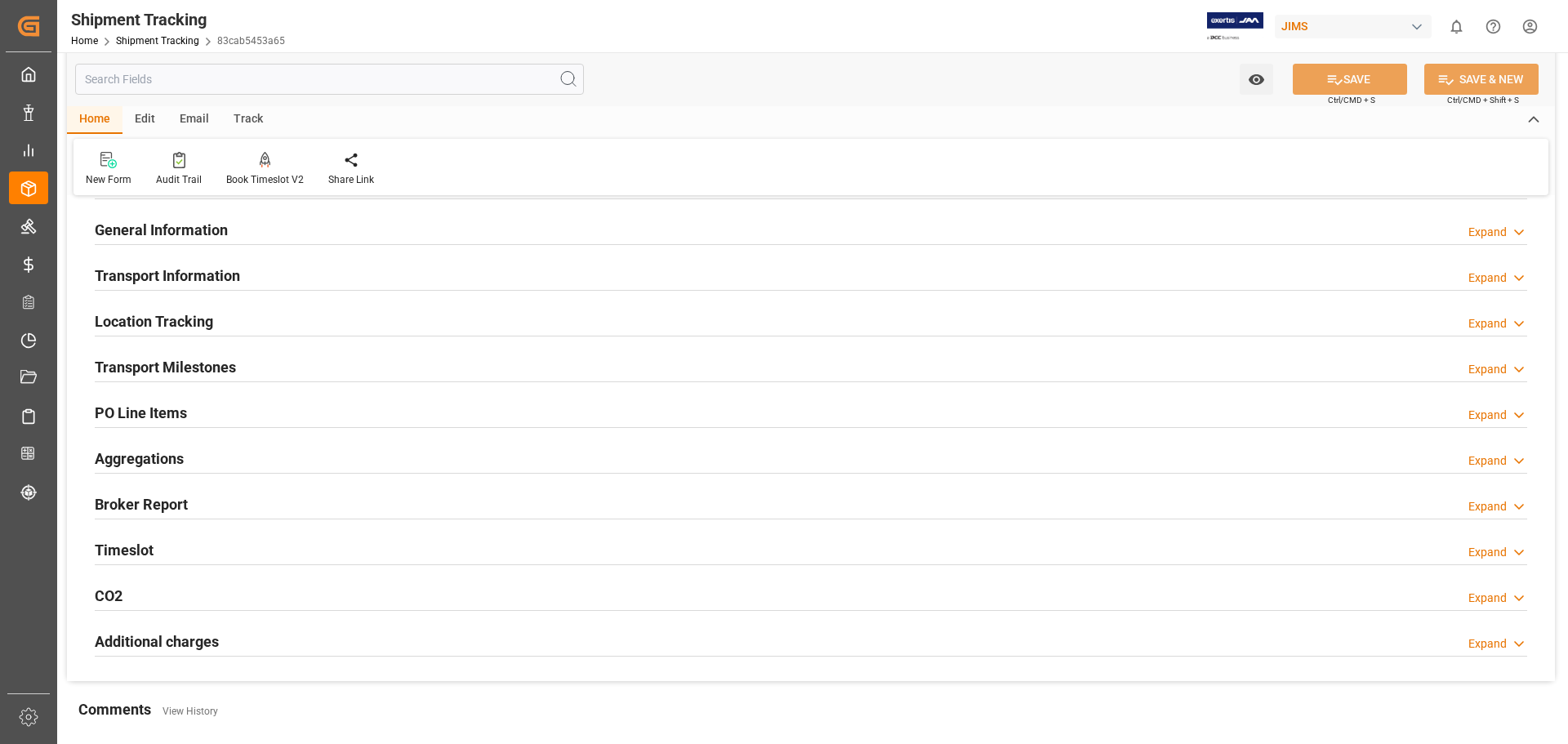
scroll to position [136, 0]
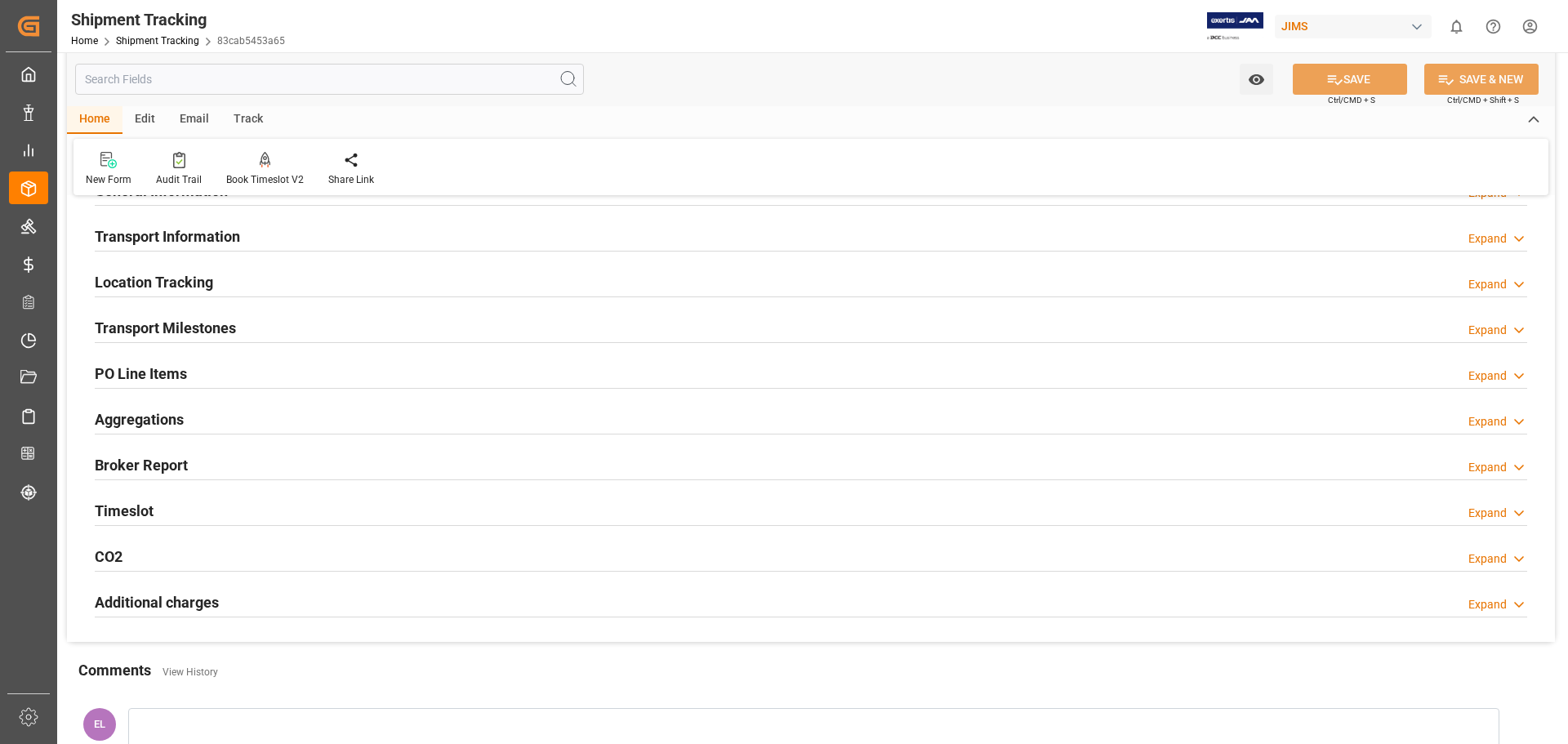
click at [196, 309] on div "Transport Milestones Expand" at bounding box center [810, 328] width 1455 height 45
click at [190, 326] on h2 "Transport Milestones" at bounding box center [165, 328] width 142 height 22
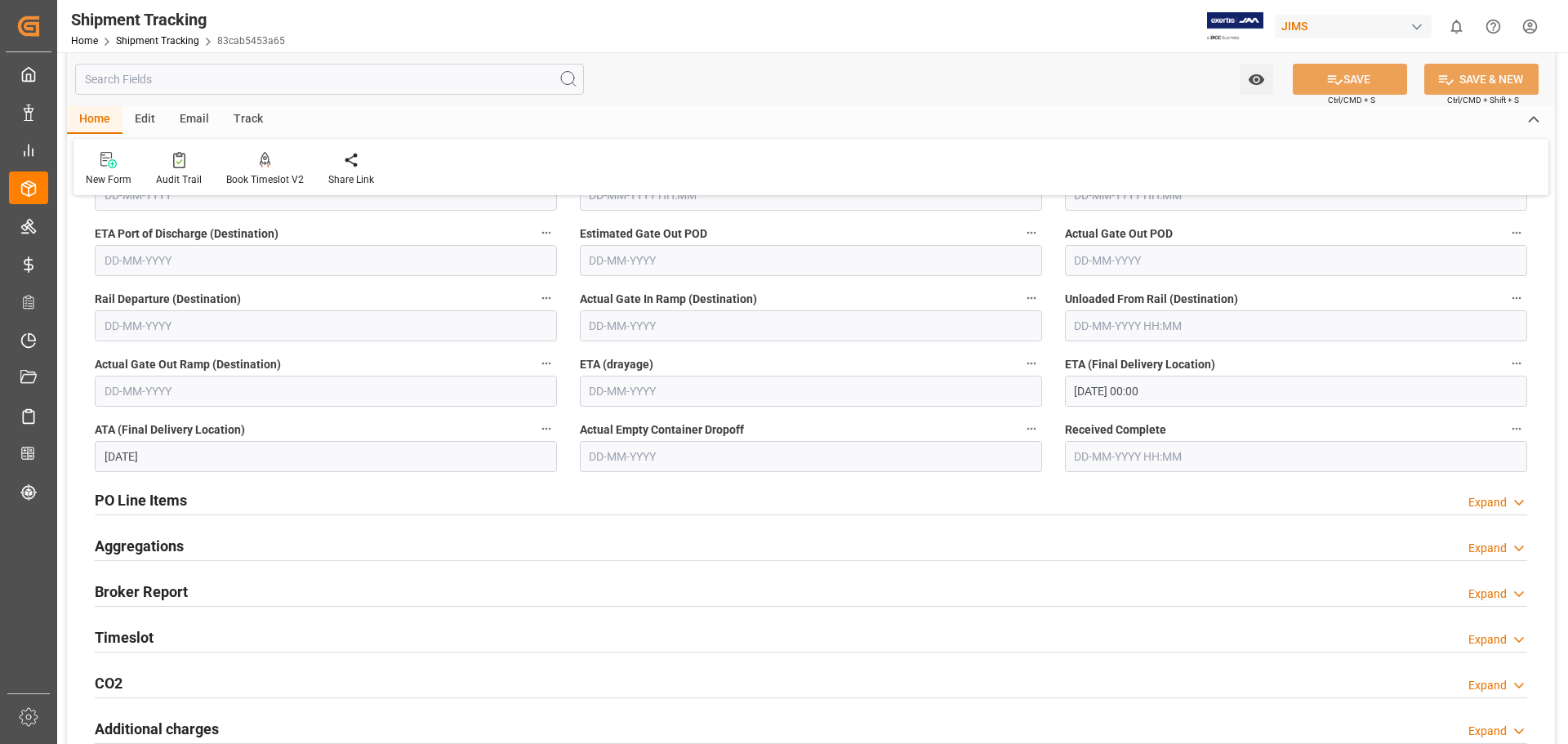
scroll to position [409, 0]
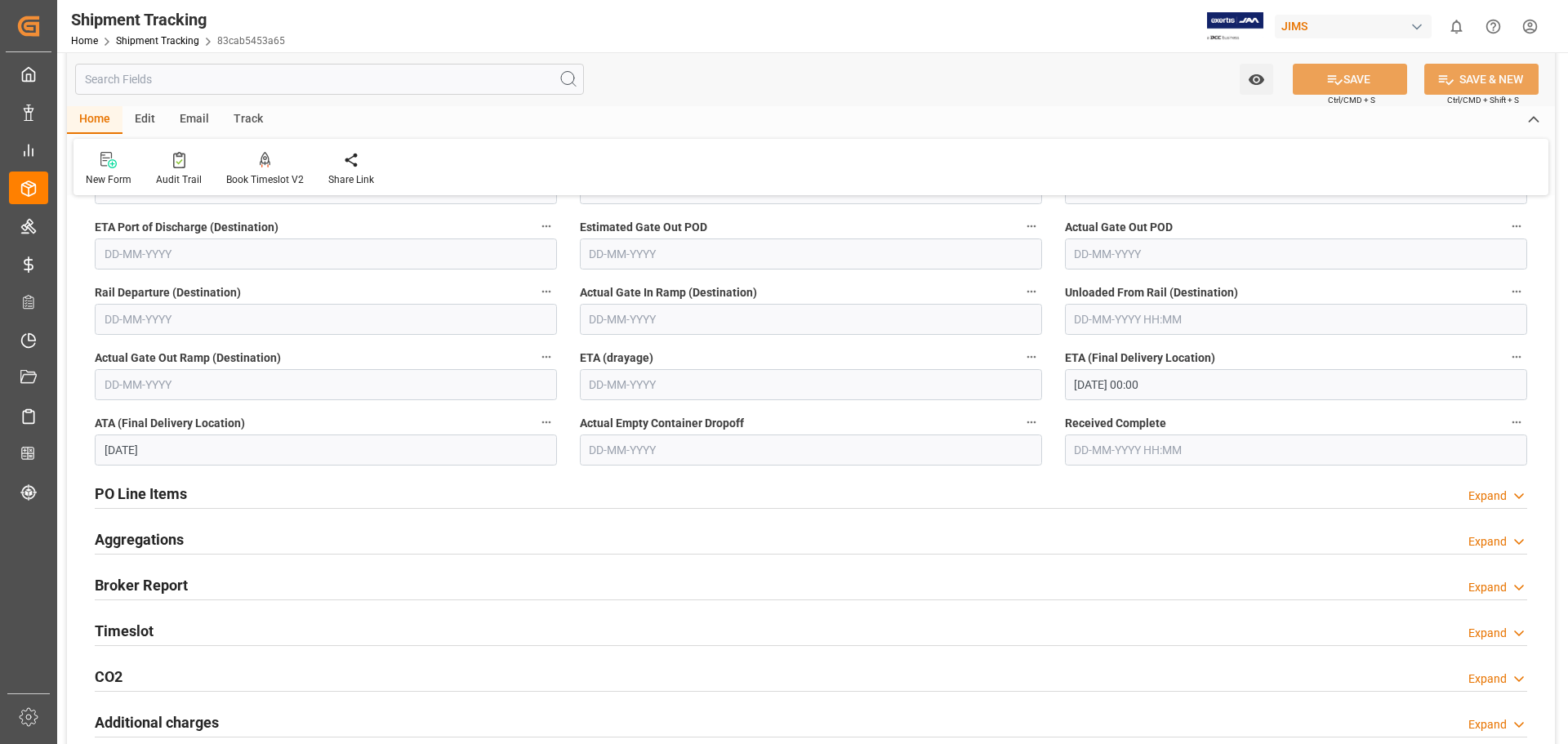
click at [1093, 382] on input "[DATE] 00:00" at bounding box center [1296, 385] width 462 height 31
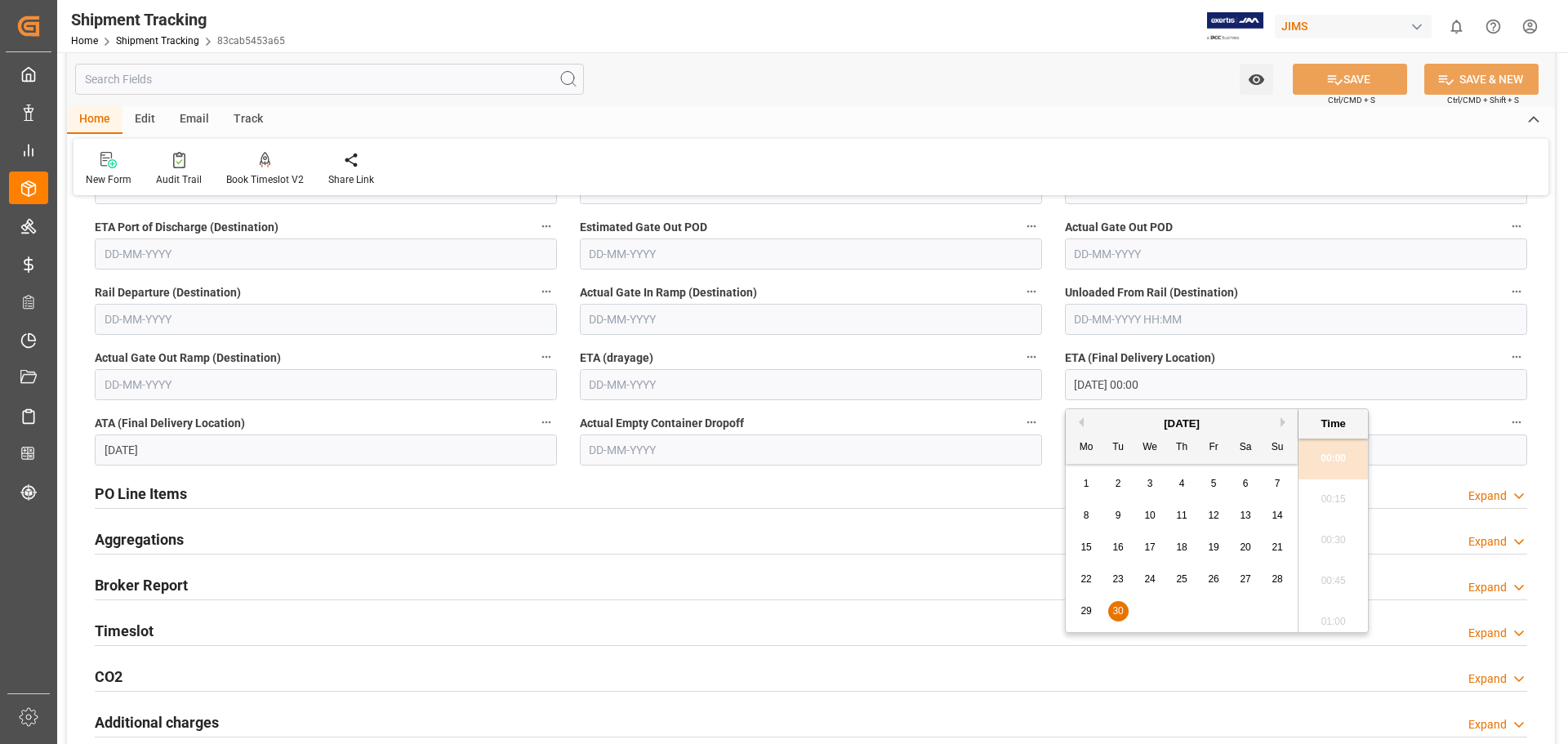
click at [1280, 420] on div "[DATE]" at bounding box center [1181, 423] width 232 height 16
click at [1284, 425] on button "Next Month" at bounding box center [1285, 422] width 10 height 10
click at [1152, 485] on span "1" at bounding box center [1150, 484] width 6 height 12
type input "[DATE] 00:00"
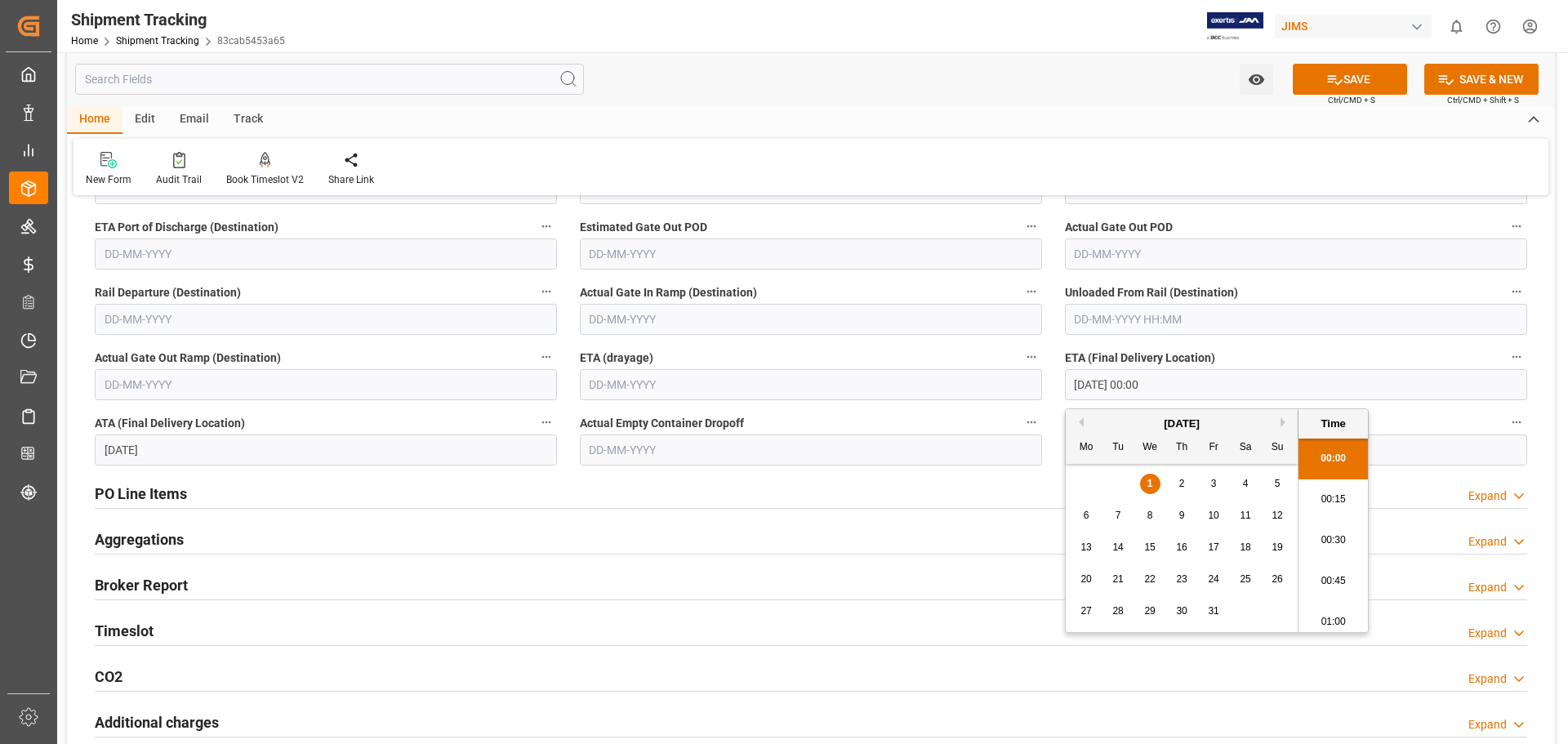
click at [135, 456] on input "[DATE]" at bounding box center [325, 450] width 462 height 31
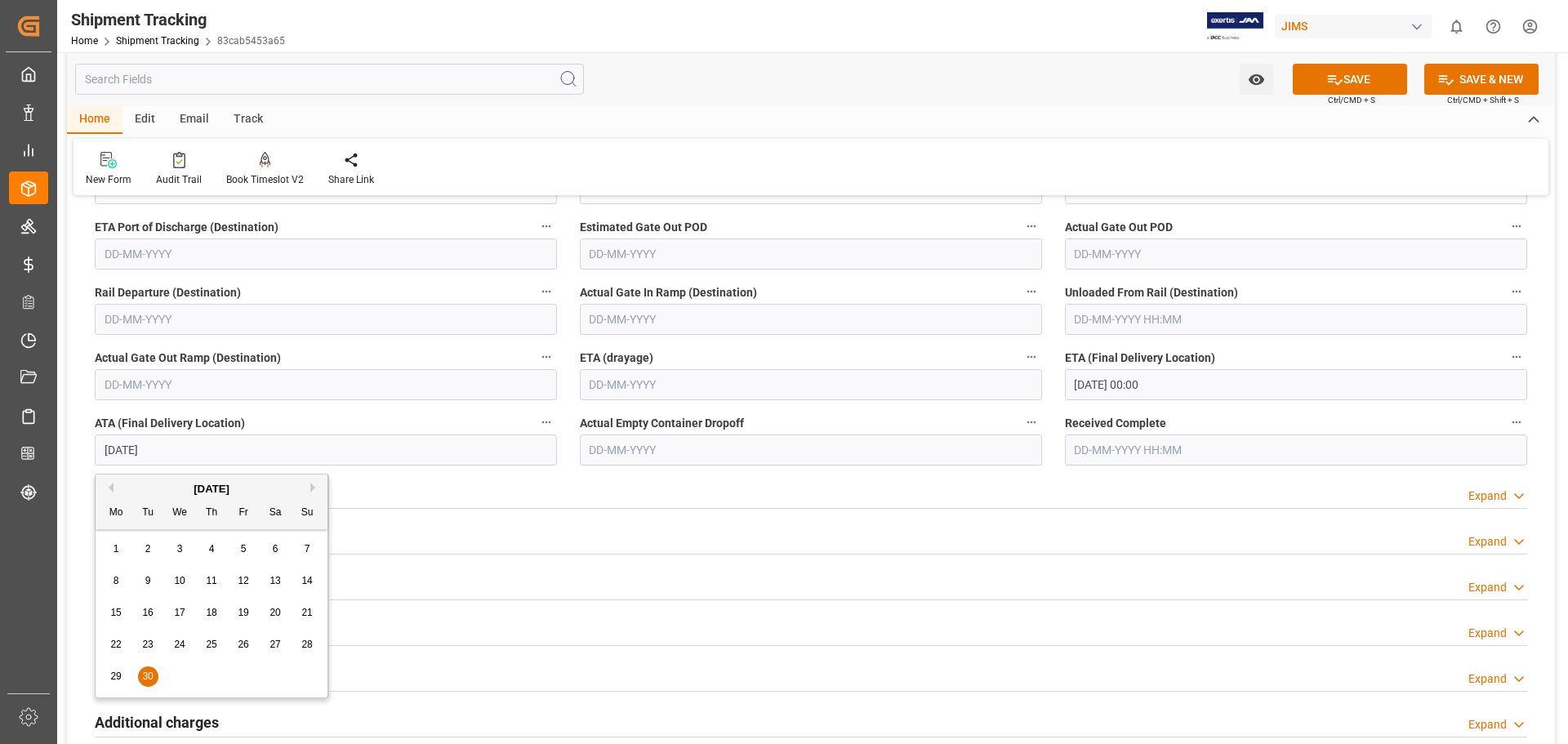
click at [311, 489] on button "Next Month" at bounding box center [315, 488] width 10 height 10
click at [184, 545] on div "1" at bounding box center [179, 549] width 20 height 19
type input "[DATE]"
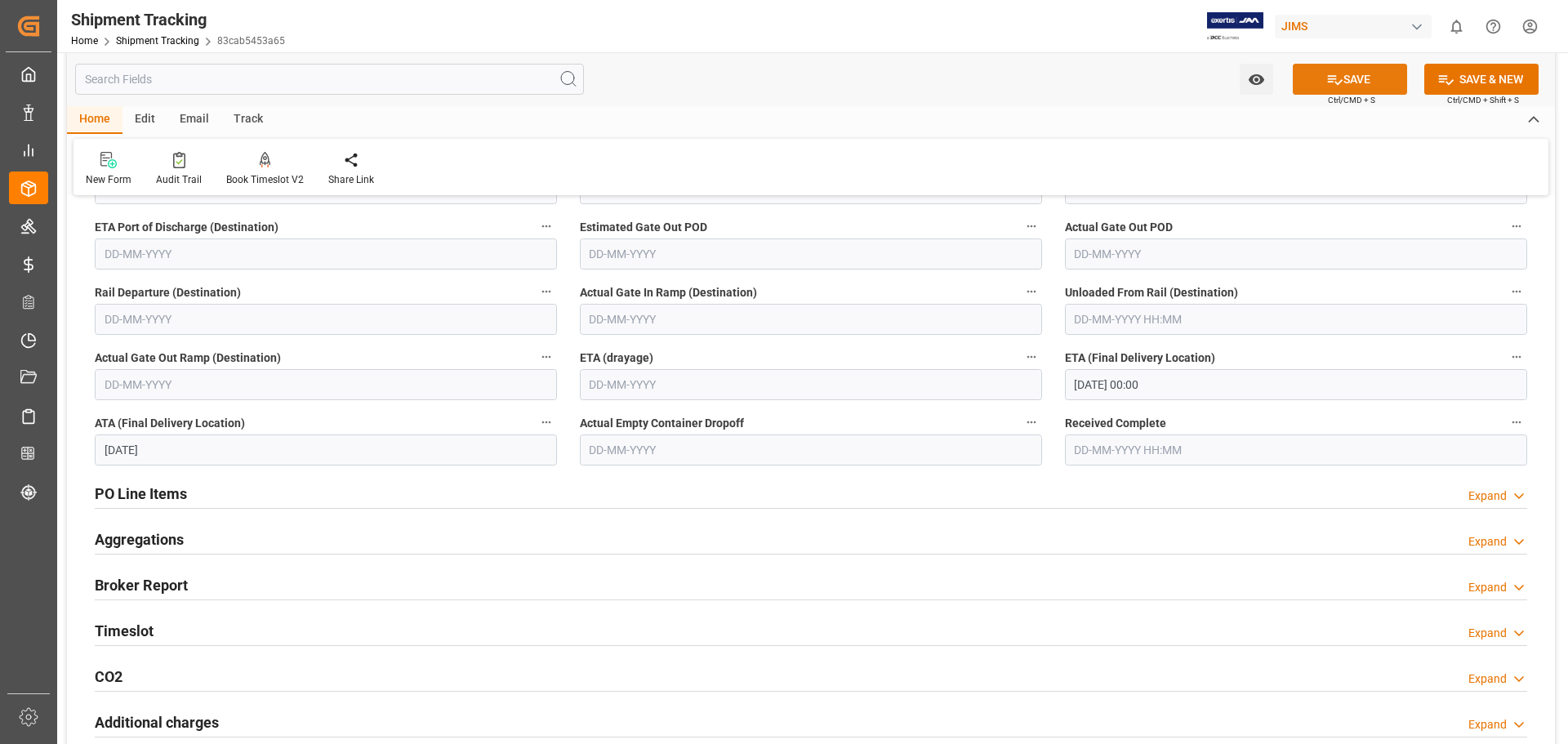
click at [1368, 79] on button "SAVE" at bounding box center [1350, 79] width 115 height 31
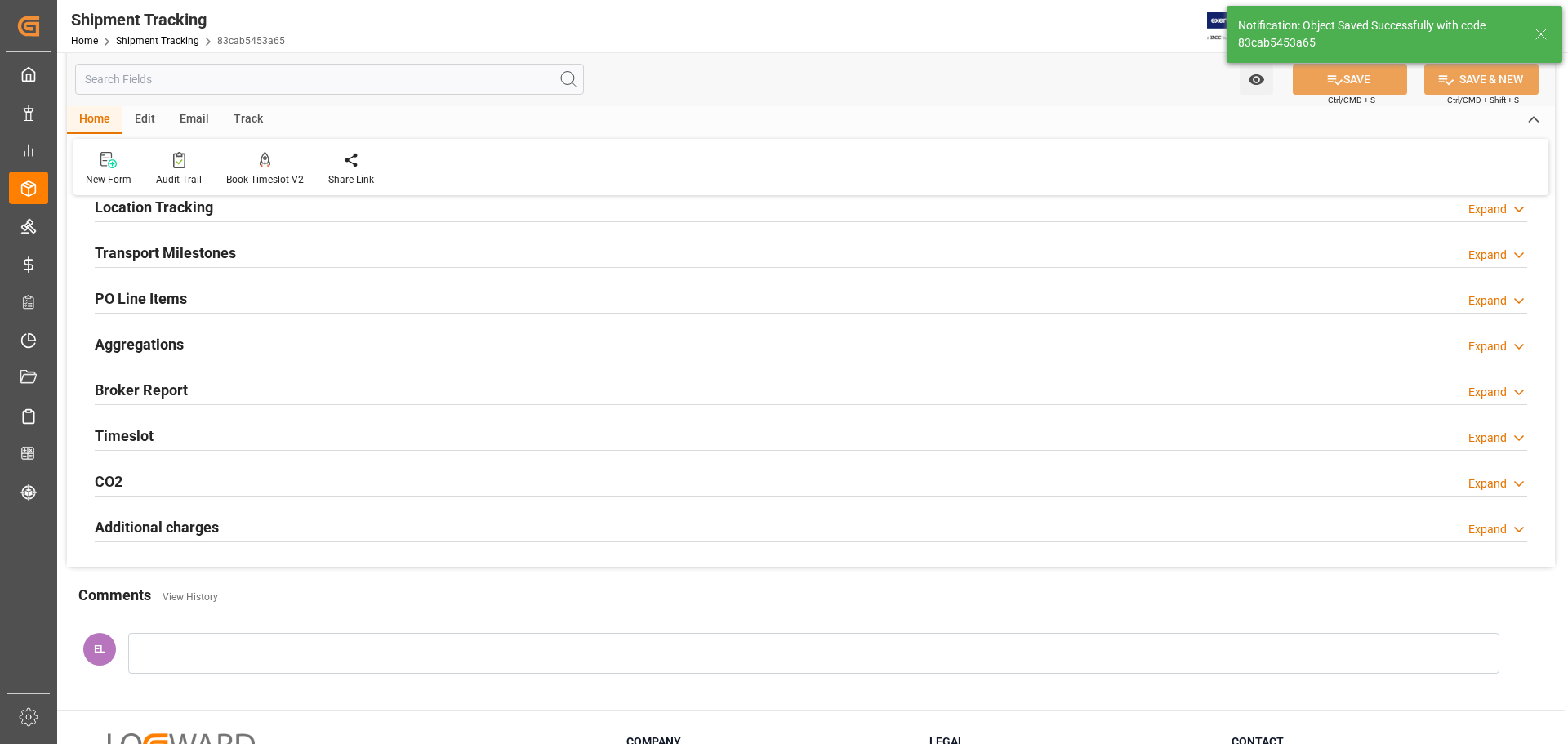
scroll to position [91, 0]
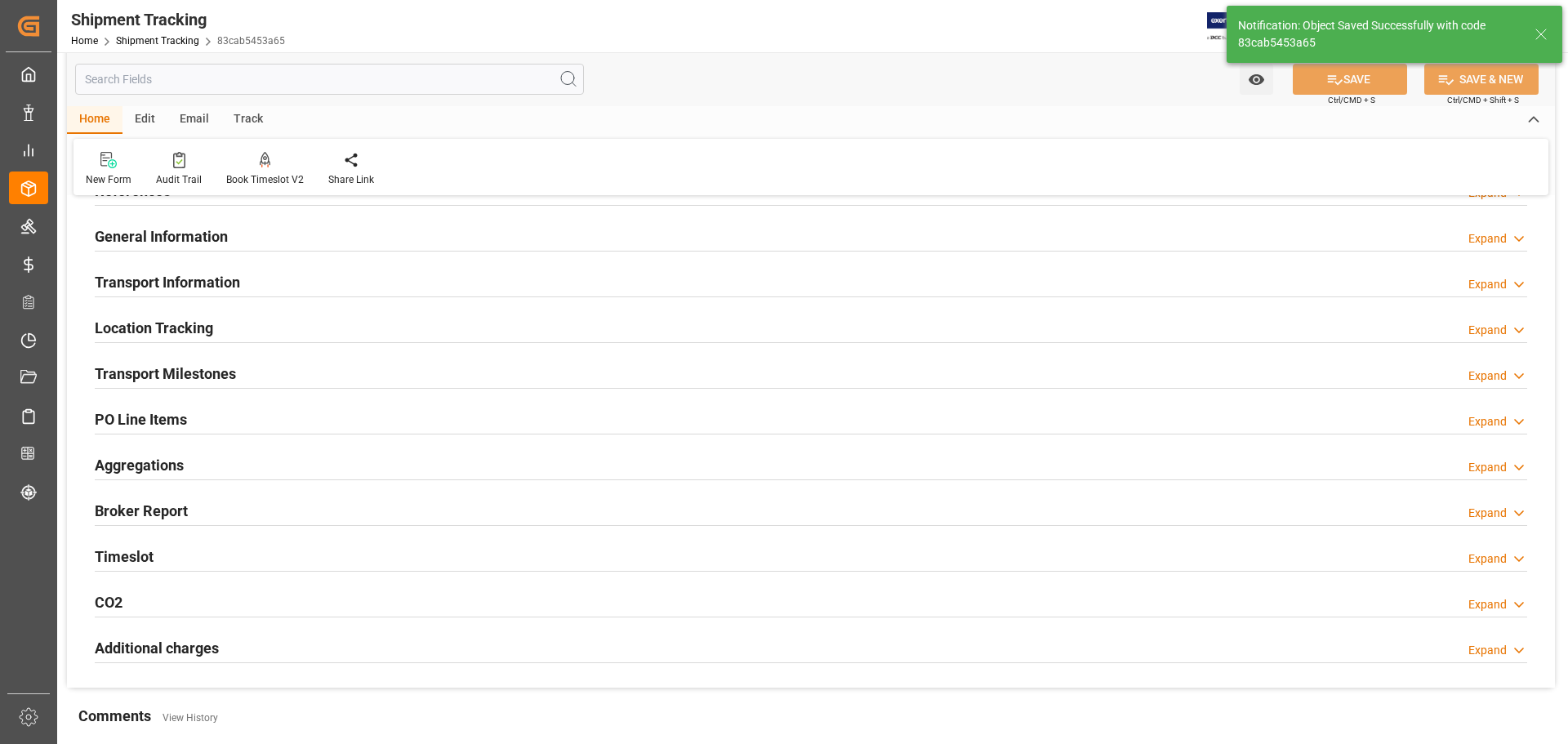
click at [176, 375] on h2 "Transport Milestones" at bounding box center [165, 373] width 142 height 22
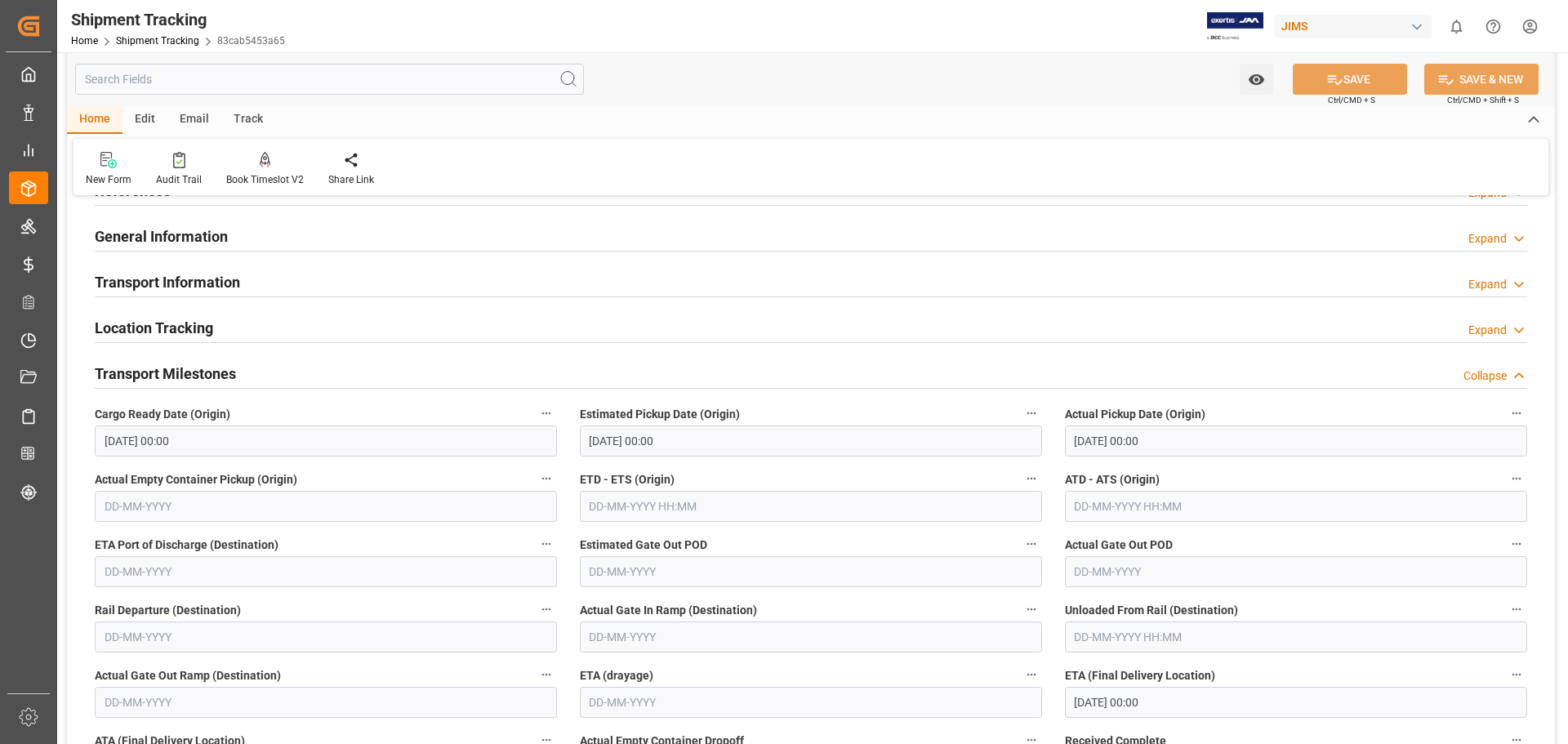
scroll to position [0, 0]
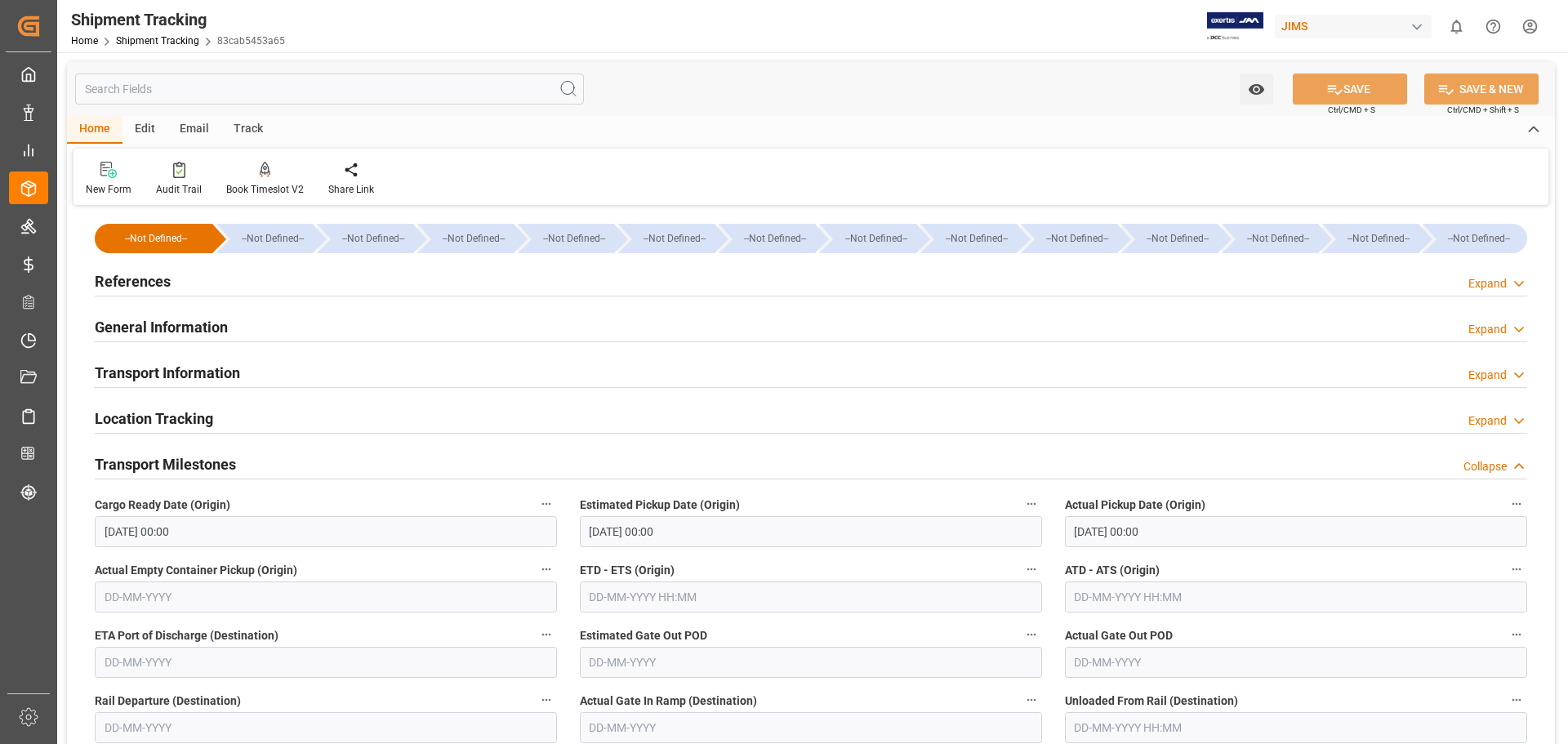
click at [156, 322] on h2 "General Information" at bounding box center [161, 327] width 133 height 22
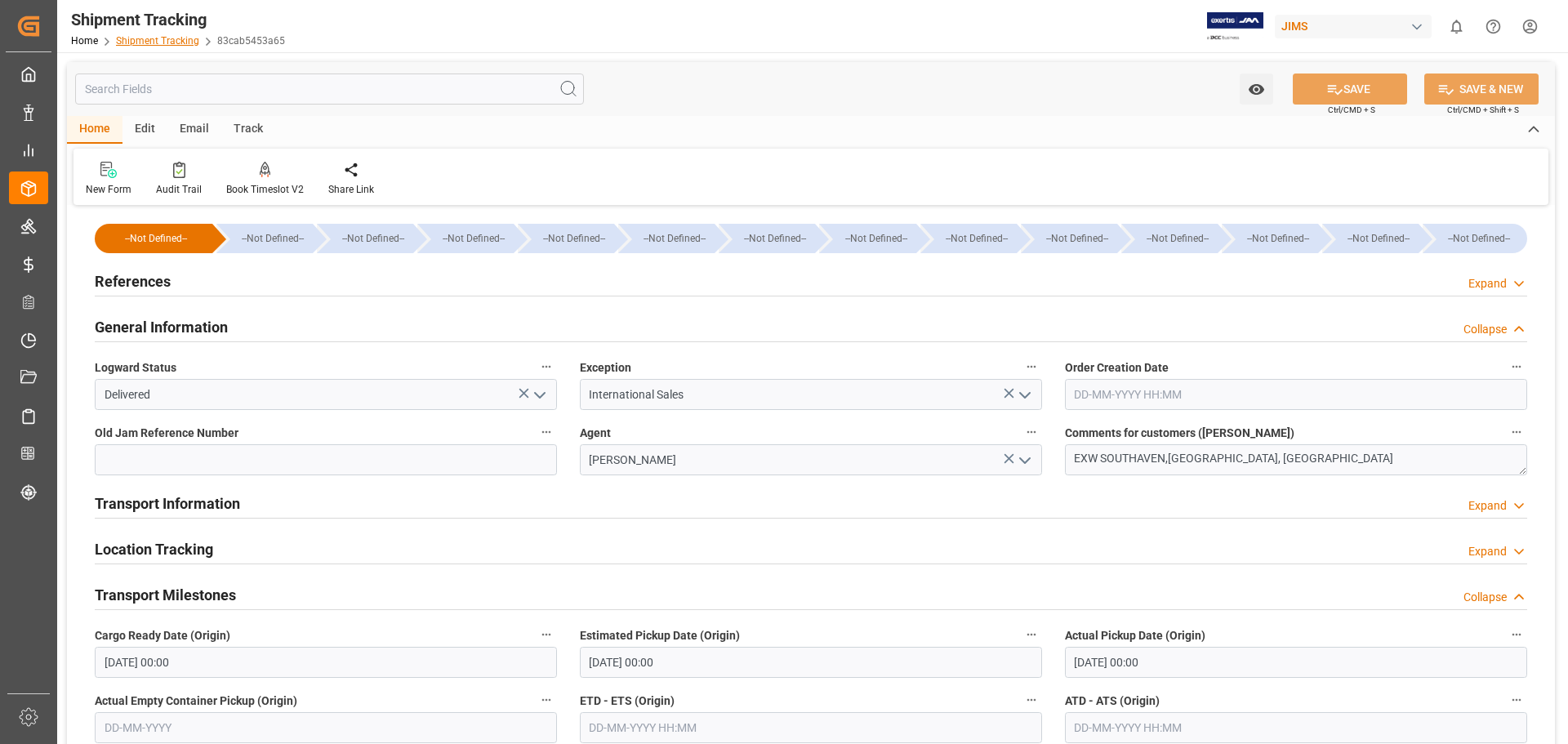
click at [161, 40] on link "Shipment Tracking" at bounding box center [157, 40] width 83 height 12
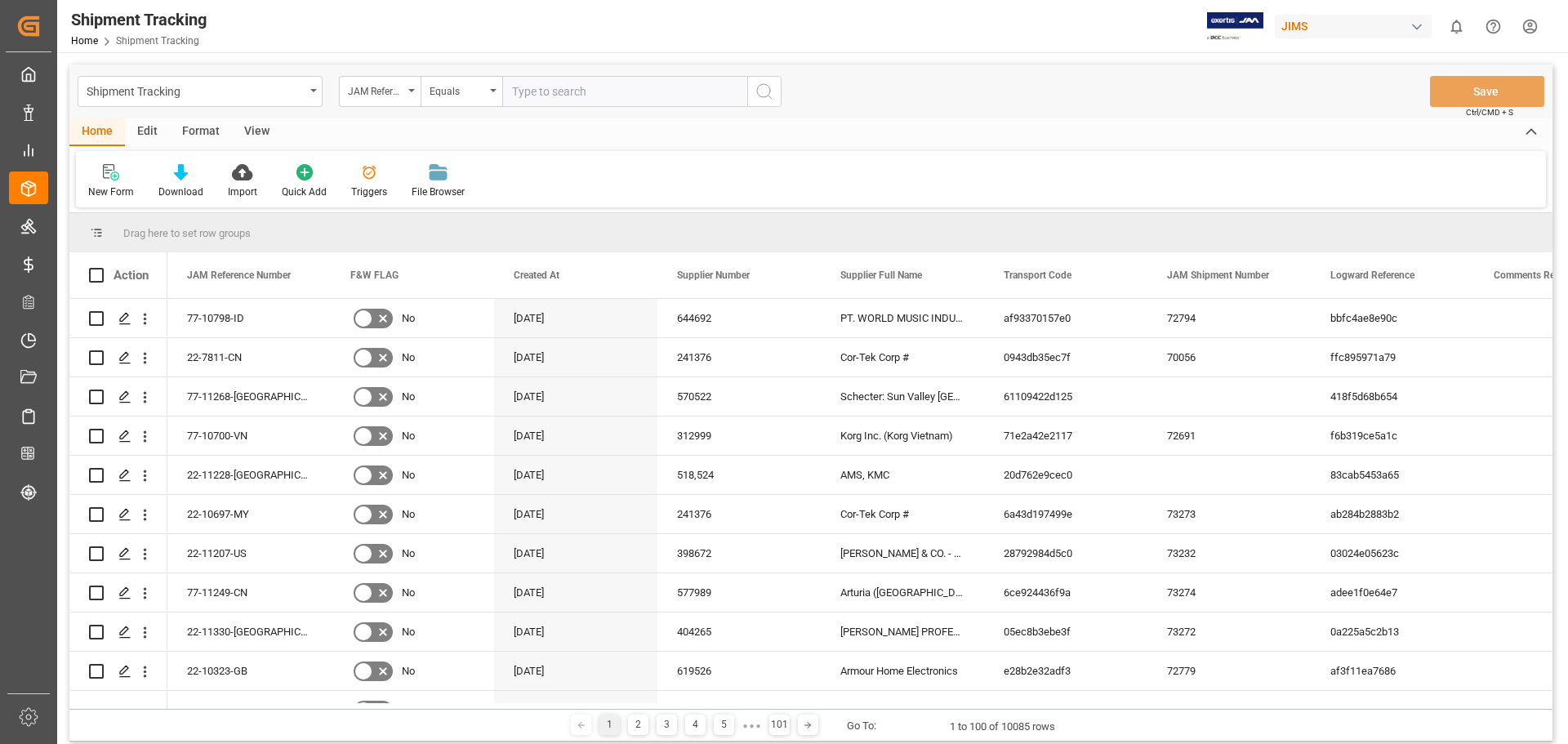
click at [621, 94] on input "text" at bounding box center [625, 92] width 245 height 31
type input "77-11037-US"
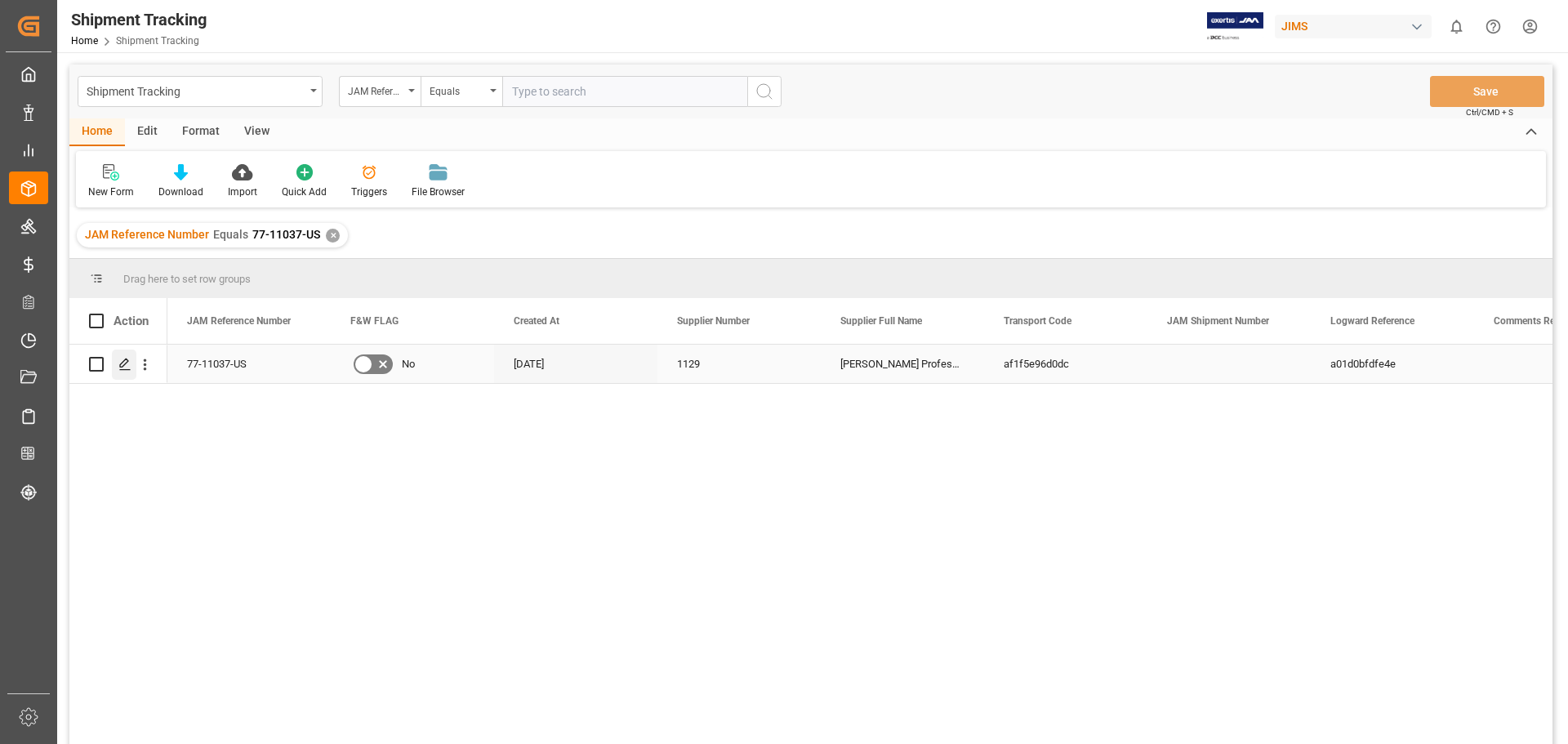
click at [127, 367] on icon "Press SPACE to select this row." at bounding box center [125, 364] width 14 height 13
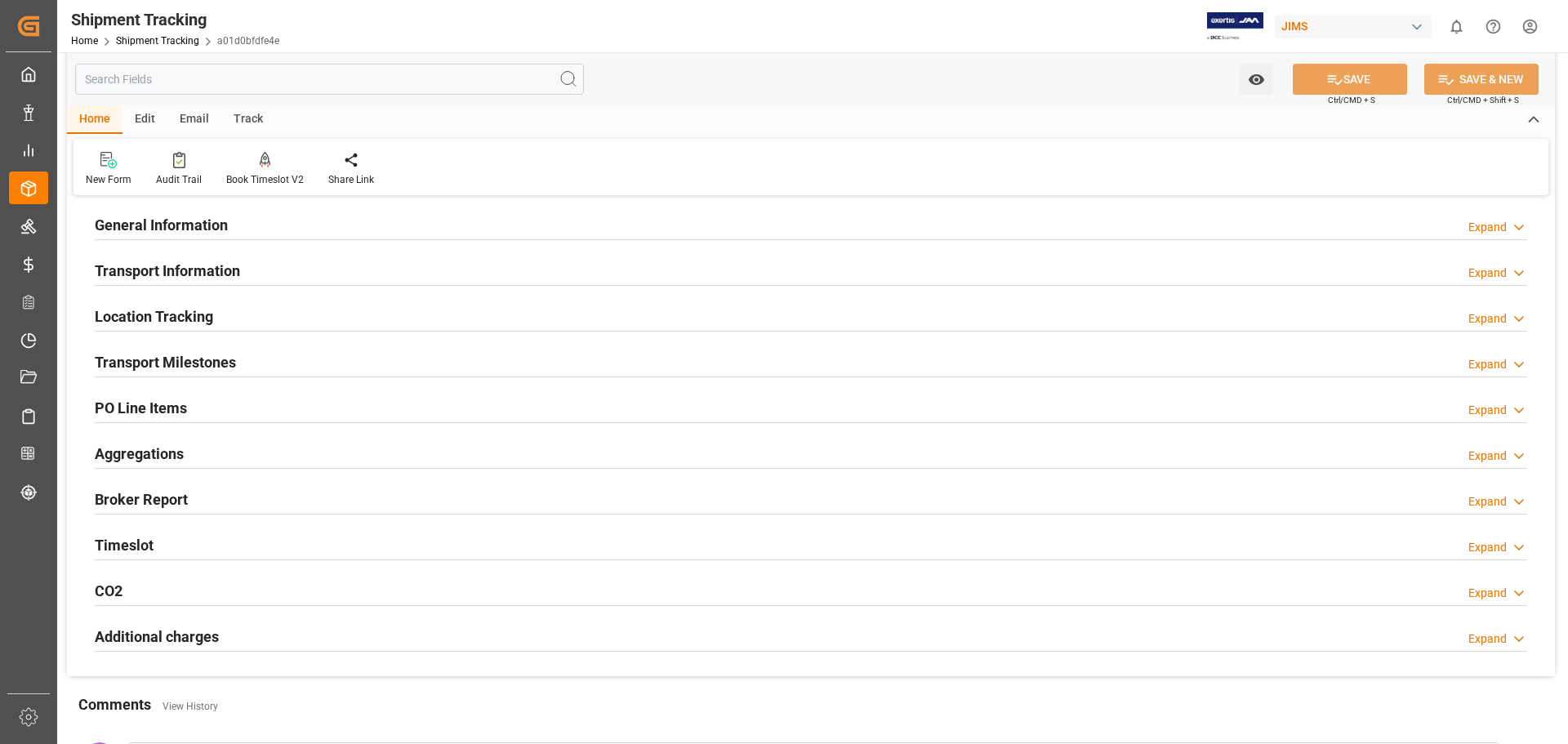
scroll to position [136, 0]
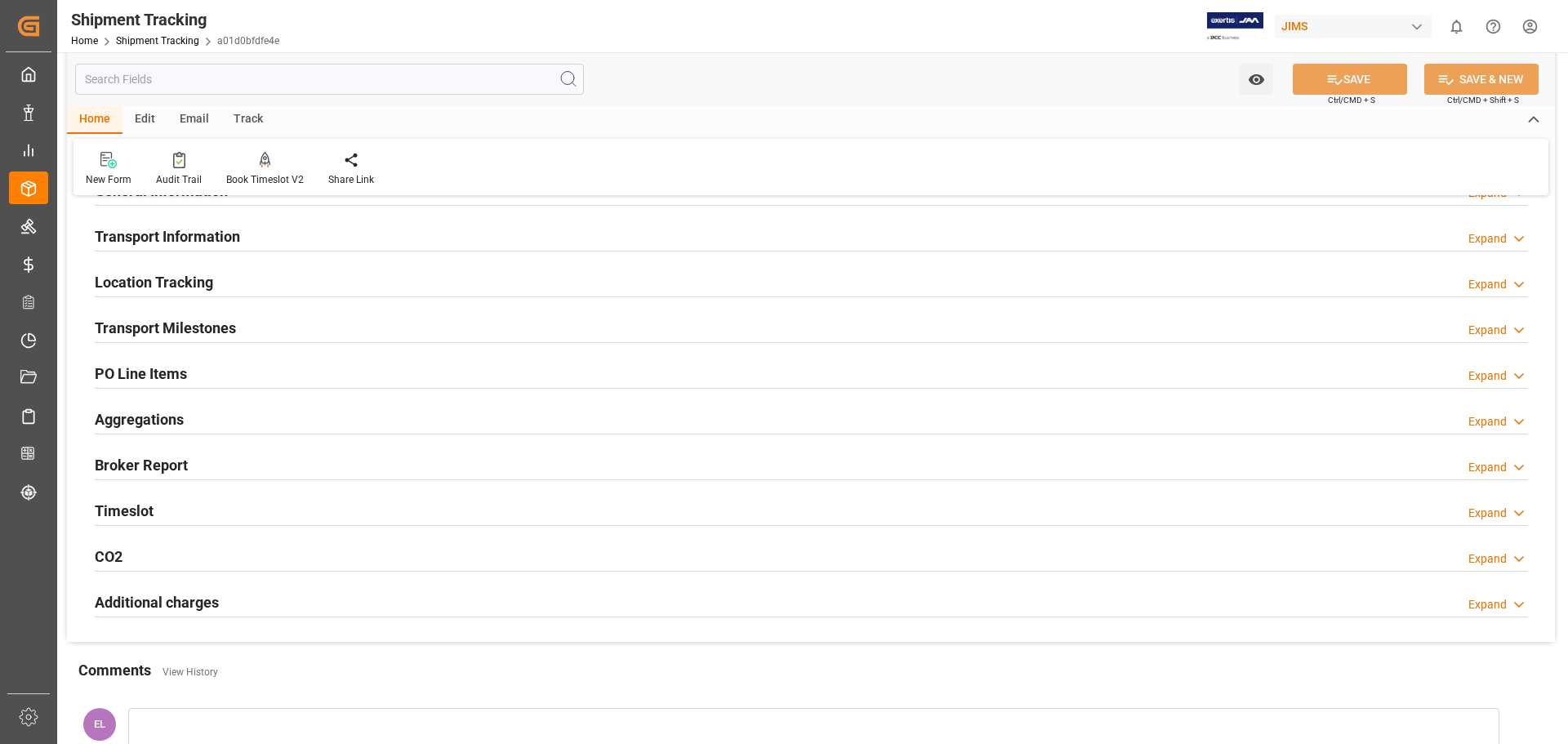
click at [166, 314] on div "Transport Milestones" at bounding box center [165, 327] width 142 height 31
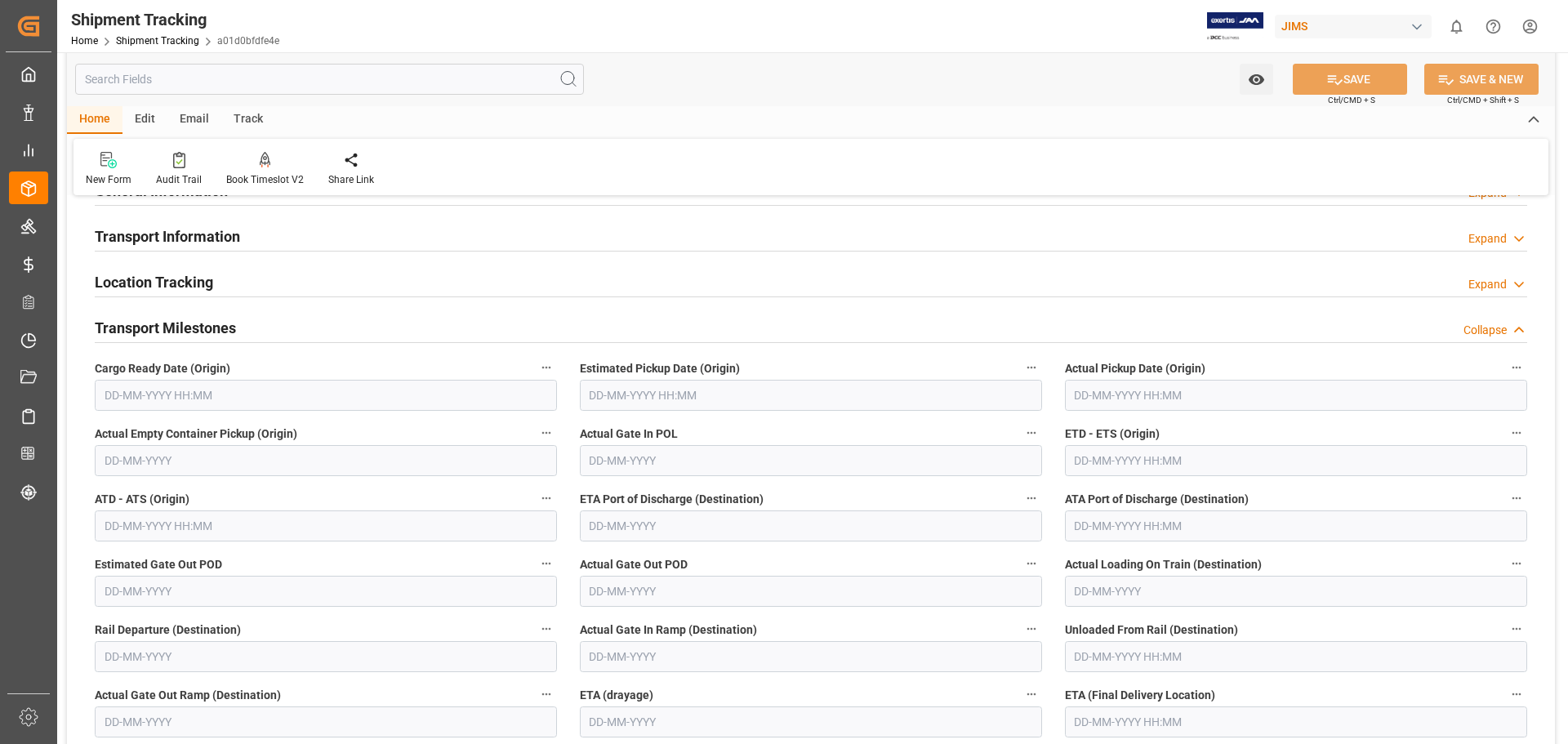
click at [166, 326] on h2 "Transport Milestones" at bounding box center [165, 328] width 142 height 22
